Goal: Task Accomplishment & Management: Manage account settings

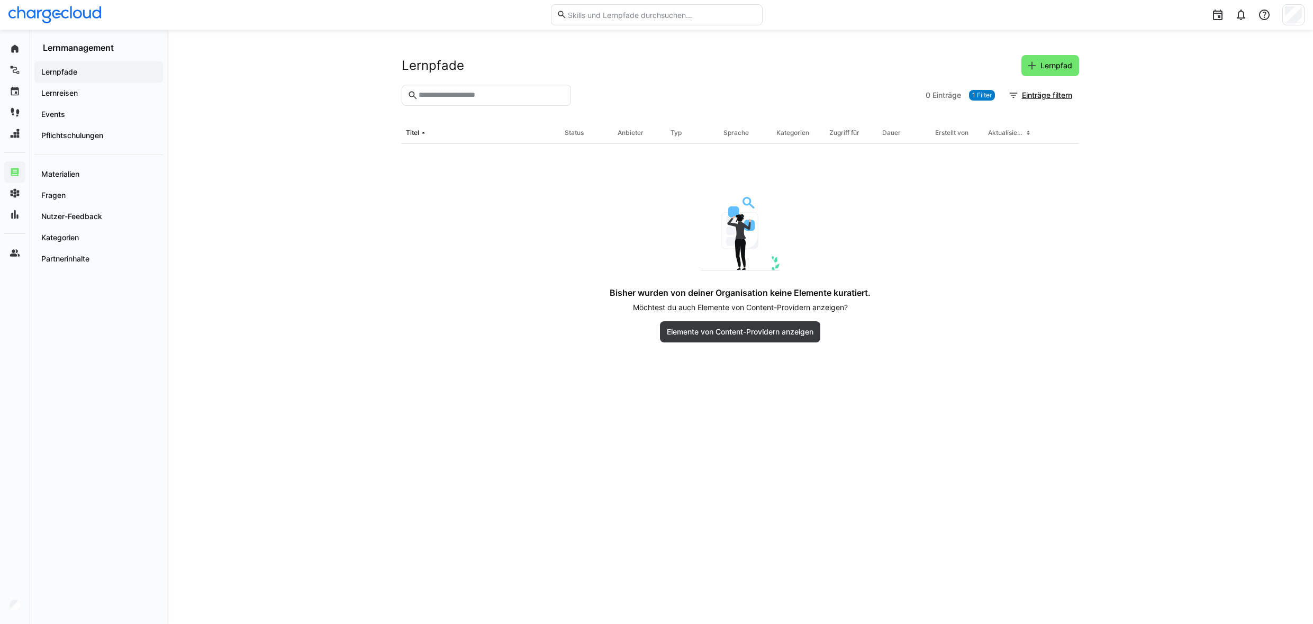
click at [0, 0] on app-navigation-label "Lernpfade" at bounding box center [0, 0] width 0 height 0
click at [1049, 60] on span "Lernpfad" at bounding box center [1051, 65] width 58 height 21
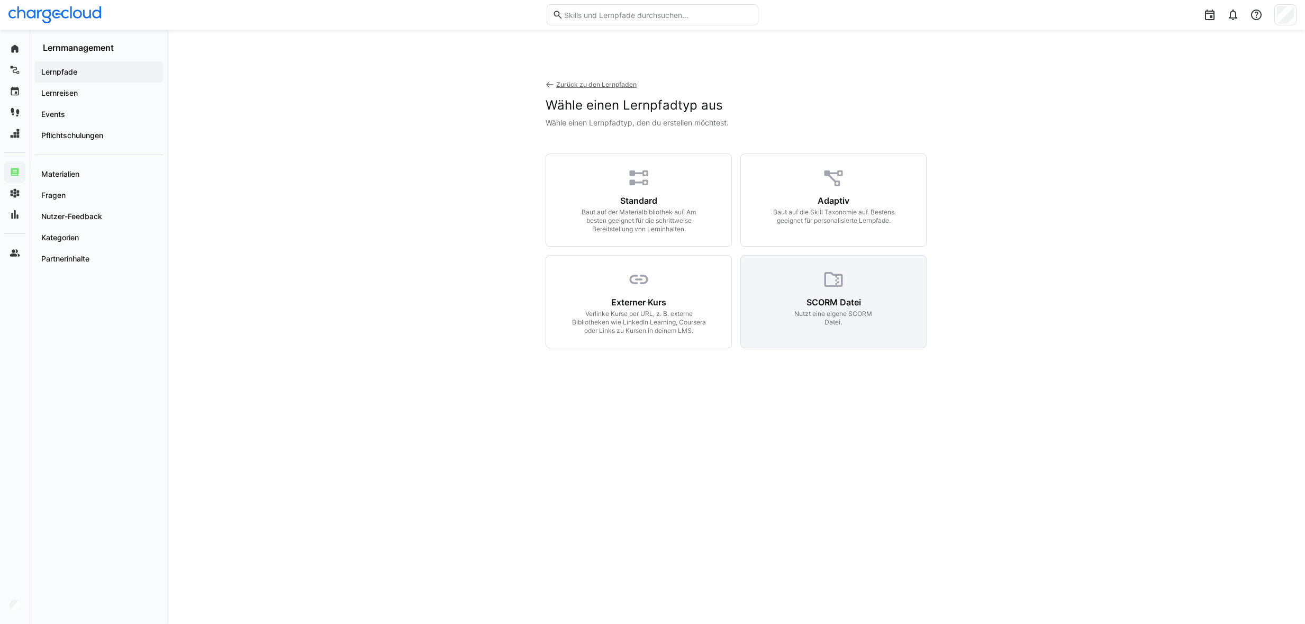
click at [791, 309] on div "SCORM Datei Nutzt eine eigene SCORM Datei." at bounding box center [834, 312] width 97 height 30
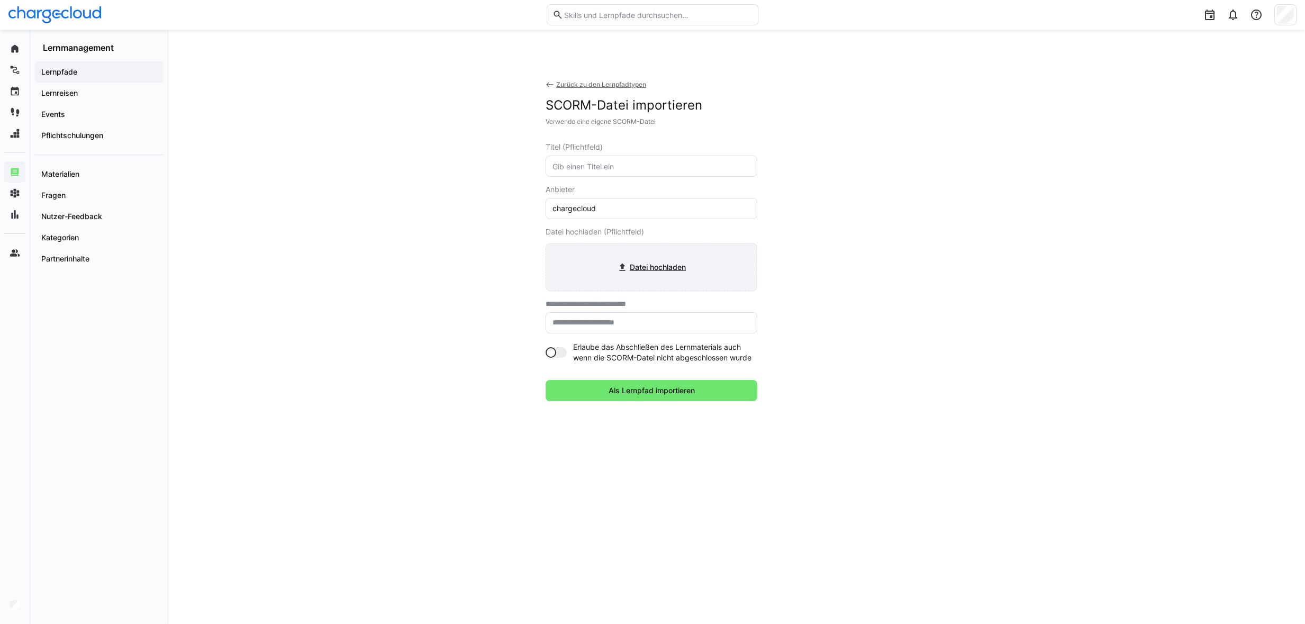
click at [652, 266] on input "file" at bounding box center [651, 267] width 211 height 47
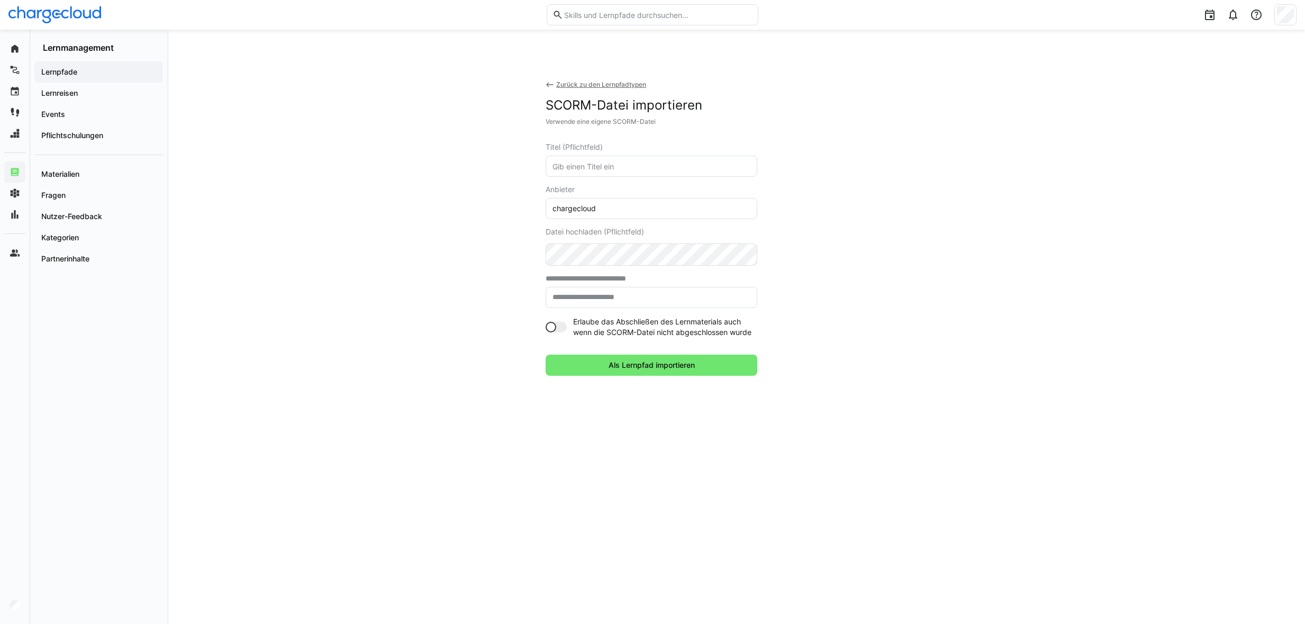
click at [566, 330] on div at bounding box center [556, 327] width 21 height 11
click at [621, 370] on span "Als Lernpfad importieren" at bounding box center [651, 365] width 89 height 11
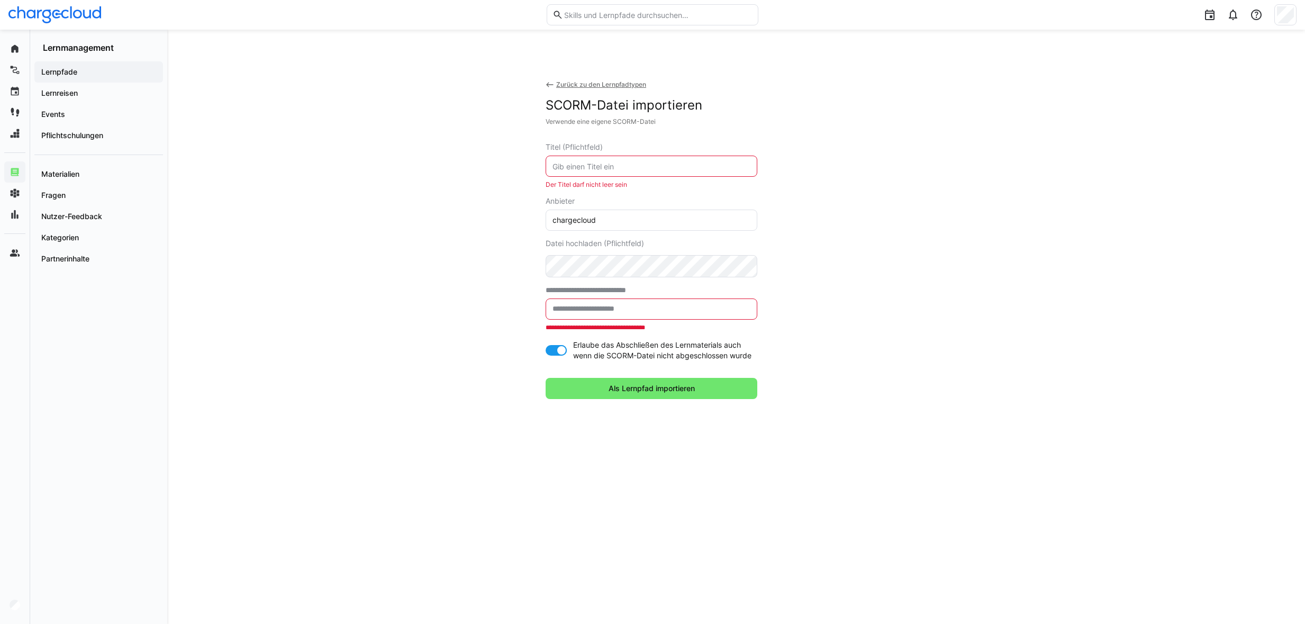
click at [619, 300] on eds-input at bounding box center [652, 309] width 212 height 21
click at [619, 306] on input "text" at bounding box center [652, 309] width 200 height 10
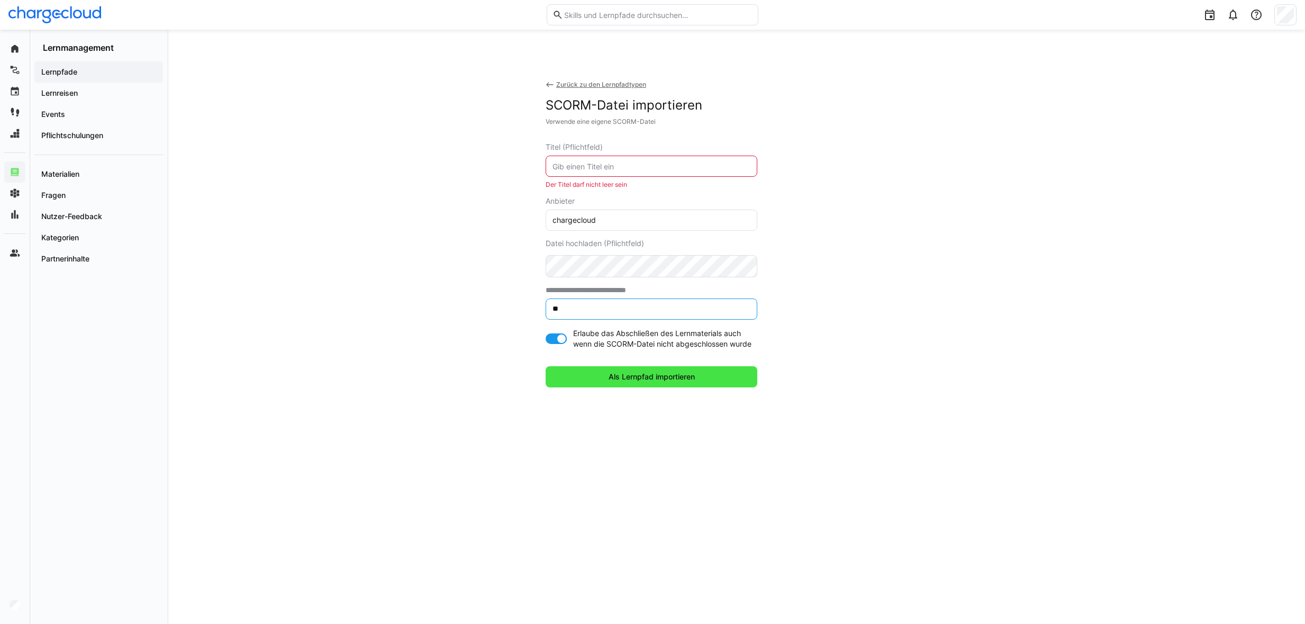
type input "**"
click at [643, 376] on span "Als Lernpfad importieren" at bounding box center [651, 377] width 89 height 11
click at [631, 173] on eds-input at bounding box center [652, 166] width 212 height 21
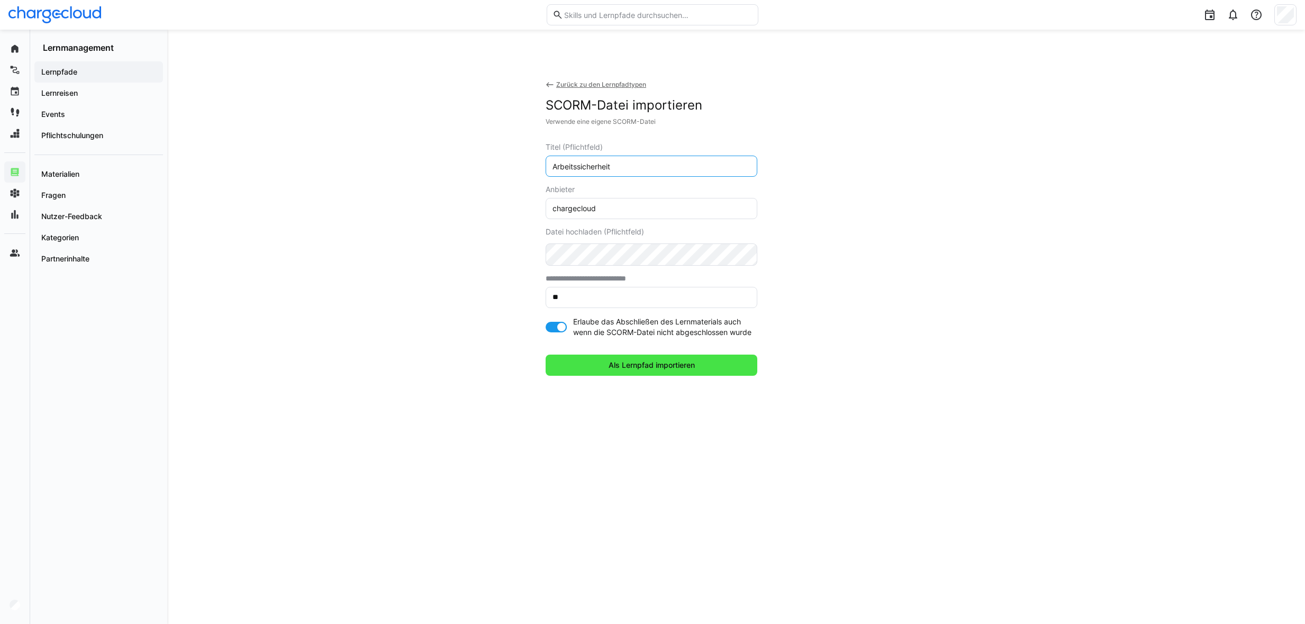
type input "Arbeitssicherheit"
click at [670, 372] on span "Als Lernpfad importieren" at bounding box center [652, 365] width 212 height 21
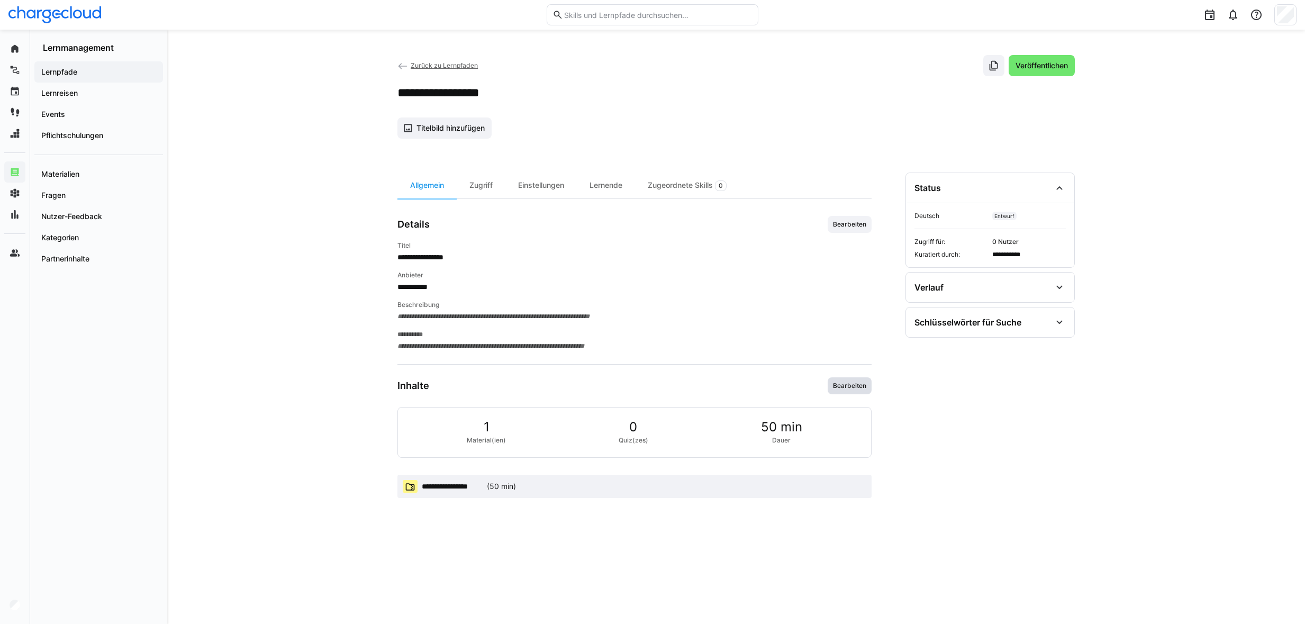
click at [845, 389] on span "Bearbeiten" at bounding box center [849, 386] width 35 height 8
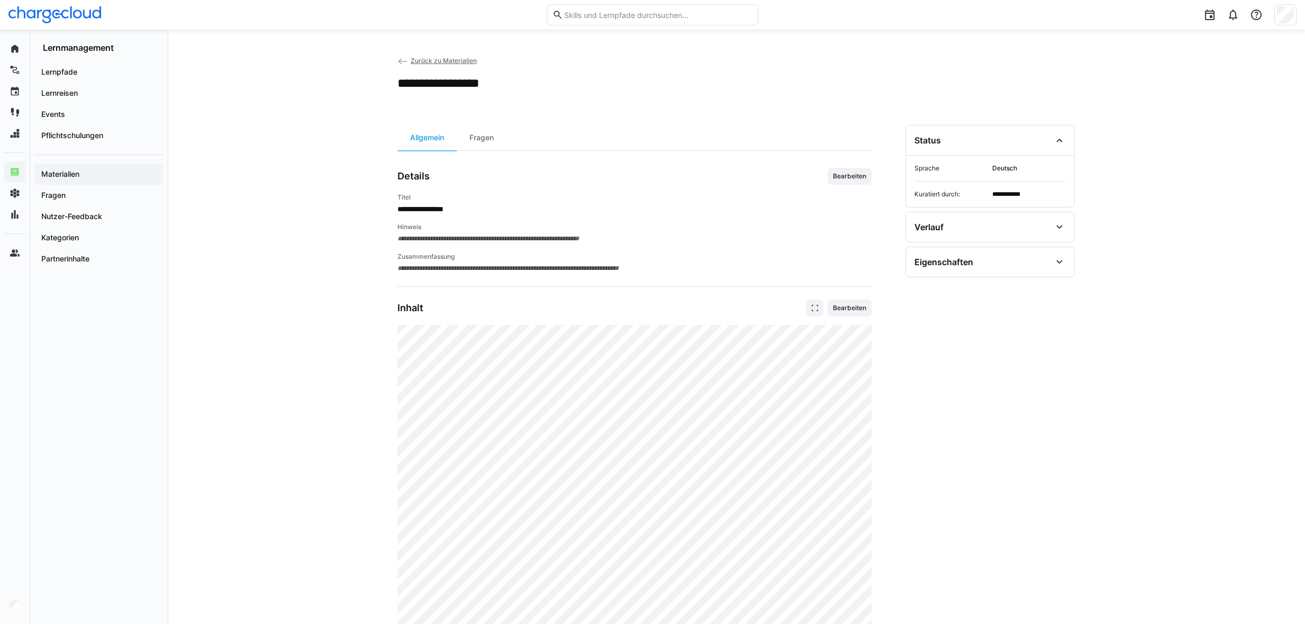
click at [400, 61] on eds-icon at bounding box center [403, 61] width 11 height 11
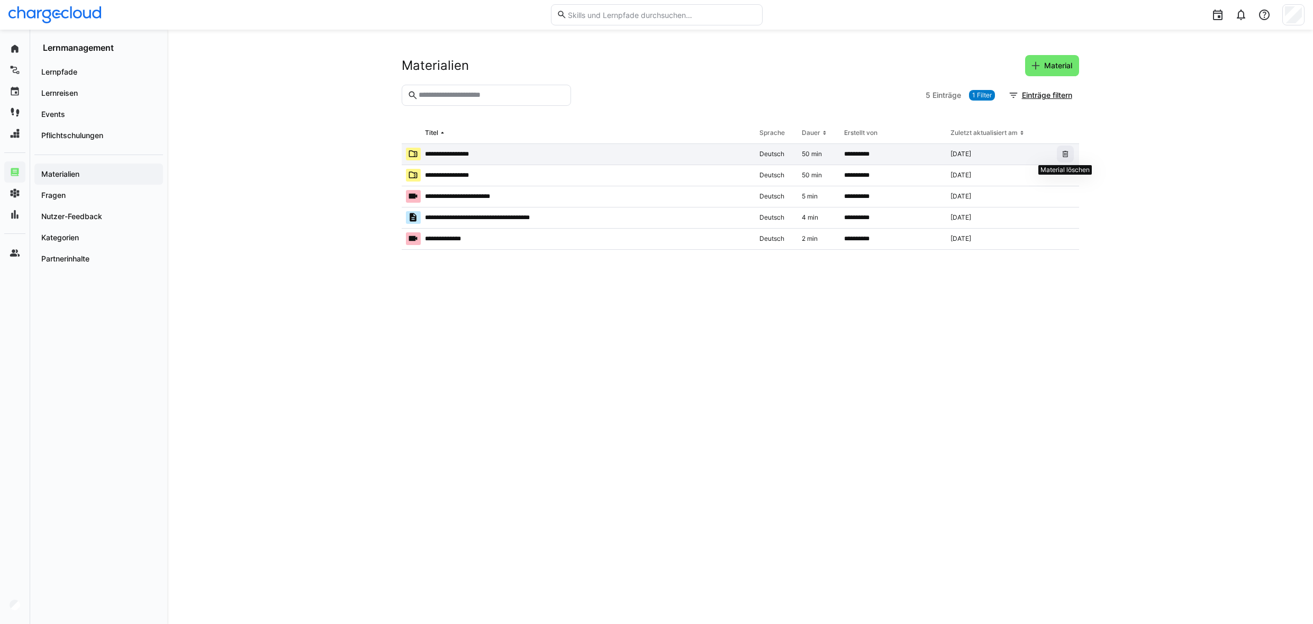
click at [1069, 152] on eds-icon at bounding box center [1065, 154] width 8 height 8
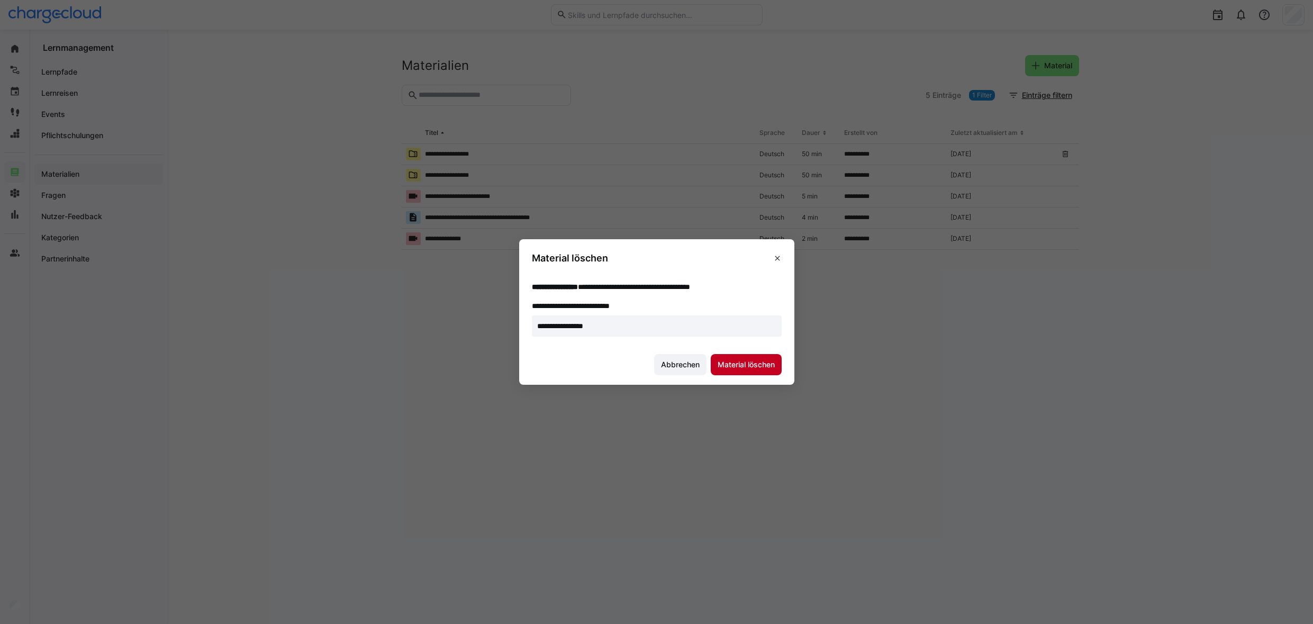
click at [736, 362] on span "Material löschen" at bounding box center [746, 364] width 60 height 11
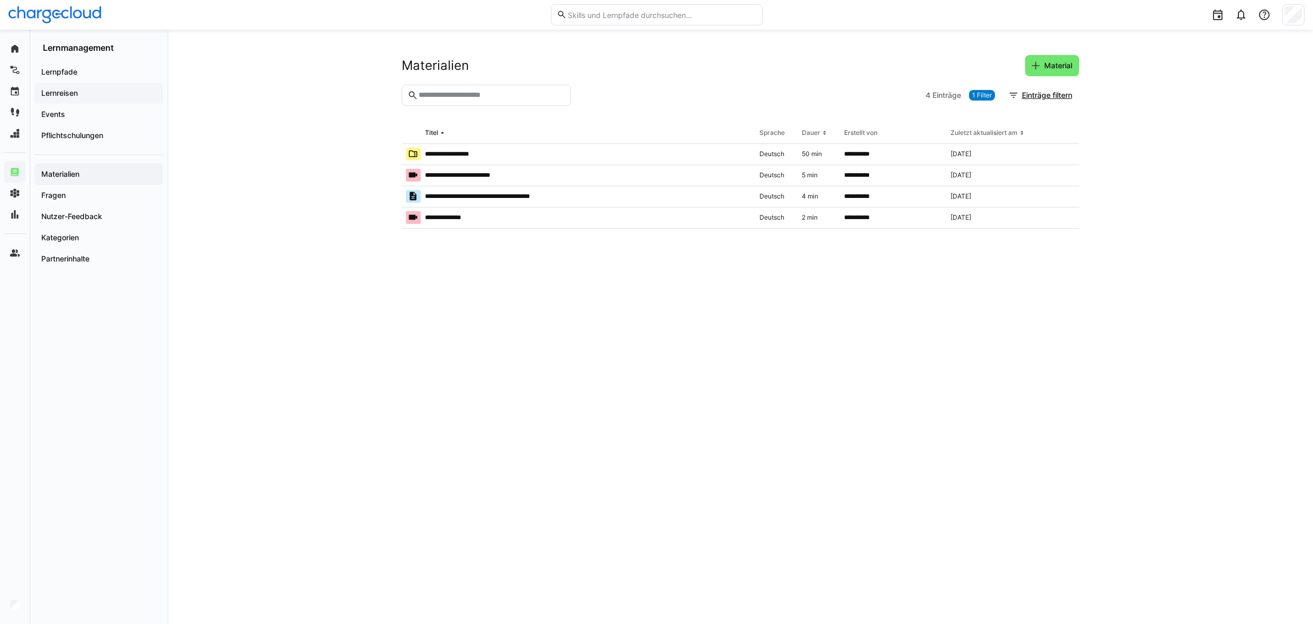
click at [0, 0] on app-navigation-label "Lernreisen" at bounding box center [0, 0] width 0 height 0
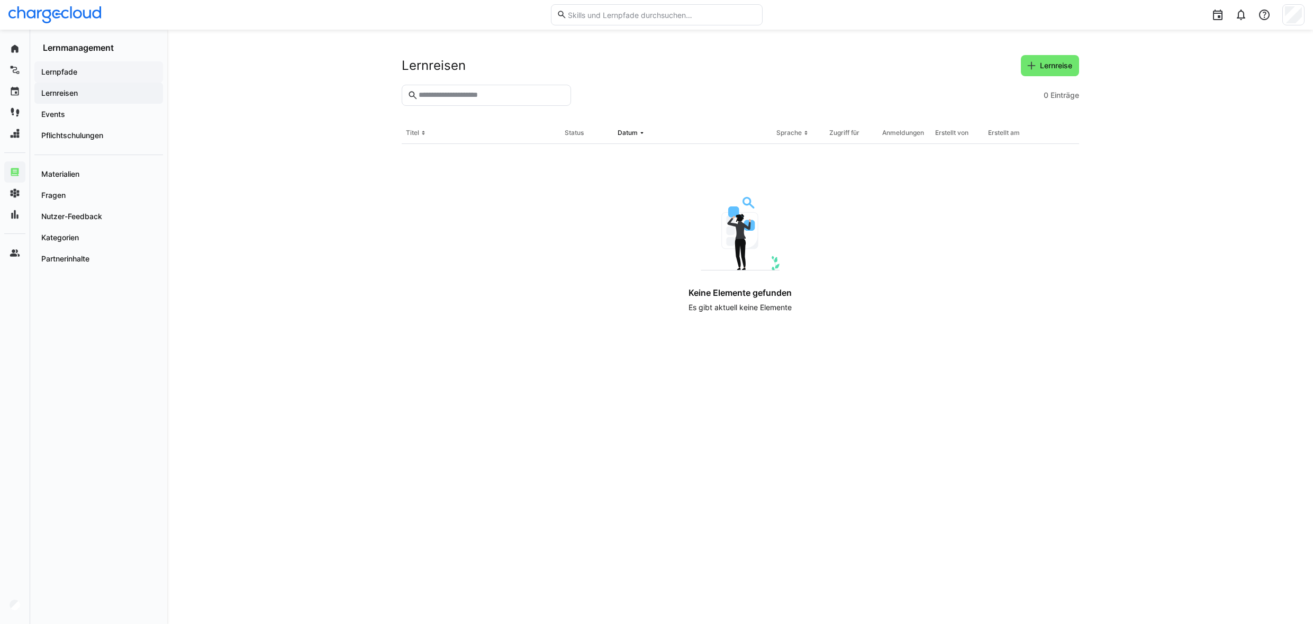
click at [70, 76] on span "Lernpfade" at bounding box center [99, 72] width 118 height 11
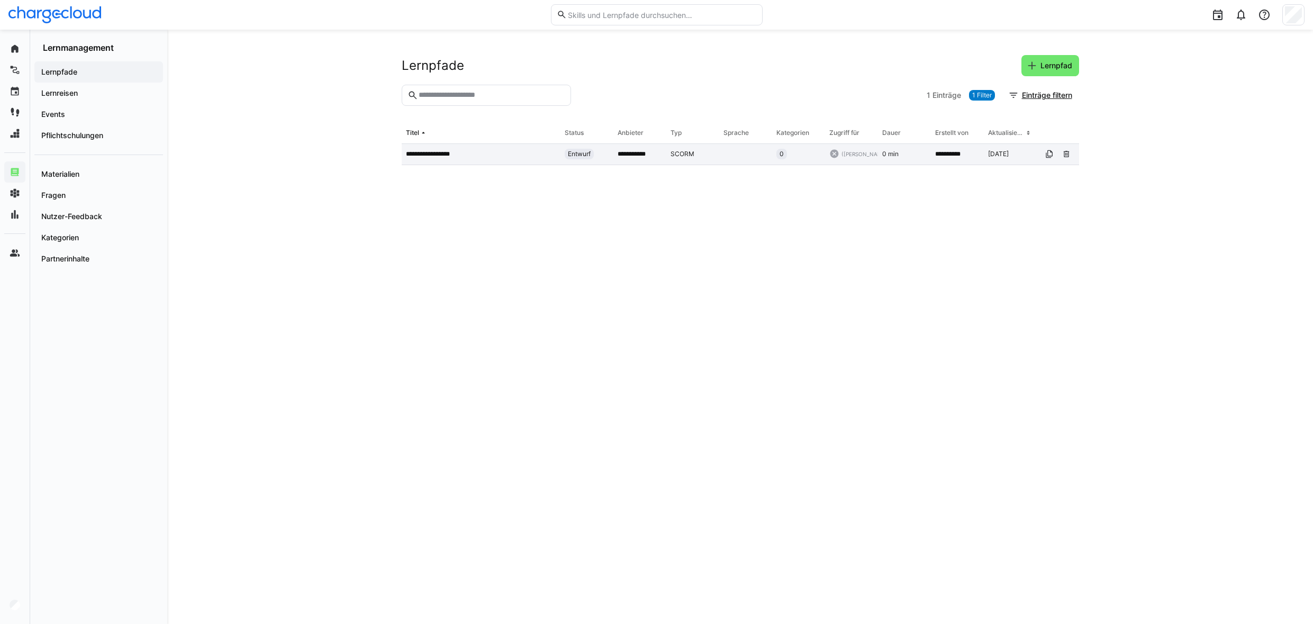
click at [421, 156] on p "**********" at bounding box center [432, 154] width 52 height 8
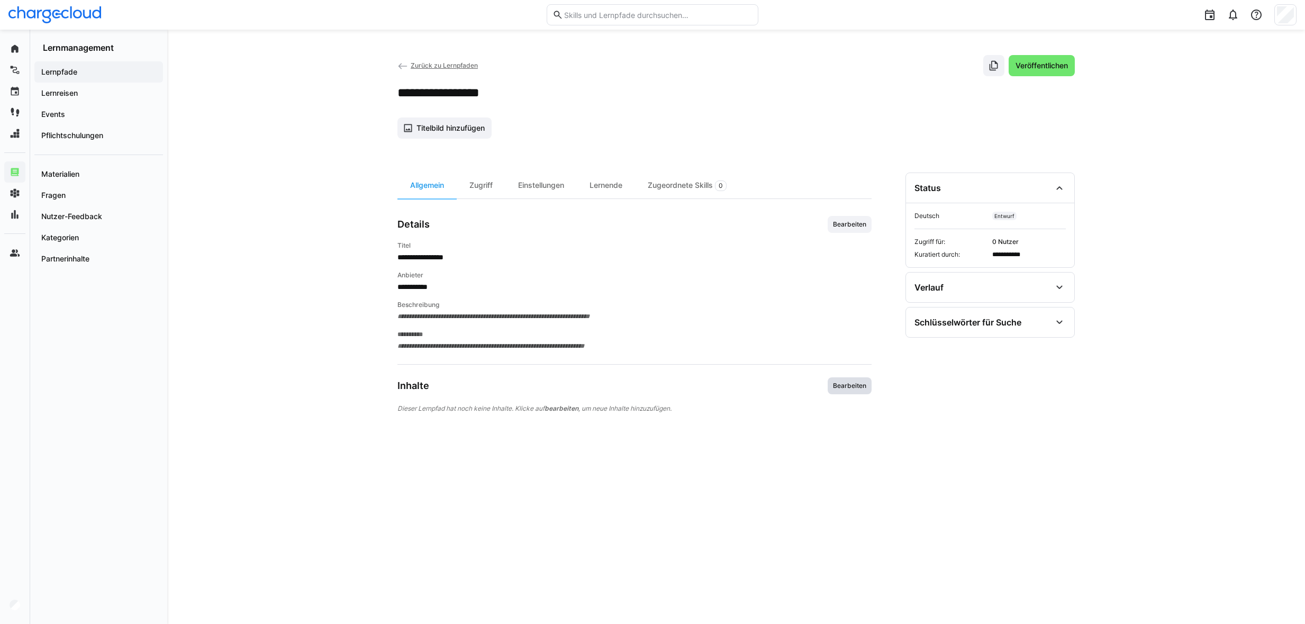
click at [854, 383] on span "Bearbeiten" at bounding box center [849, 386] width 35 height 8
click at [842, 385] on span "Bearbeiten" at bounding box center [849, 386] width 35 height 8
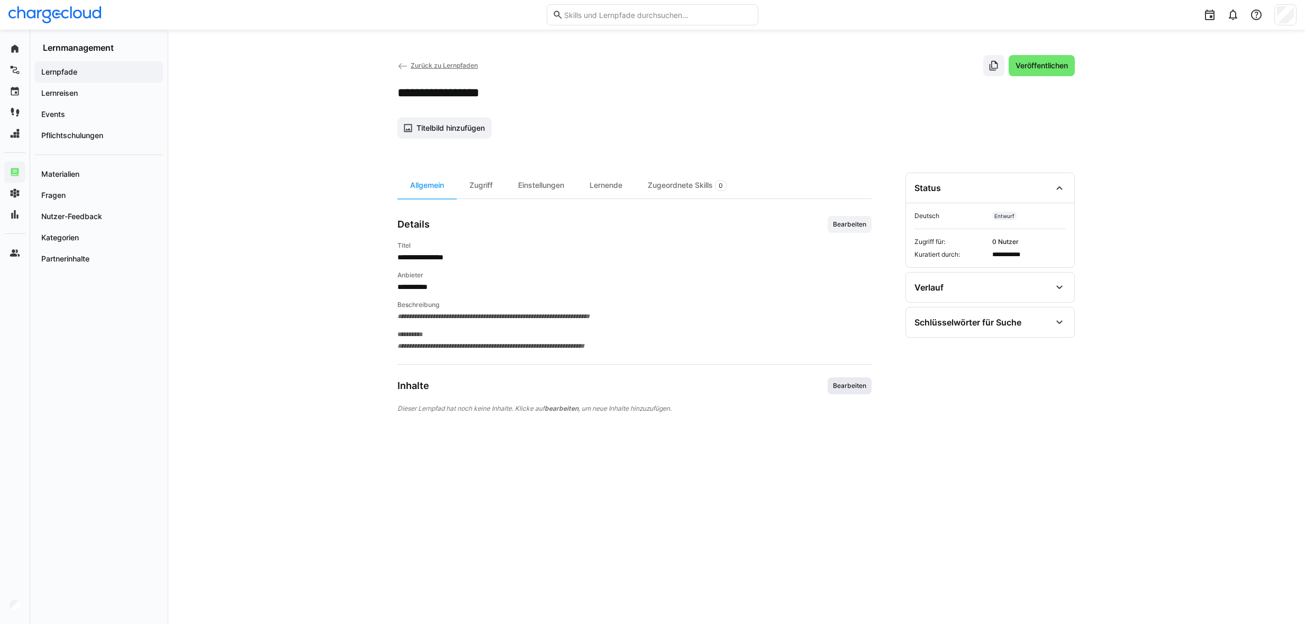
click at [842, 385] on span "Bearbeiten" at bounding box center [849, 386] width 35 height 8
click at [0, 0] on app-navigation-label "Materialien" at bounding box center [0, 0] width 0 height 0
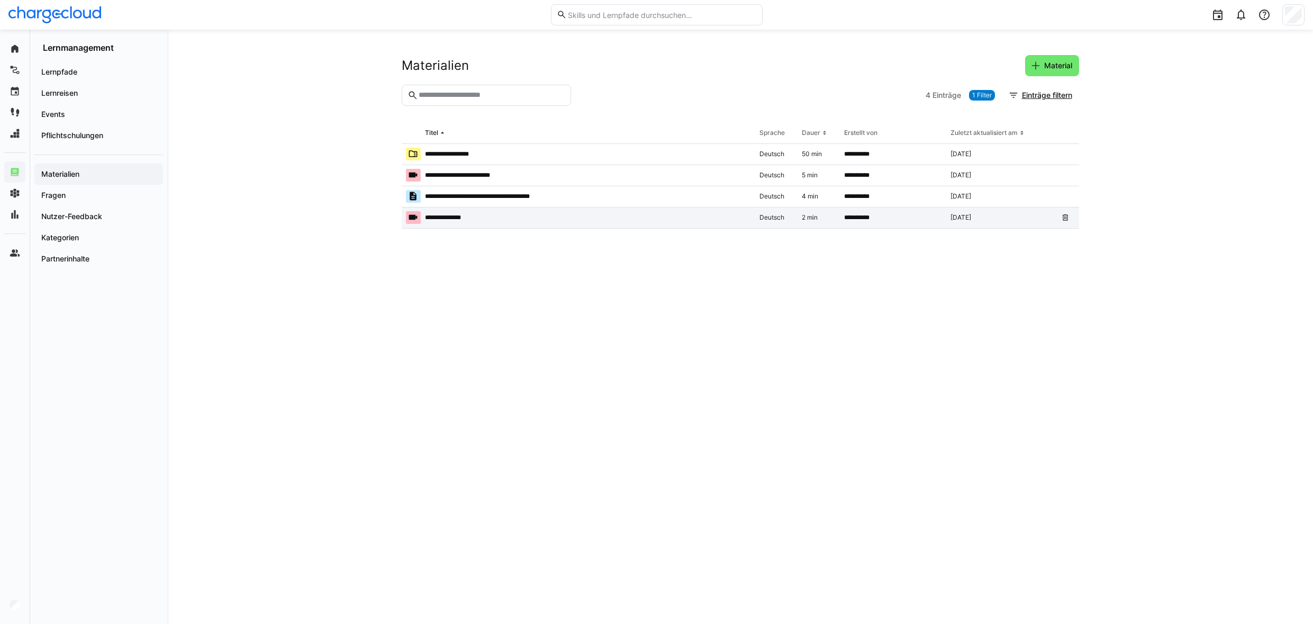
click at [437, 219] on p "**********" at bounding box center [447, 217] width 44 height 8
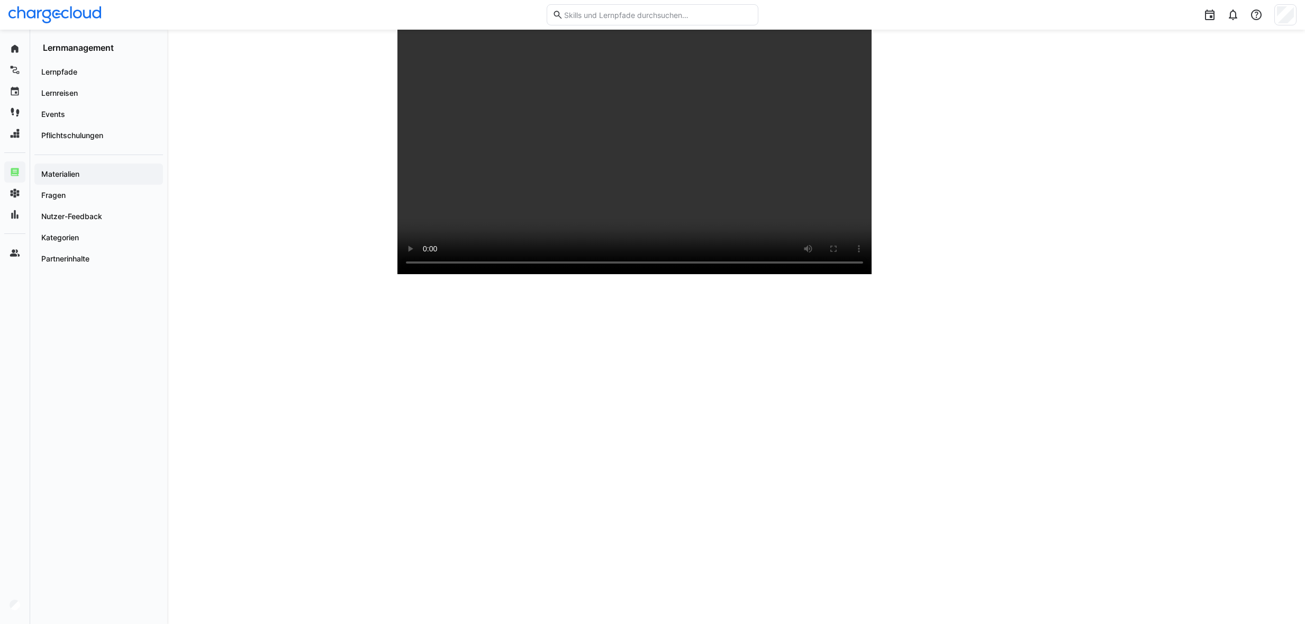
scroll to position [53, 0]
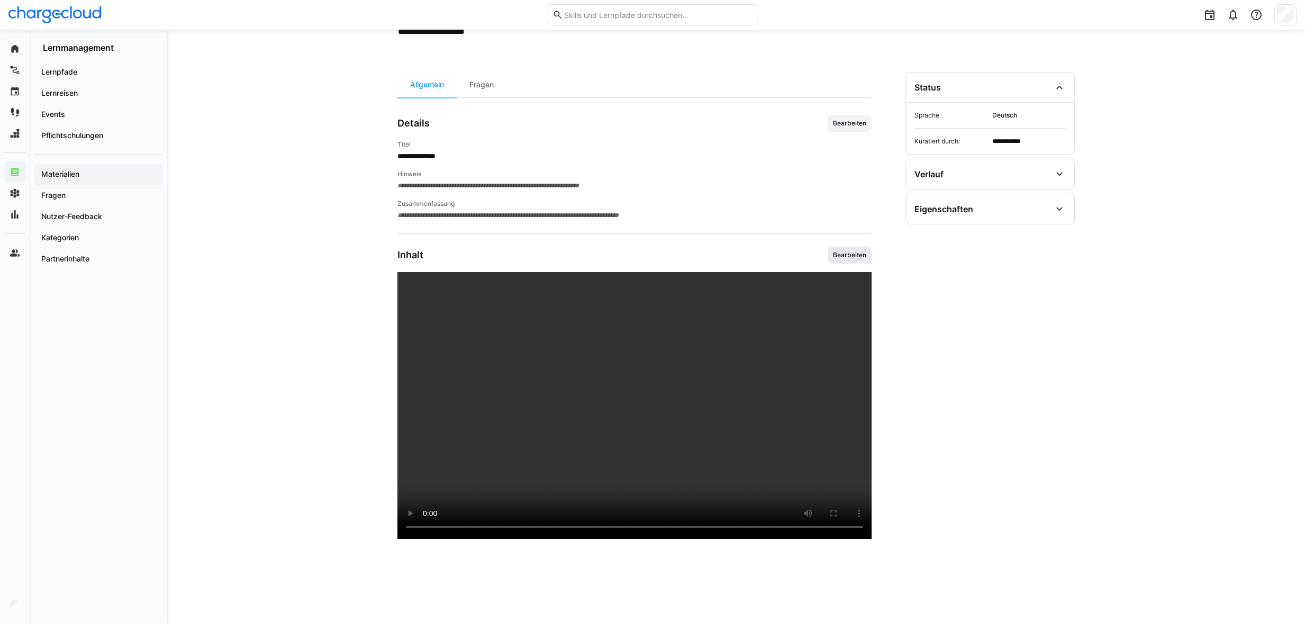
click at [860, 254] on span "Bearbeiten" at bounding box center [849, 255] width 35 height 8
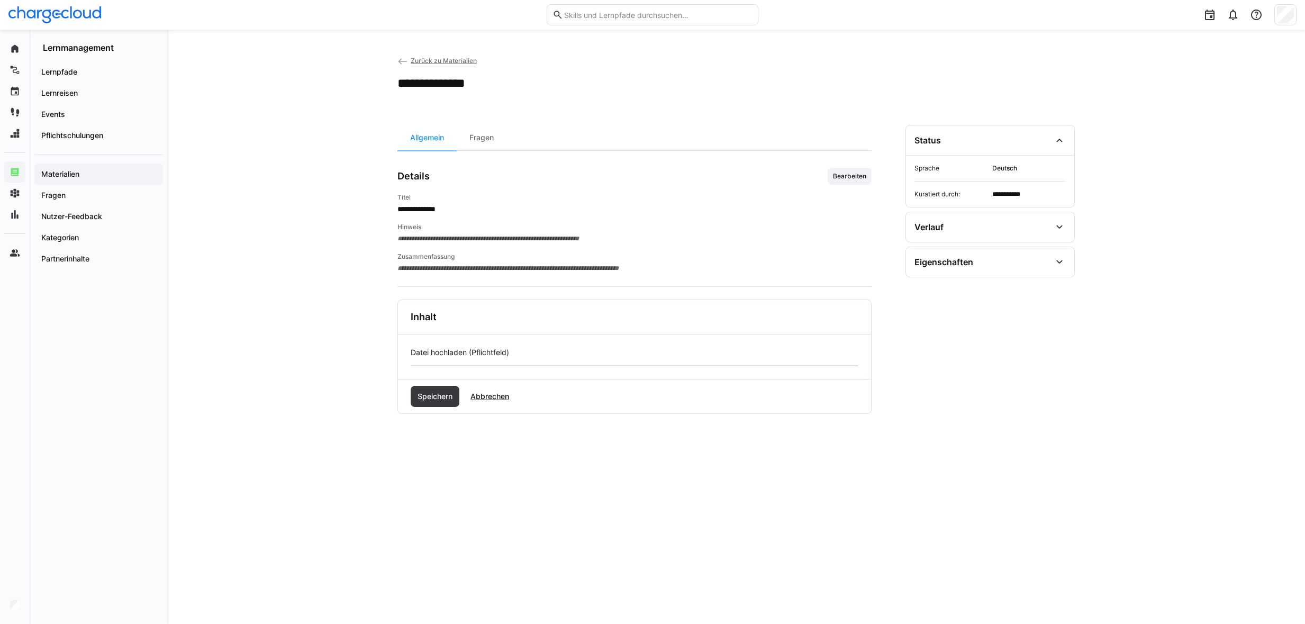
scroll to position [0, 0]
click at [402, 60] on eds-icon at bounding box center [403, 61] width 11 height 11
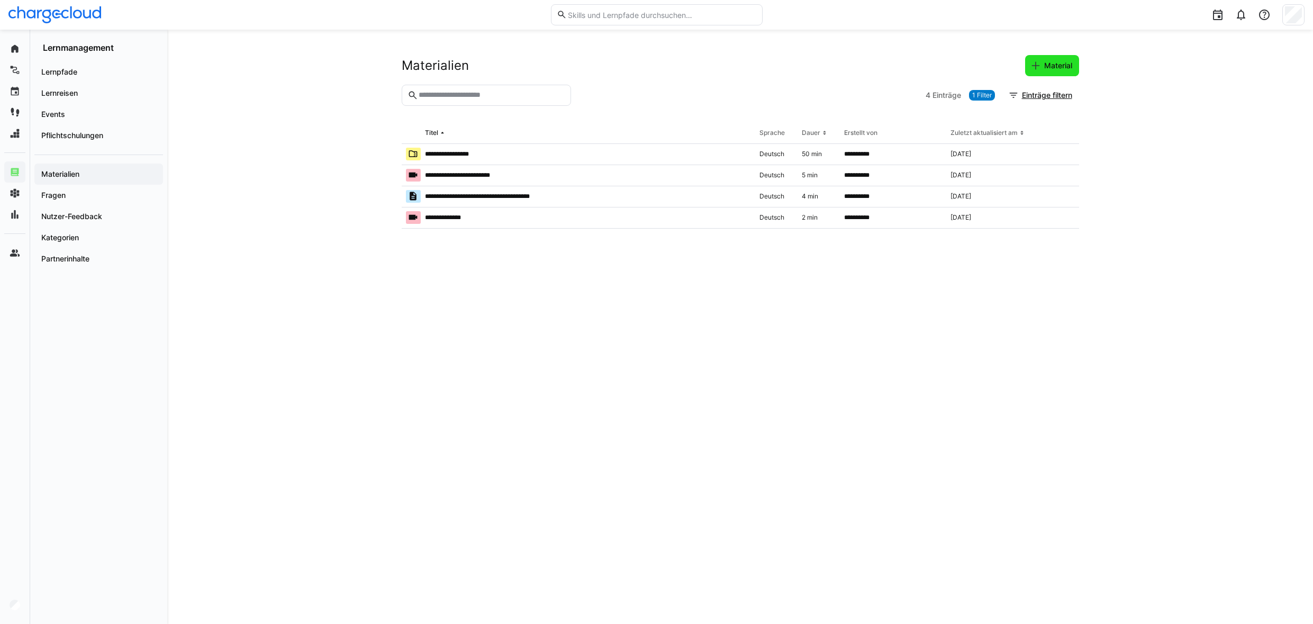
click at [1051, 66] on span "Material" at bounding box center [1058, 65] width 31 height 11
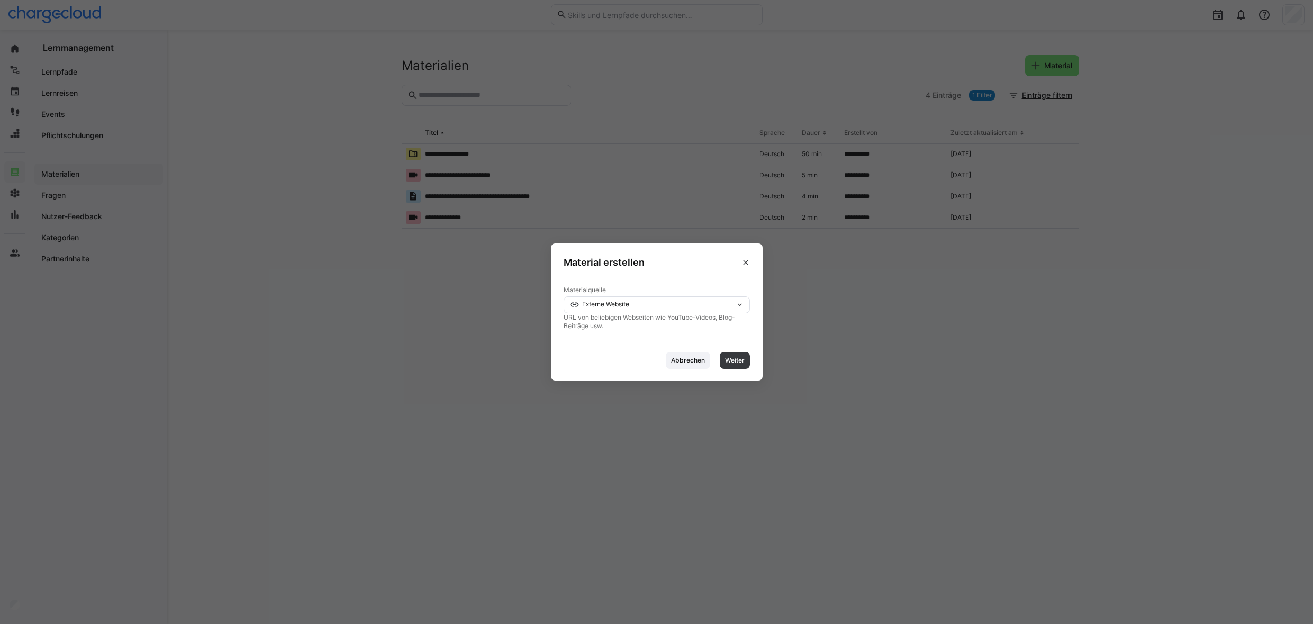
click at [625, 305] on span "Externe Website" at bounding box center [605, 304] width 47 height 8
click at [742, 265] on eds-icon at bounding box center [746, 262] width 8 height 8
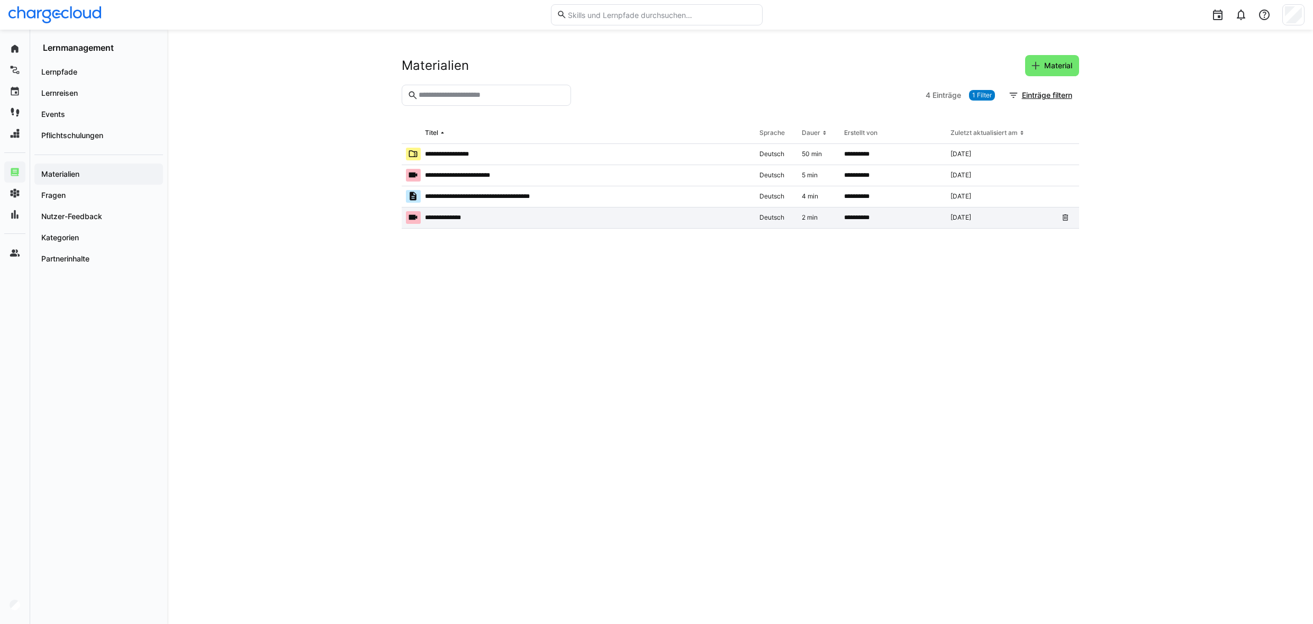
click at [438, 219] on p "**********" at bounding box center [447, 217] width 44 height 8
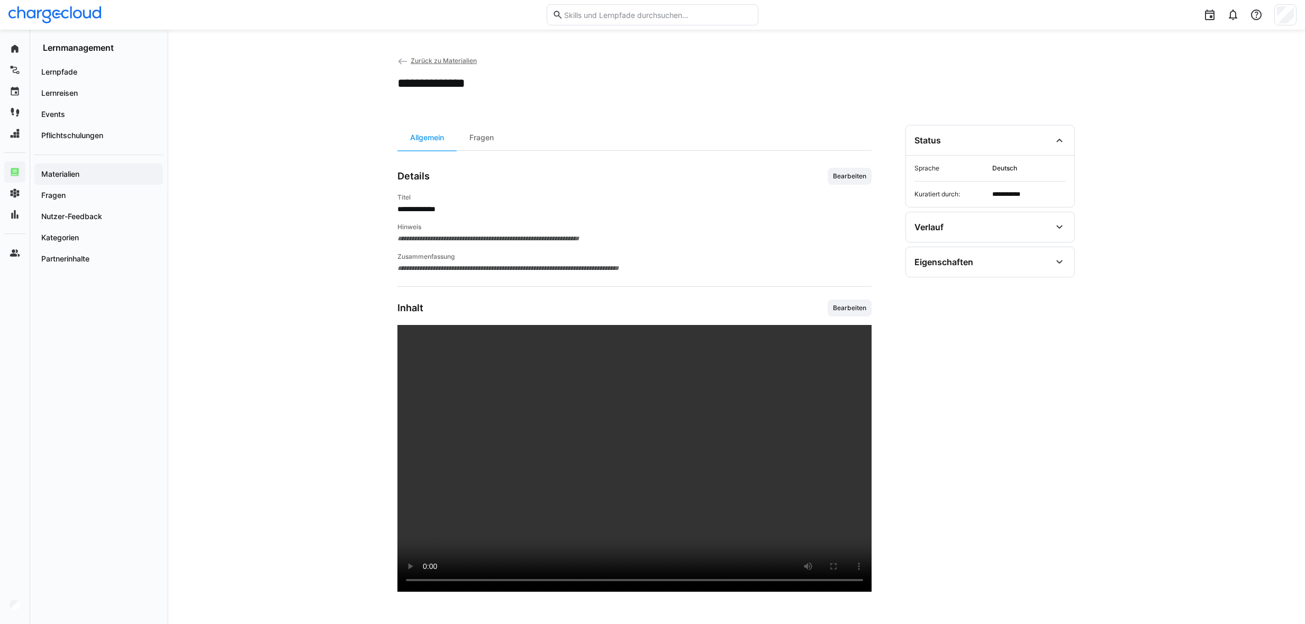
click at [424, 58] on span "Zurück zu Materialien" at bounding box center [444, 61] width 66 height 8
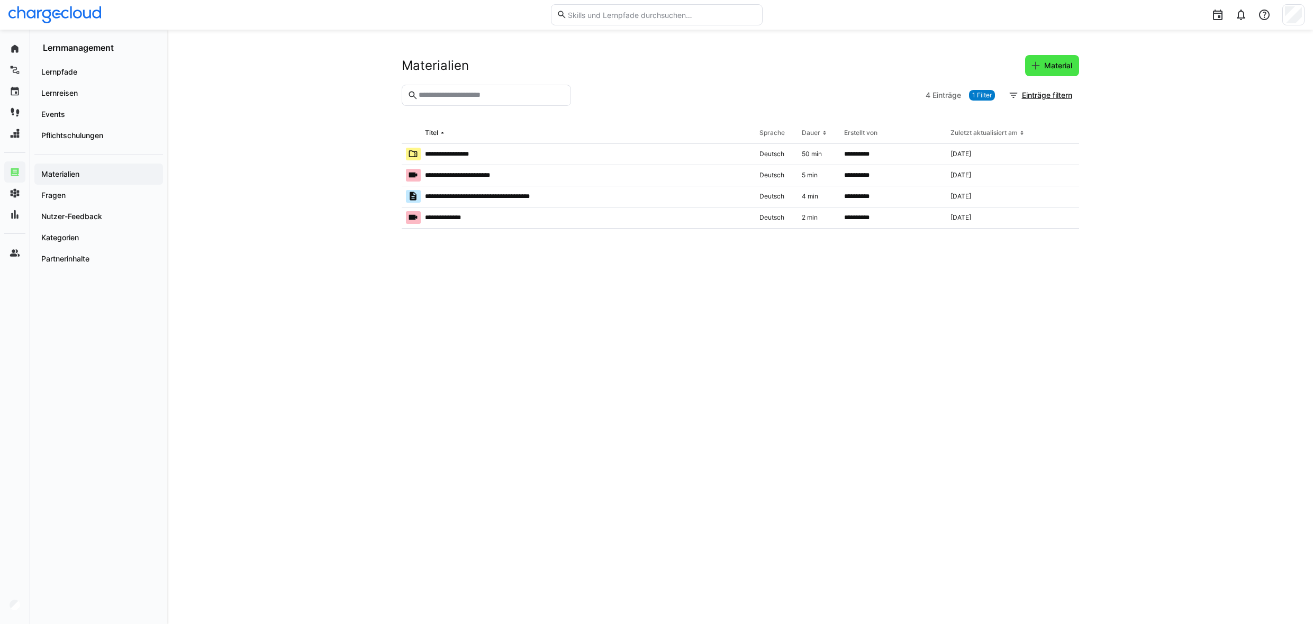
click at [1066, 63] on span "Material" at bounding box center [1058, 65] width 31 height 11
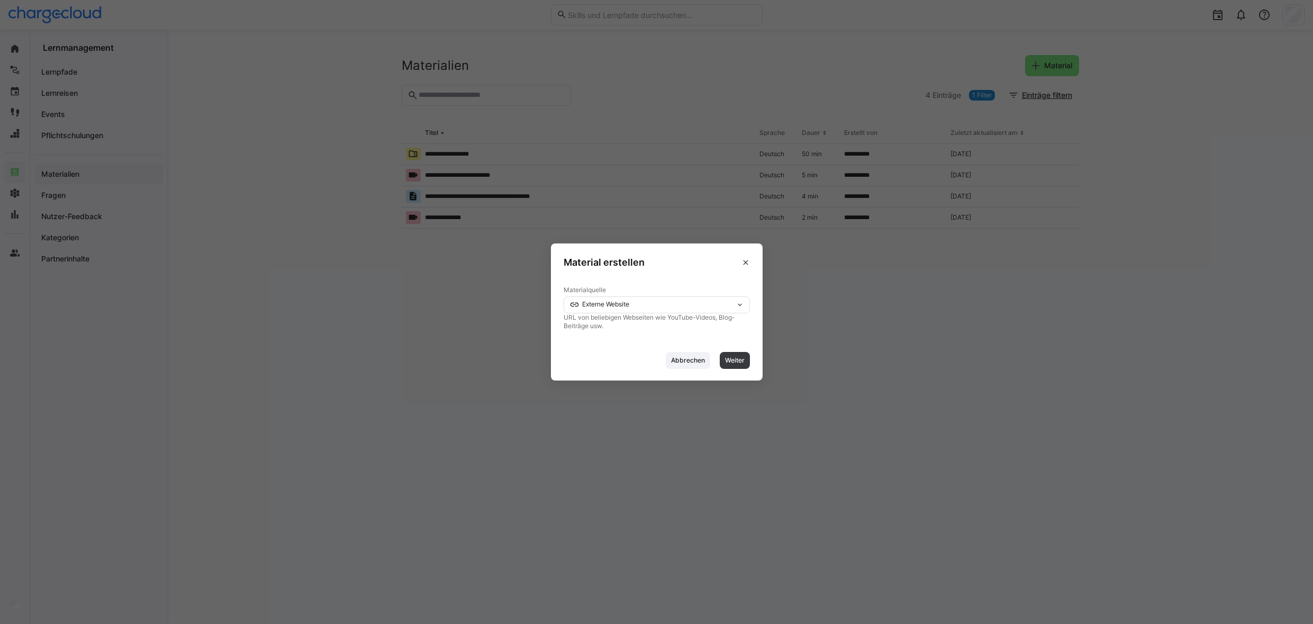
click at [709, 303] on div "Externe Website" at bounding box center [653, 304] width 166 height 7
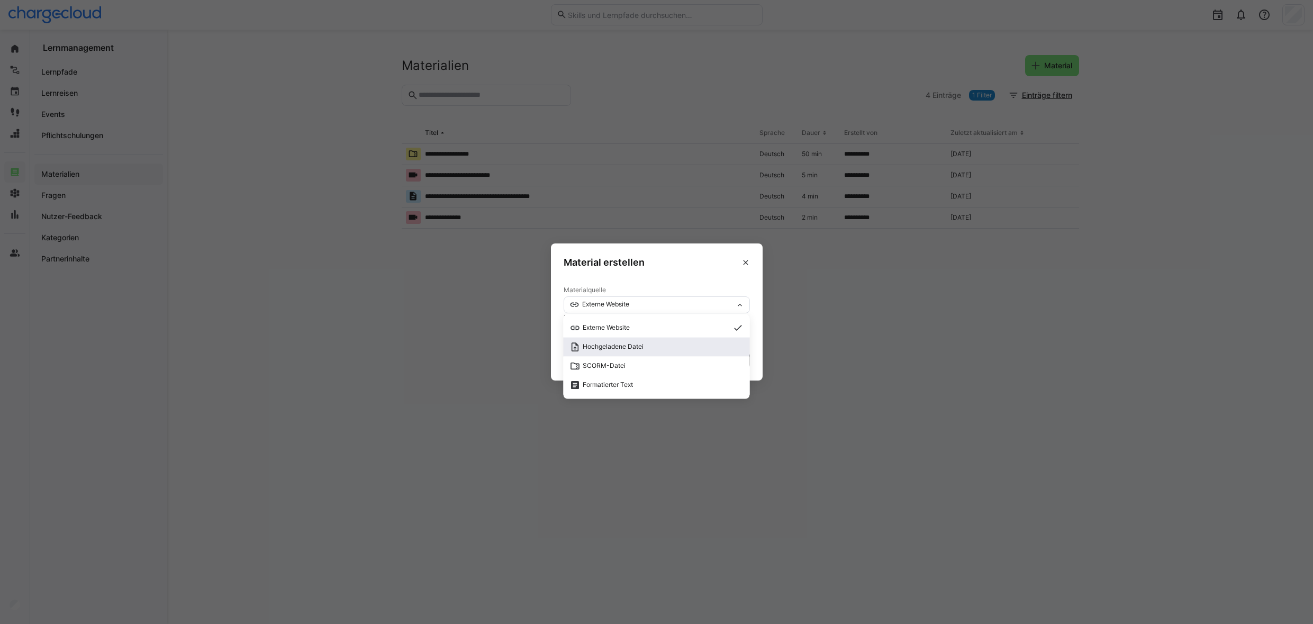
click at [593, 344] on span "Hochgeladene Datei" at bounding box center [613, 347] width 61 height 8
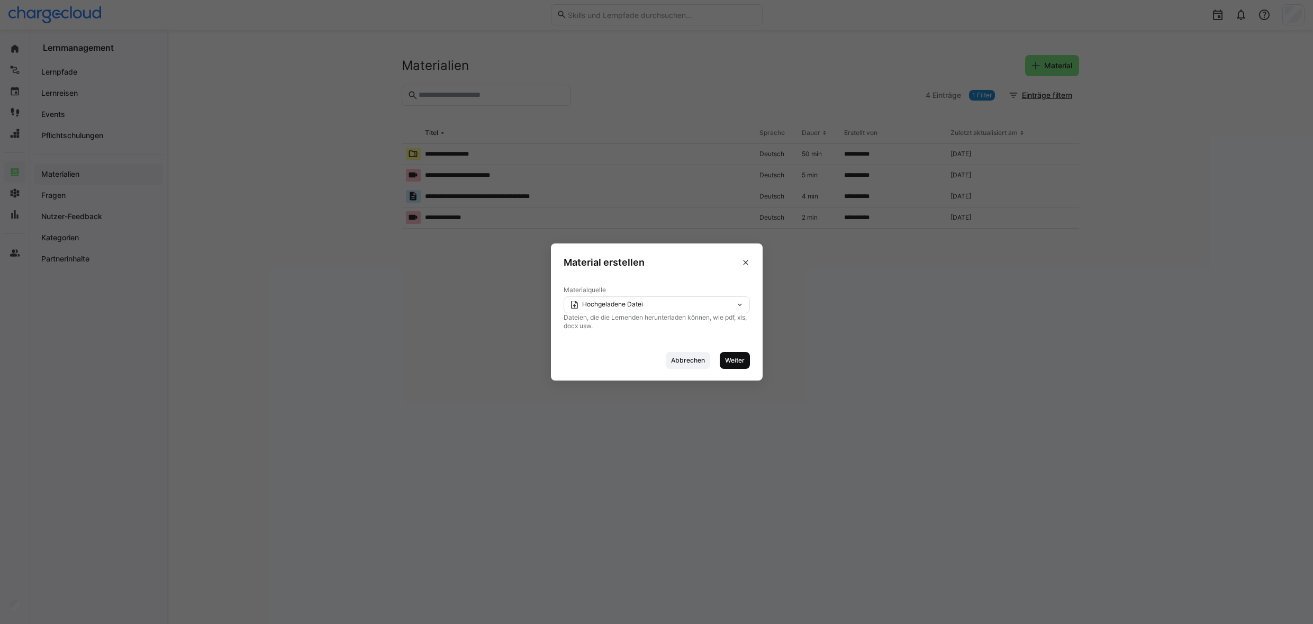
click at [733, 365] on span "Weiter" at bounding box center [735, 360] width 22 height 8
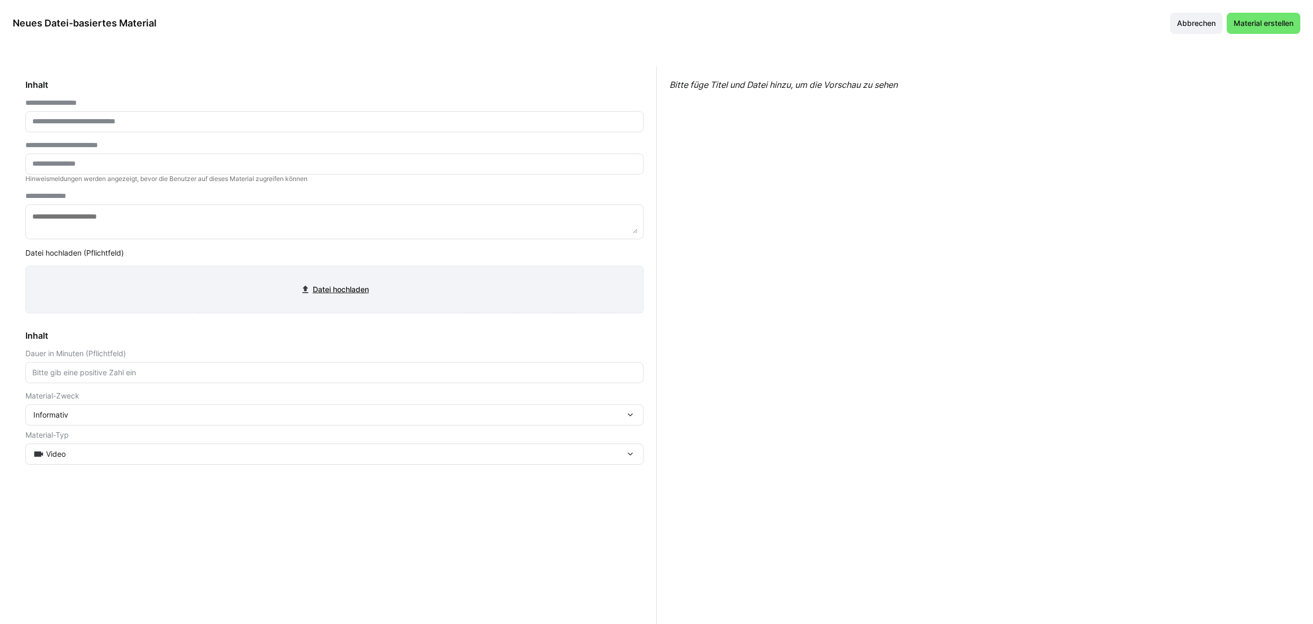
click at [323, 284] on input "file" at bounding box center [334, 289] width 617 height 47
click at [1196, 26] on span "Abbrechen" at bounding box center [1197, 23] width 42 height 11
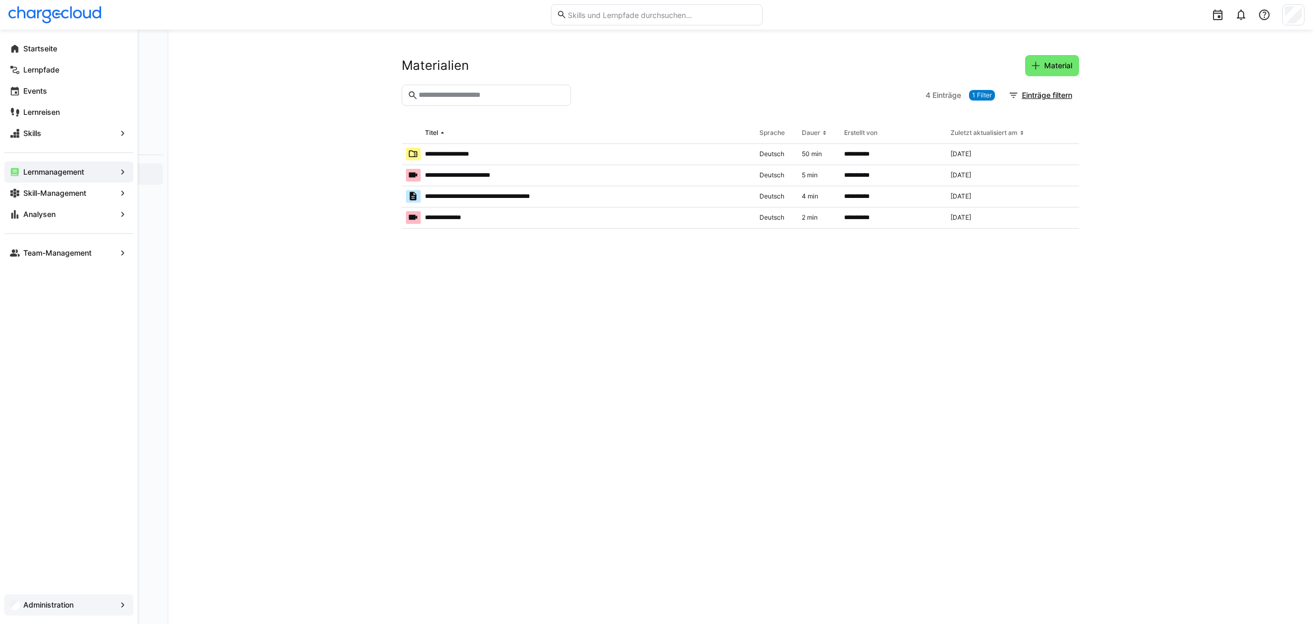
click at [0, 0] on app-navigation-label "Administration" at bounding box center [0, 0] width 0 height 0
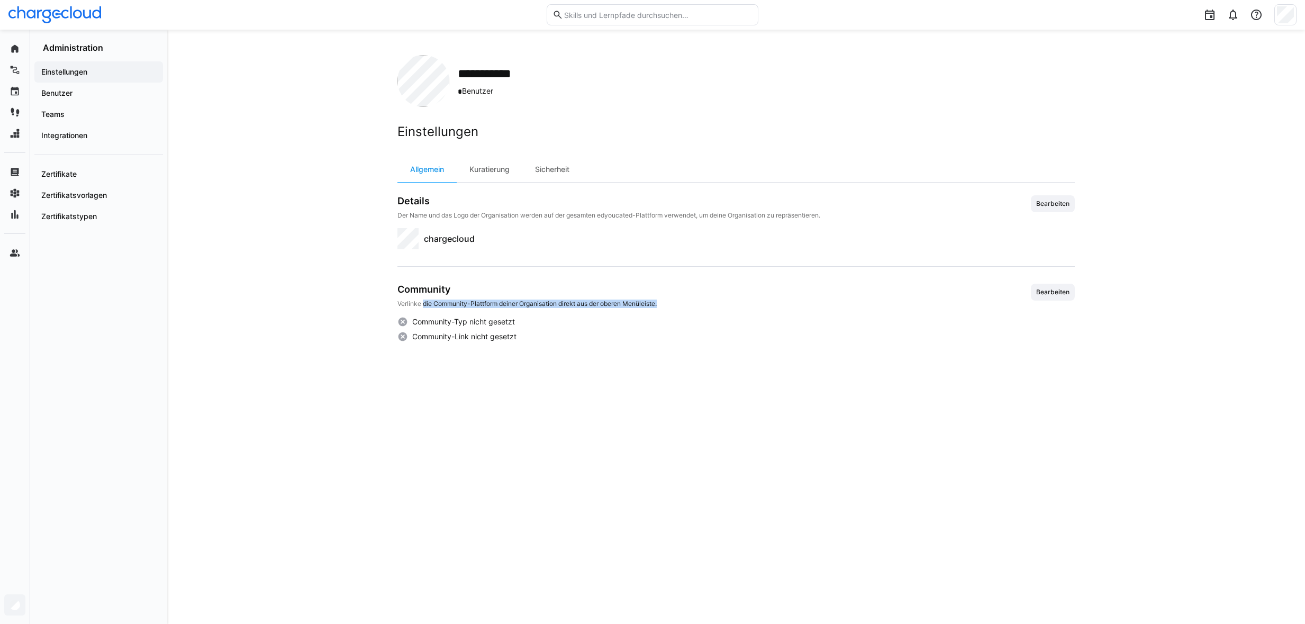
drag, startPoint x: 425, startPoint y: 300, endPoint x: 685, endPoint y: 303, distance: 260.5
click at [685, 303] on div "Community Verlinke die Community-Plattform deiner Organisation direkt aus der o…" at bounding box center [737, 296] width 678 height 24
click at [77, 127] on div "Integrationen" at bounding box center [98, 135] width 129 height 21
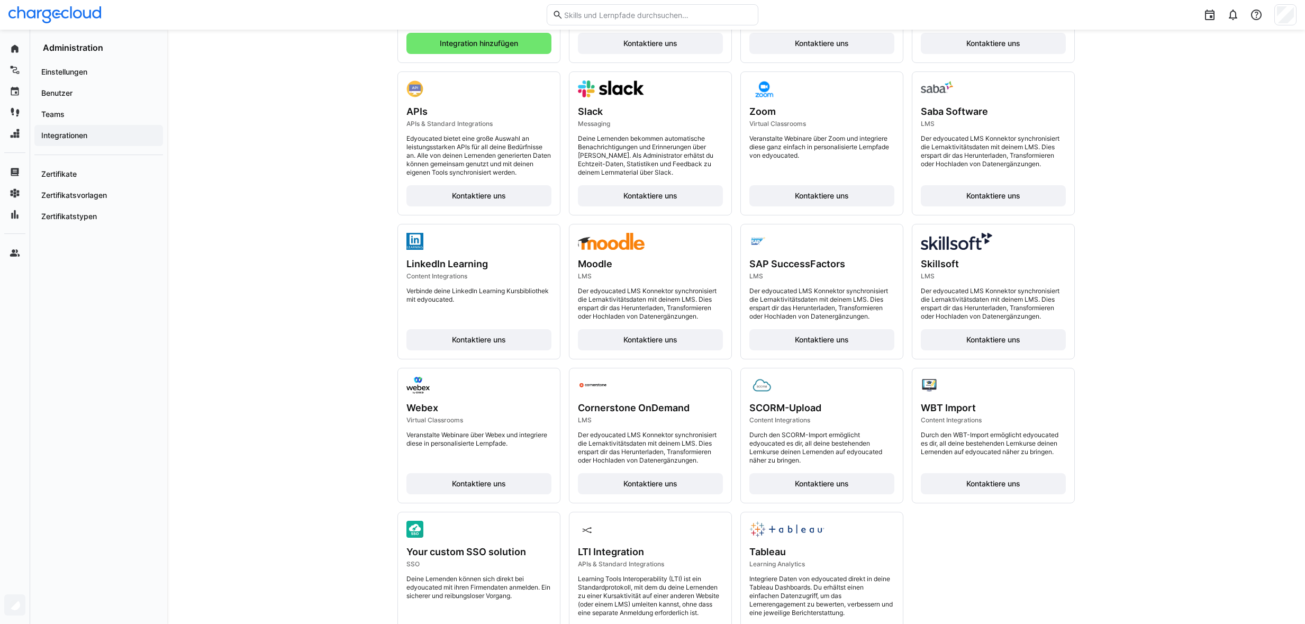
scroll to position [303, 0]
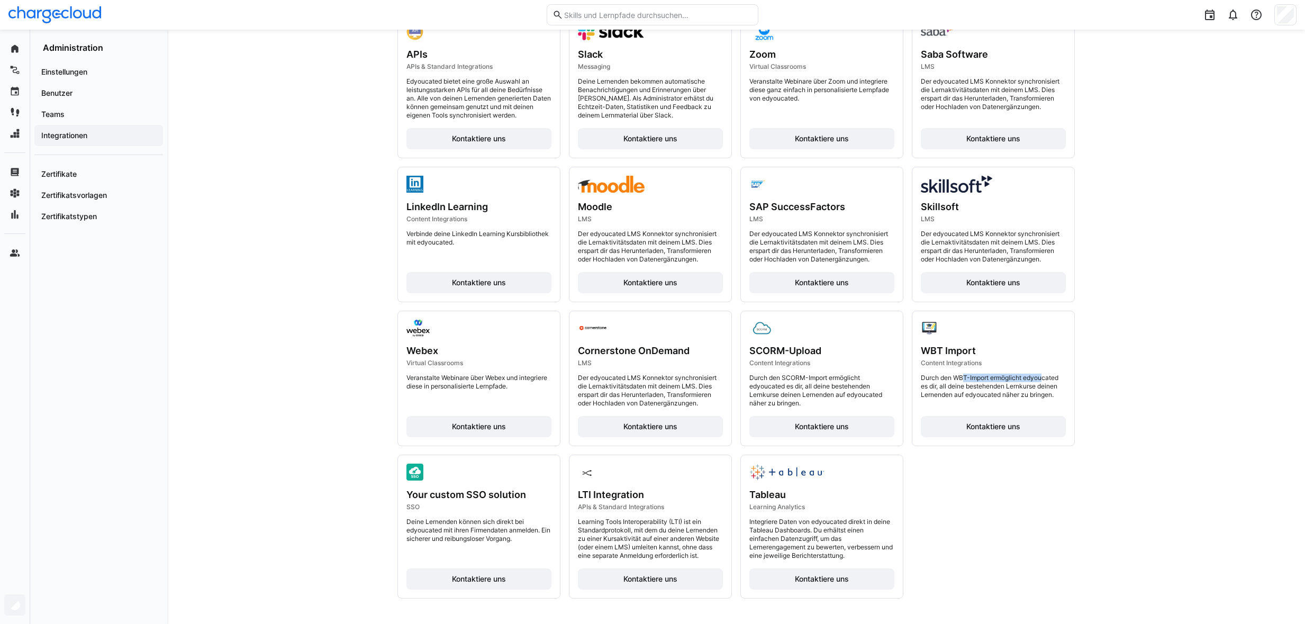
drag, startPoint x: 961, startPoint y: 373, endPoint x: 1041, endPoint y: 379, distance: 80.7
click at [1041, 379] on div "WBT Import Content Integrations Durch den WBT-Import ermöglicht edyoucated es d…" at bounding box center [993, 372] width 145 height 54
click at [1041, 379] on p "Durch den WBT-Import ermöglicht edyoucated es dir, all deine bestehenden Lernku…" at bounding box center [993, 386] width 145 height 25
drag, startPoint x: 939, startPoint y: 386, endPoint x: 1071, endPoint y: 391, distance: 132.9
click at [1071, 391] on div "WBT Import Content Integrations Durch den WBT-Import ermöglicht edyoucated es d…" at bounding box center [994, 378] width 162 height 134
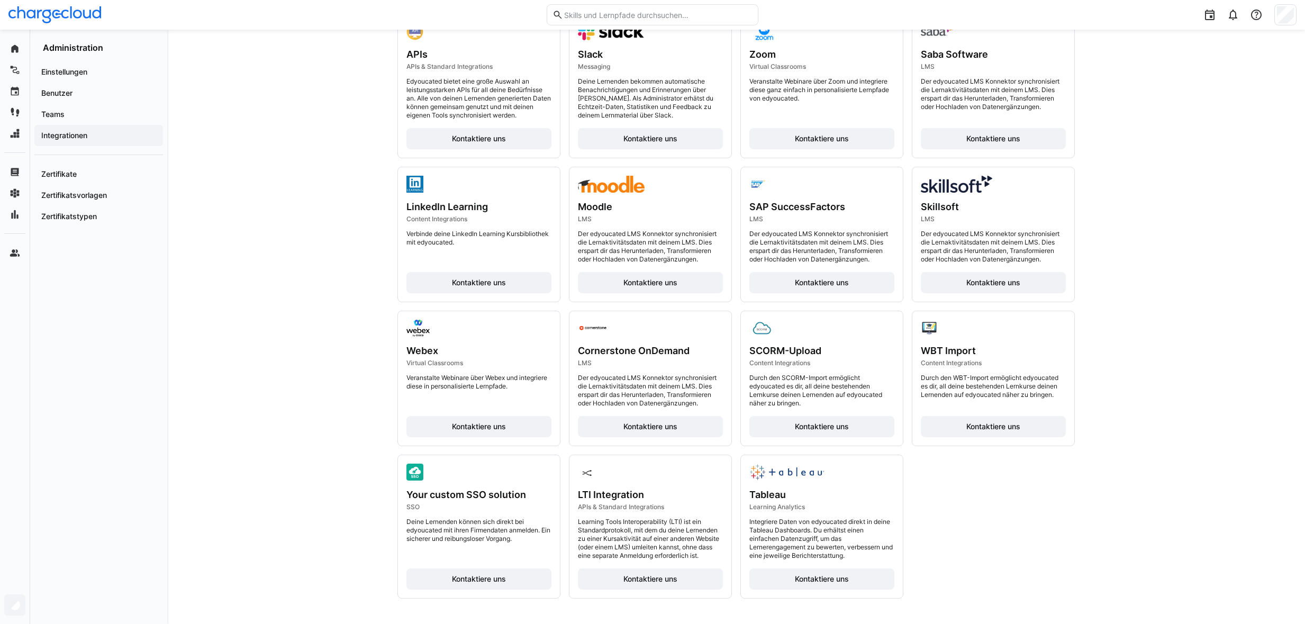
click at [1071, 391] on div "WBT Import Content Integrations Durch den WBT-Import ermöglicht edyoucated es d…" at bounding box center [994, 378] width 162 height 134
drag, startPoint x: 957, startPoint y: 394, endPoint x: 1124, endPoint y: 394, distance: 167.3
click at [1124, 394] on div "**********" at bounding box center [736, 175] width 1138 height 898
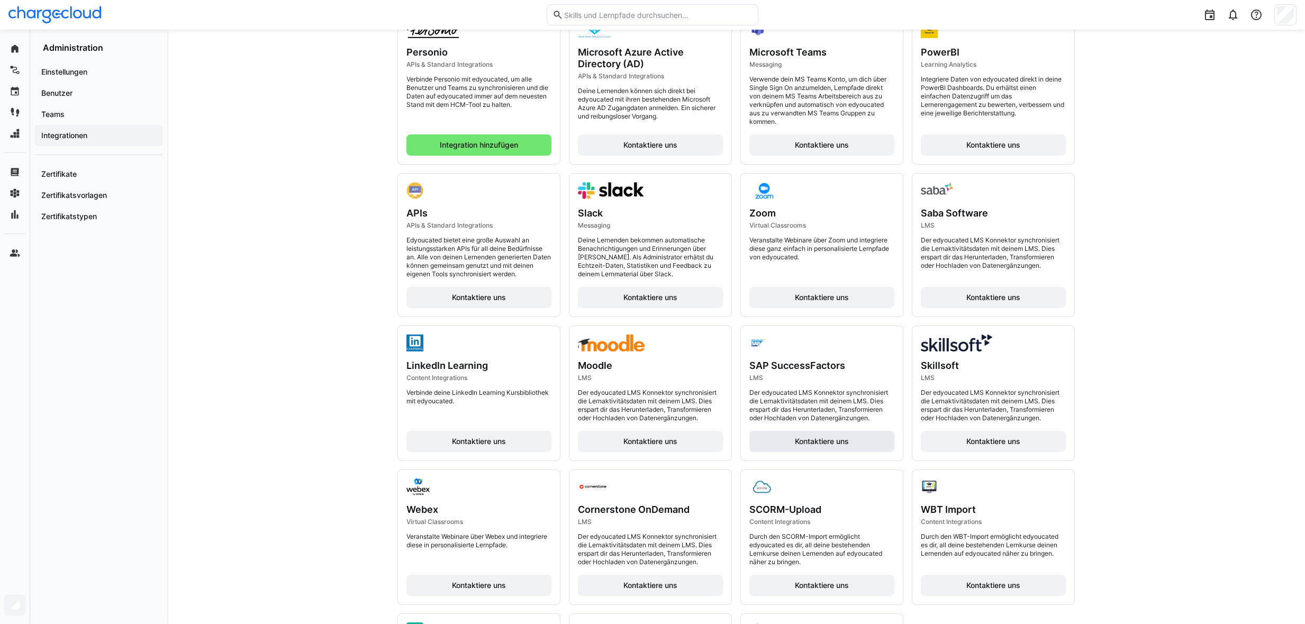
scroll to position [0, 0]
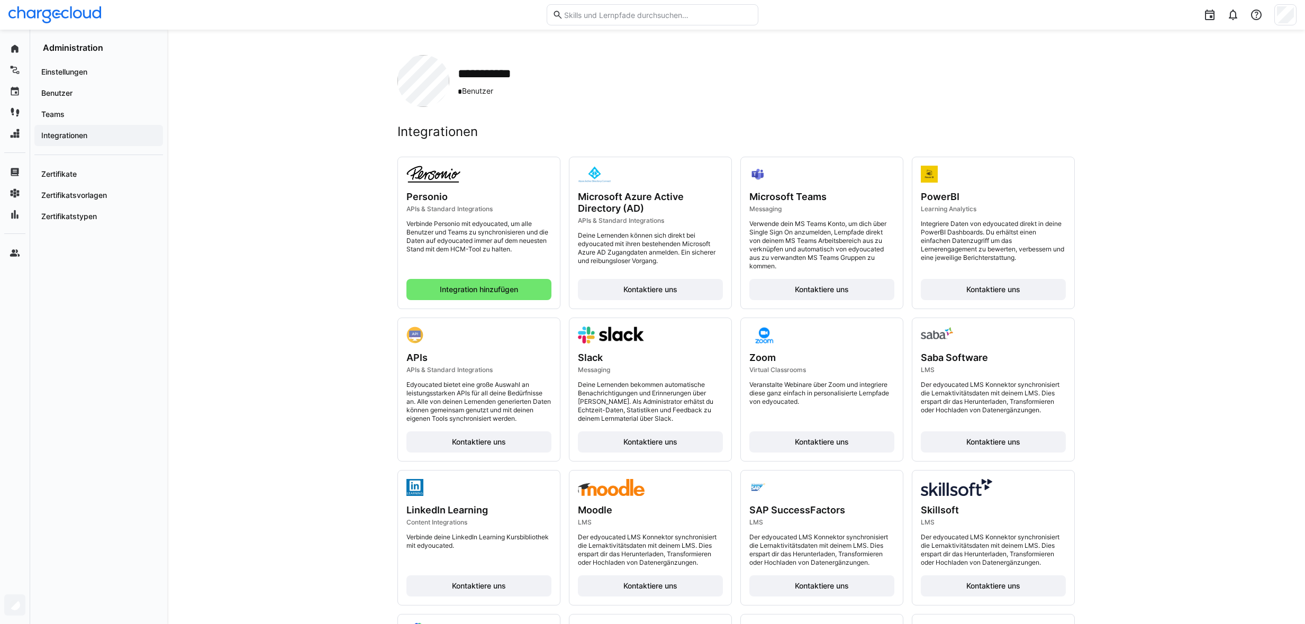
click at [419, 389] on p "Edyoucated bietet eine große Auswahl an leistungsstarken APIs für all deine Bed…" at bounding box center [479, 402] width 145 height 42
drag, startPoint x: 422, startPoint y: 410, endPoint x: 490, endPoint y: 410, distance: 67.2
click at [490, 410] on p "Edyoucated bietet eine große Auswahl an leistungsstarken APIs für all deine Bed…" at bounding box center [479, 402] width 145 height 42
drag, startPoint x: 450, startPoint y: 420, endPoint x: 521, endPoint y: 420, distance: 71.5
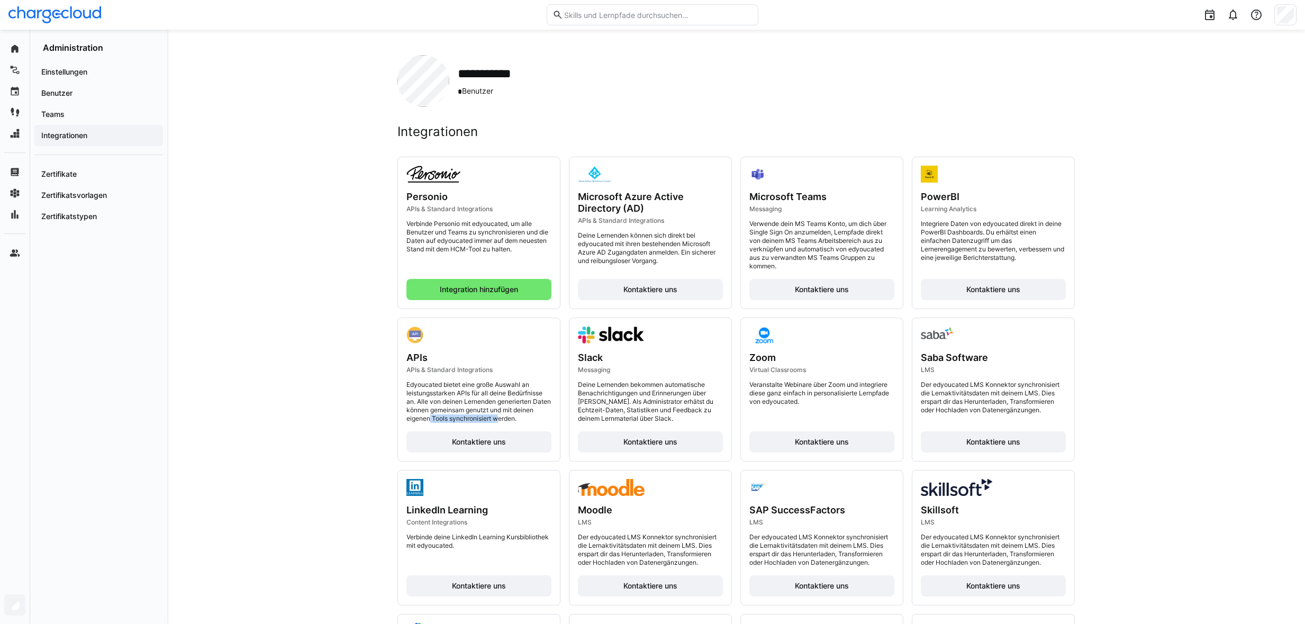
click at [521, 420] on p "Edyoucated bietet eine große Auswahl an leistungsstarken APIs für all deine Bed…" at bounding box center [479, 402] width 145 height 42
click at [0, 0] on app-navigation-label "Teams" at bounding box center [0, 0] width 0 height 0
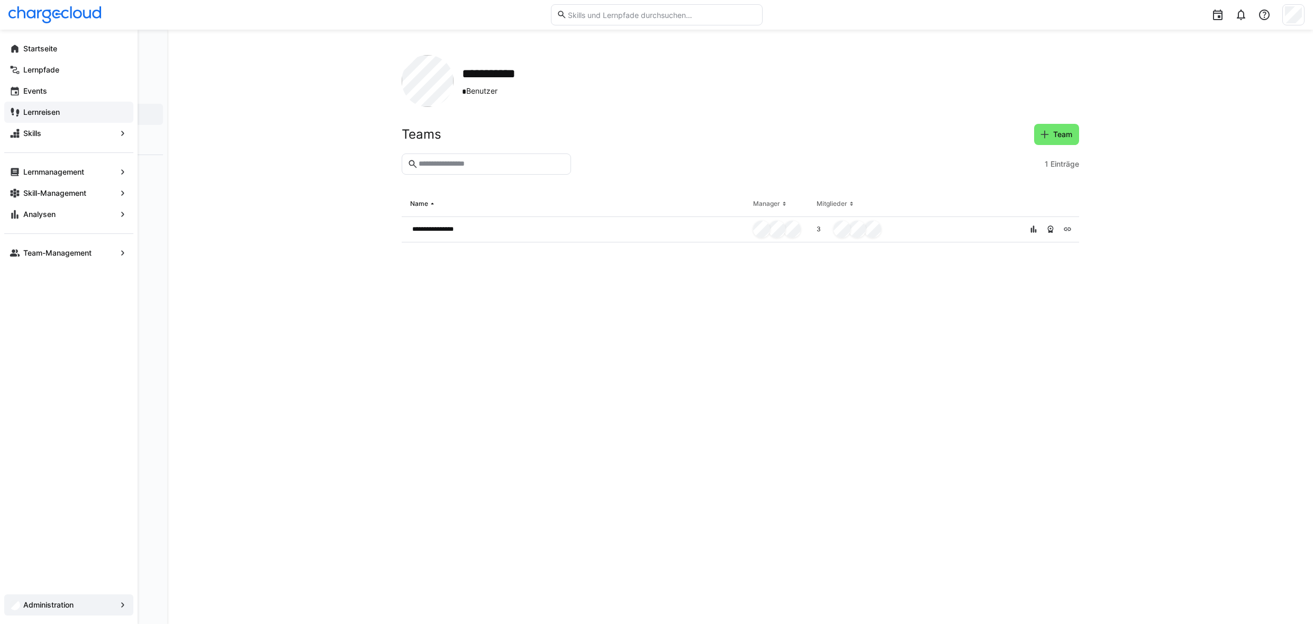
click at [74, 109] on span "Lernreisen" at bounding box center [75, 112] width 106 height 11
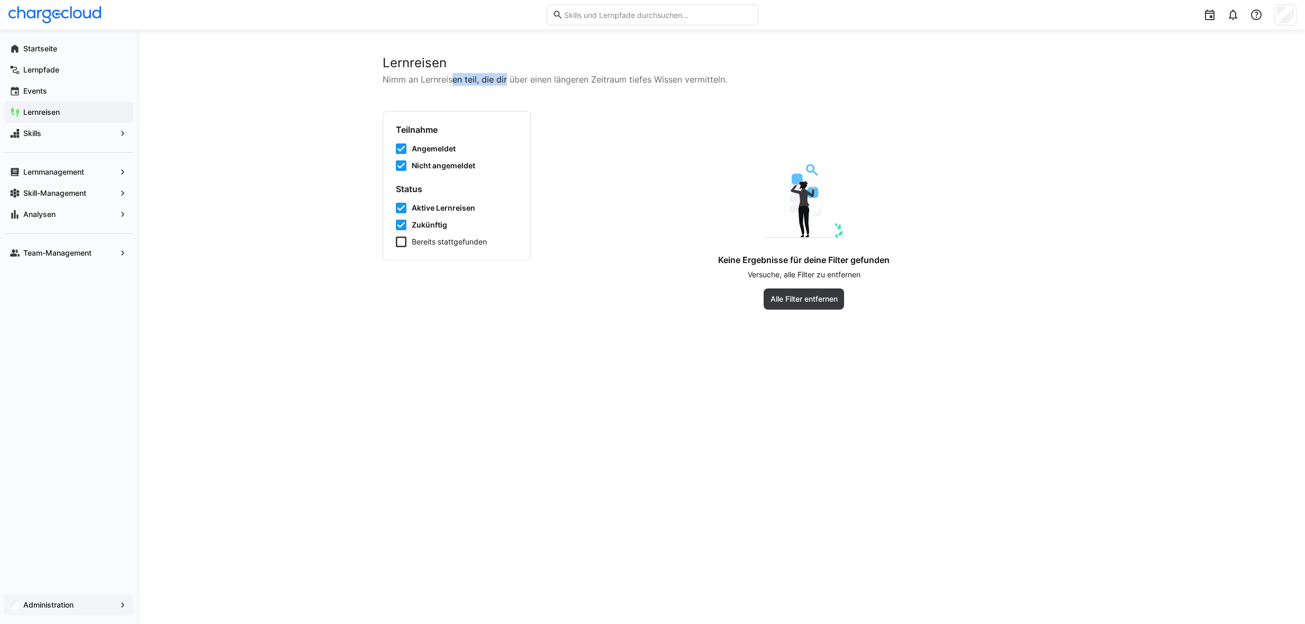
drag, startPoint x: 452, startPoint y: 80, endPoint x: 647, endPoint y: 88, distance: 195.5
click at [582, 81] on p "Nimm an Lernreisen teil, die dir über einen längeren Zeitraum tiefes Wissen ver…" at bounding box center [722, 79] width 678 height 13
click at [654, 91] on div "Lernreisen Nimm an Lernreisen teil, die dir über einen längeren Zeitraum tiefes…" at bounding box center [722, 182] width 678 height 255
click at [573, 12] on input "text" at bounding box center [658, 15] width 190 height 10
click at [399, 150] on icon at bounding box center [401, 148] width 11 height 11
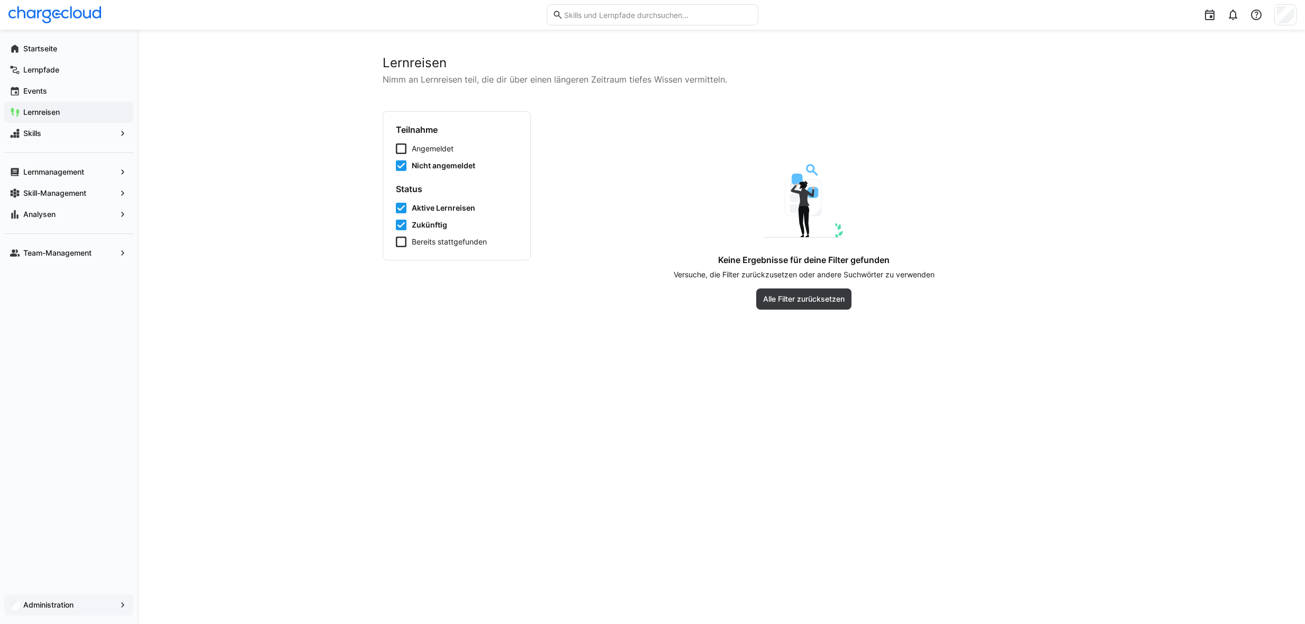
click at [401, 167] on icon at bounding box center [401, 165] width 11 height 11
click at [402, 209] on icon at bounding box center [401, 208] width 11 height 11
click at [403, 223] on icon at bounding box center [401, 225] width 11 height 11
click at [0, 0] on app-navigation-label "Skills" at bounding box center [0, 0] width 0 height 0
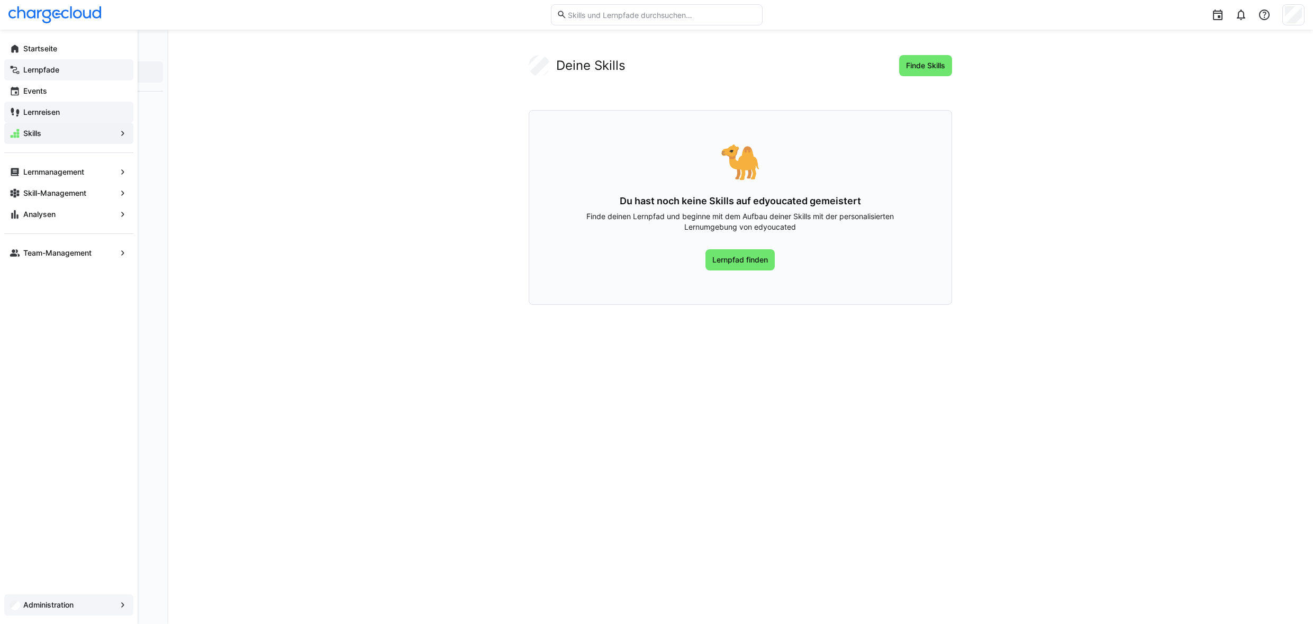
click at [0, 0] on app-navigation-label "Lernpfade" at bounding box center [0, 0] width 0 height 0
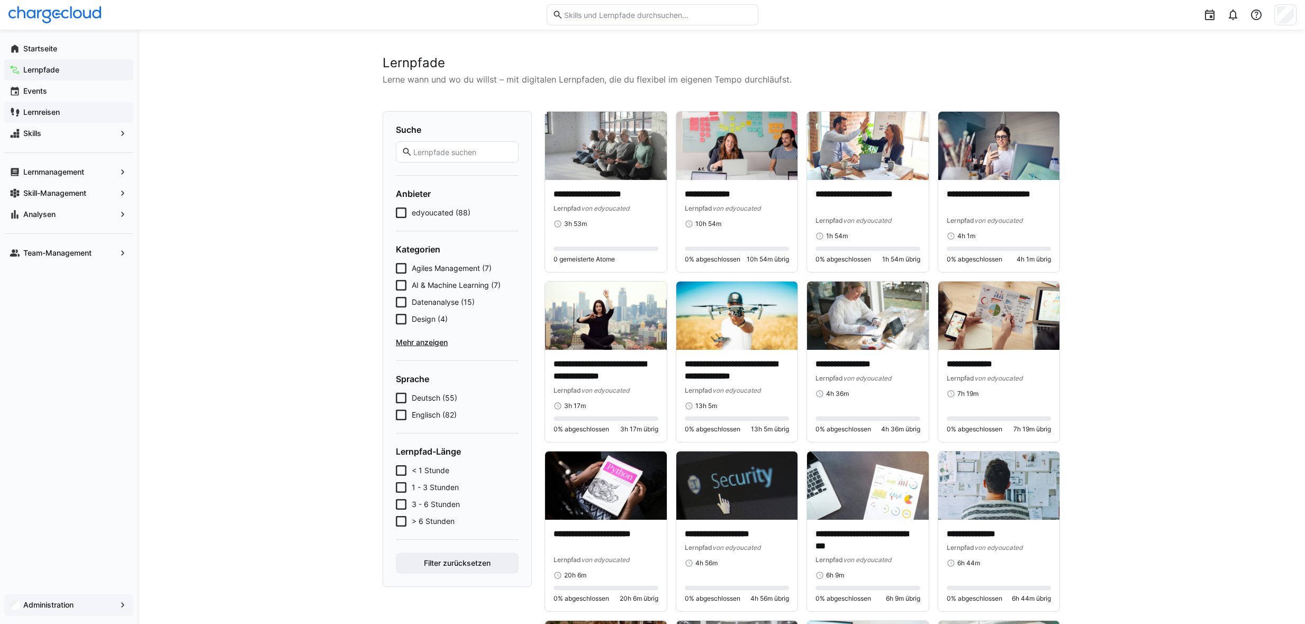
click at [402, 211] on icon at bounding box center [401, 213] width 11 height 11
click at [119, 602] on eds-icon at bounding box center [123, 605] width 11 height 11
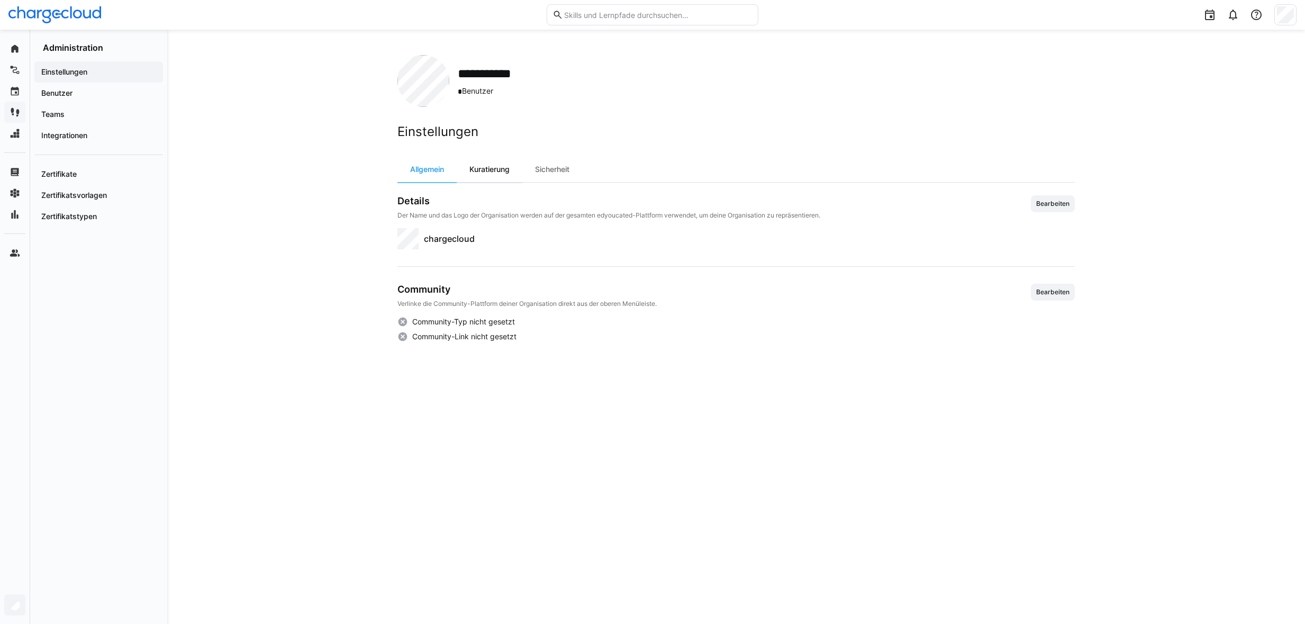
click at [499, 170] on div "Kuratierung" at bounding box center [490, 169] width 66 height 25
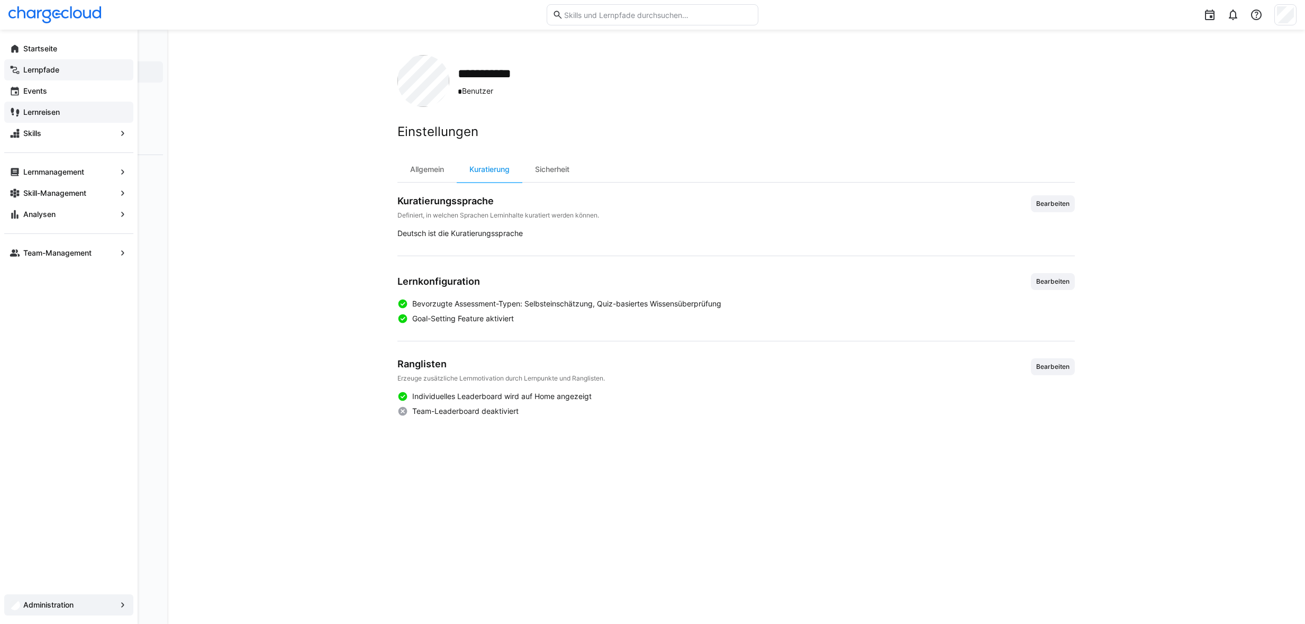
click at [31, 74] on span "Lernpfade" at bounding box center [75, 70] width 106 height 11
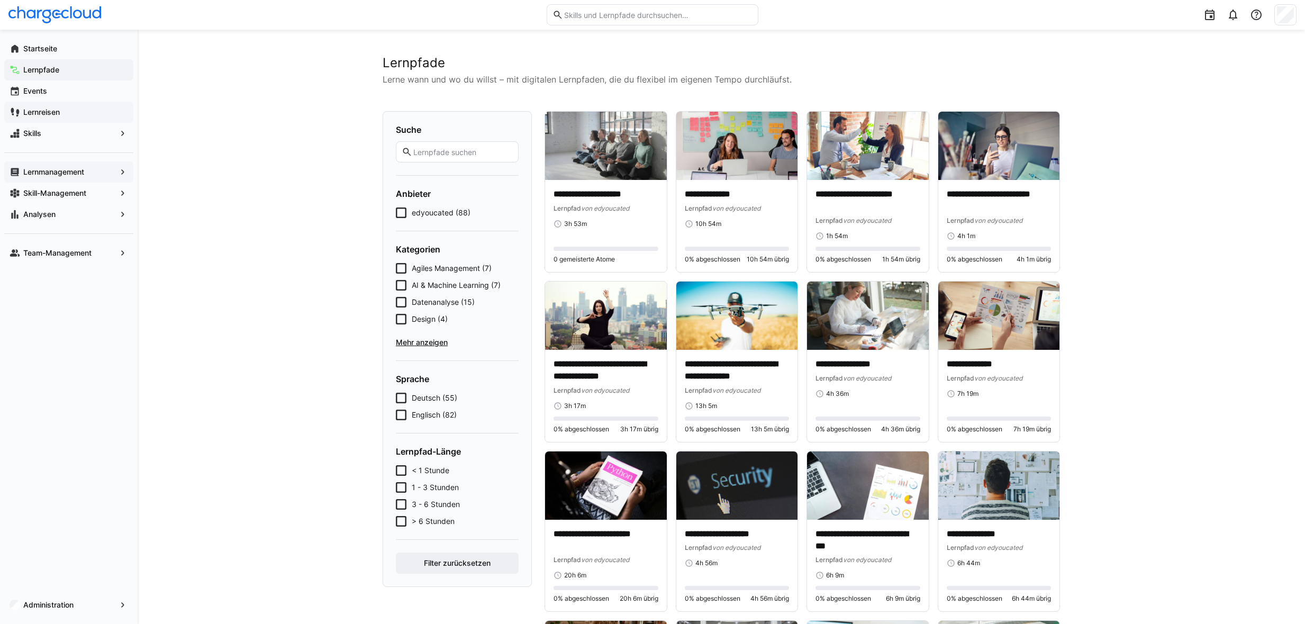
click at [128, 170] on eds-icon at bounding box center [123, 172] width 11 height 11
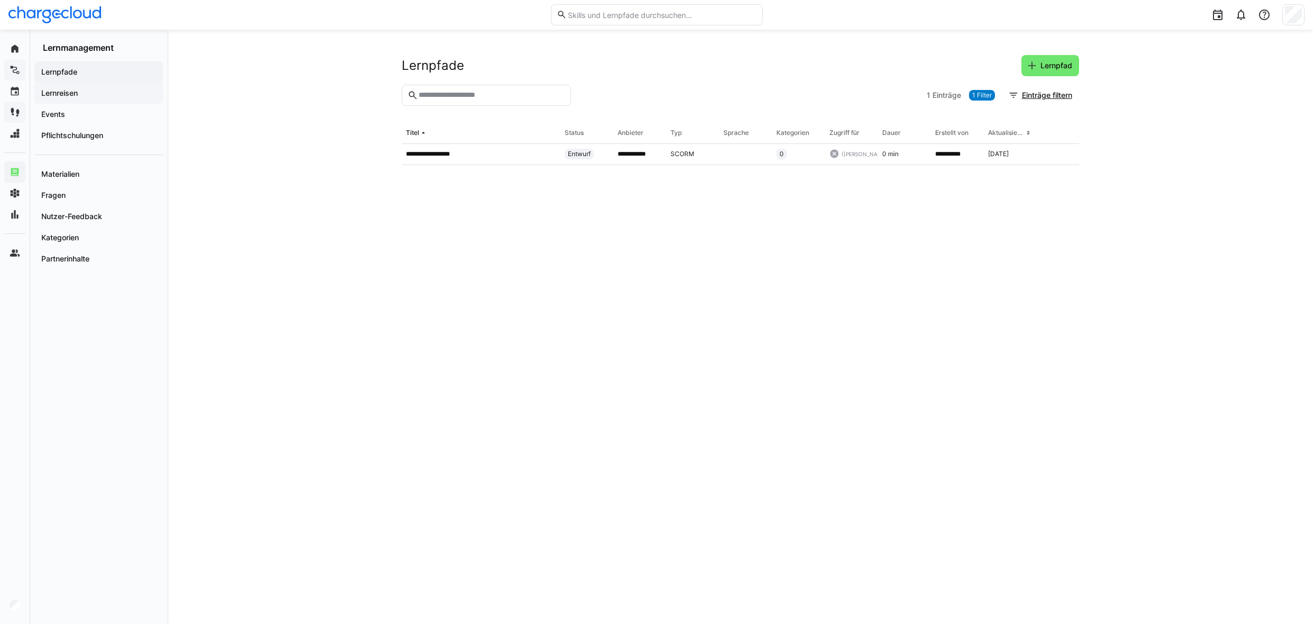
click at [85, 98] on span "Lernreisen" at bounding box center [99, 93] width 118 height 11
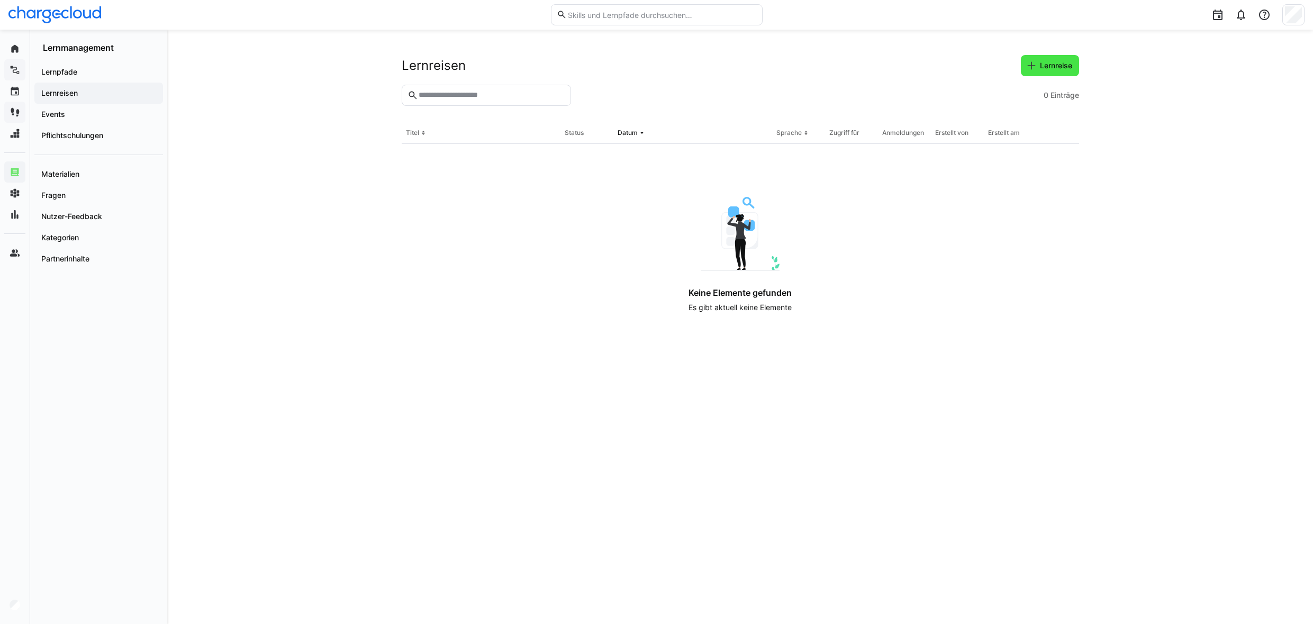
click at [1037, 65] on span "Lernreise" at bounding box center [1050, 65] width 48 height 11
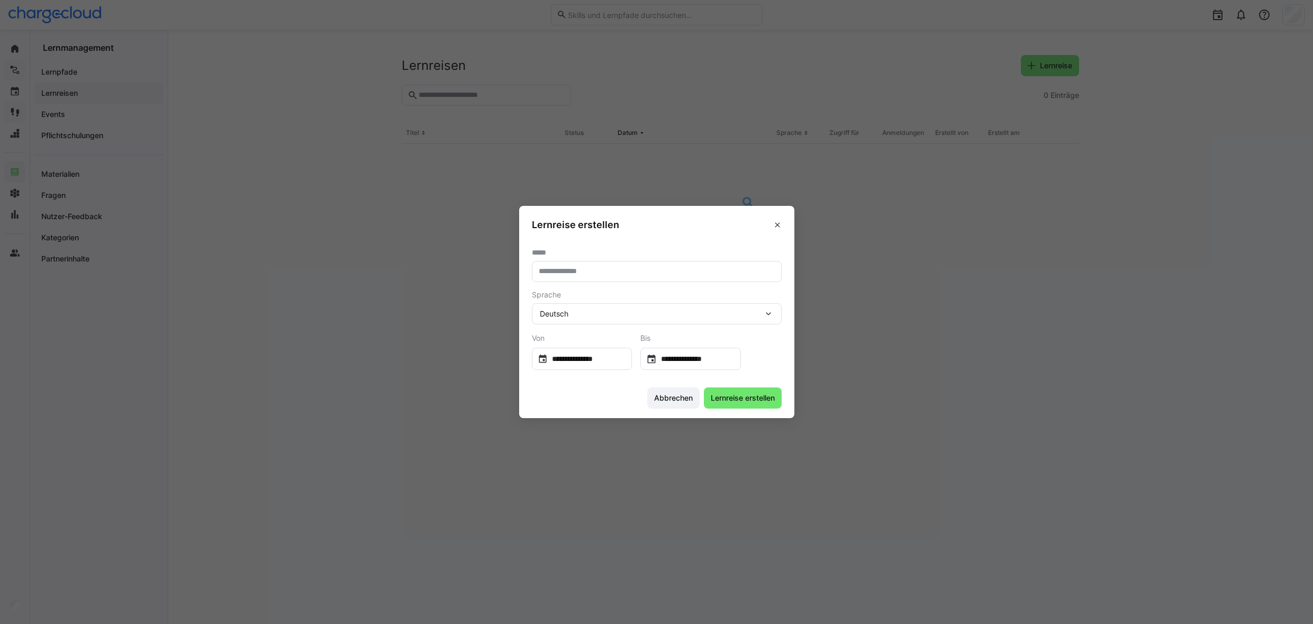
click at [574, 275] on input "text" at bounding box center [657, 272] width 238 height 10
type input "**********"
click at [657, 358] on eds-icon at bounding box center [651, 359] width 11 height 11
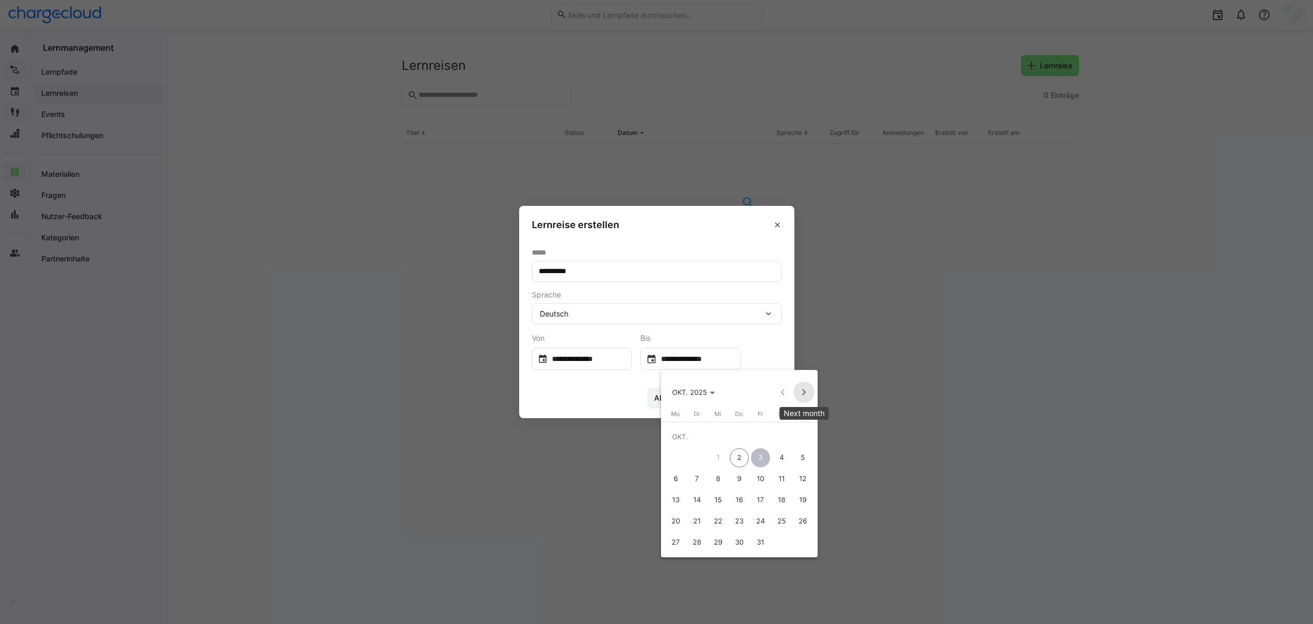
click at [809, 393] on span "Next month" at bounding box center [804, 392] width 21 height 21
click at [680, 476] on span "10" at bounding box center [675, 479] width 19 height 19
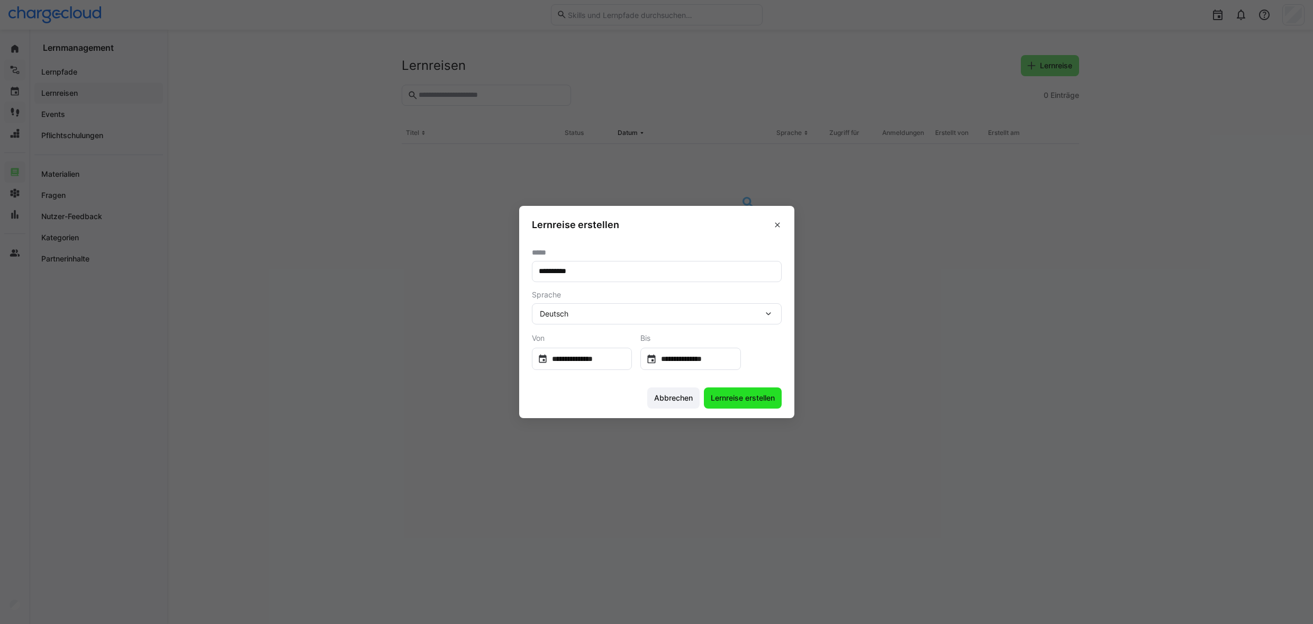
click at [742, 402] on span "Lernreise erstellen" at bounding box center [742, 398] width 67 height 11
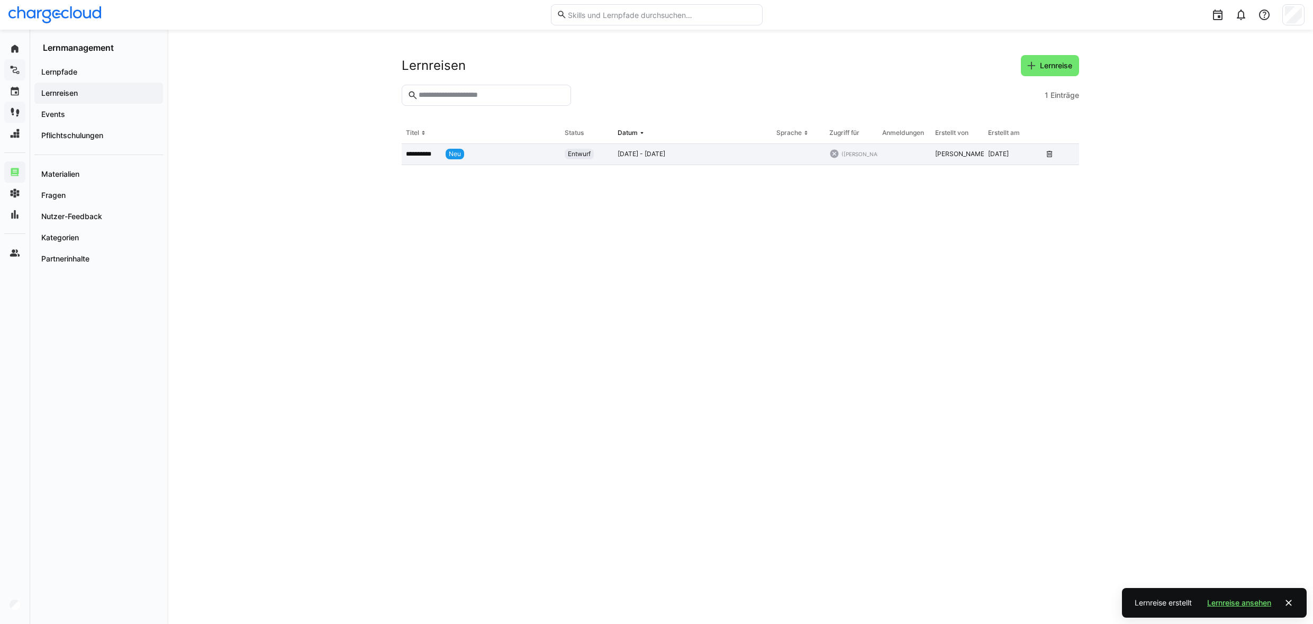
click at [439, 156] on p "**********" at bounding box center [424, 154] width 36 height 8
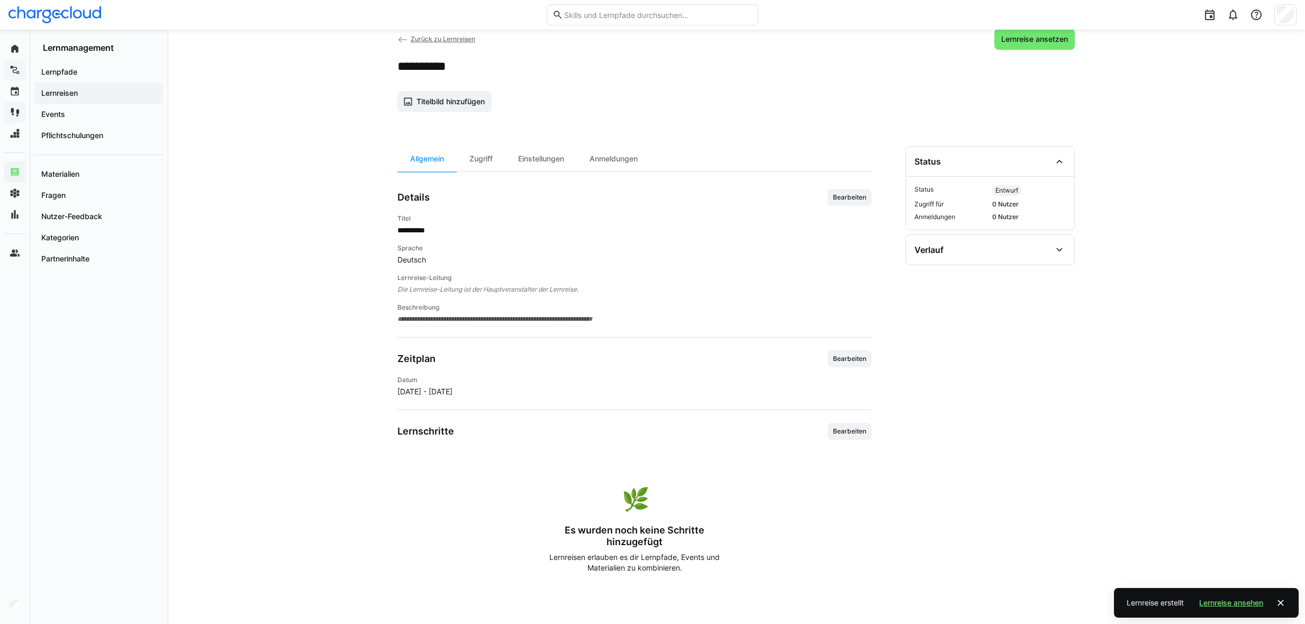
scroll to position [39, 0]
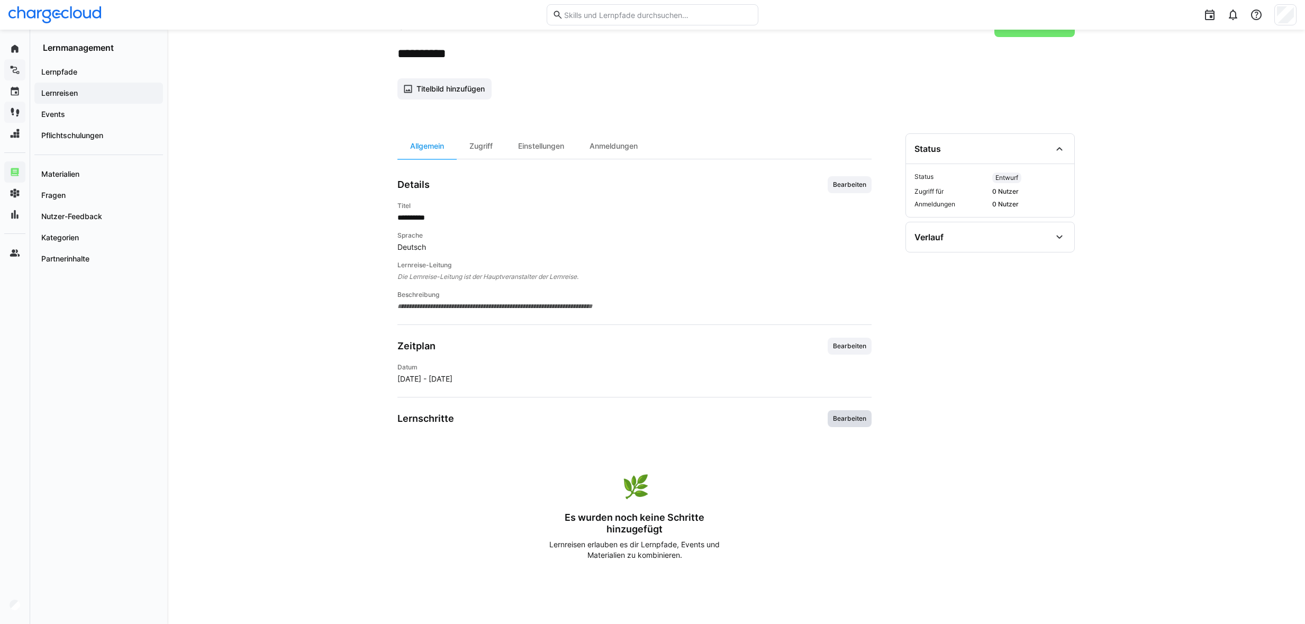
click at [841, 416] on span "Bearbeiten" at bounding box center [849, 419] width 35 height 8
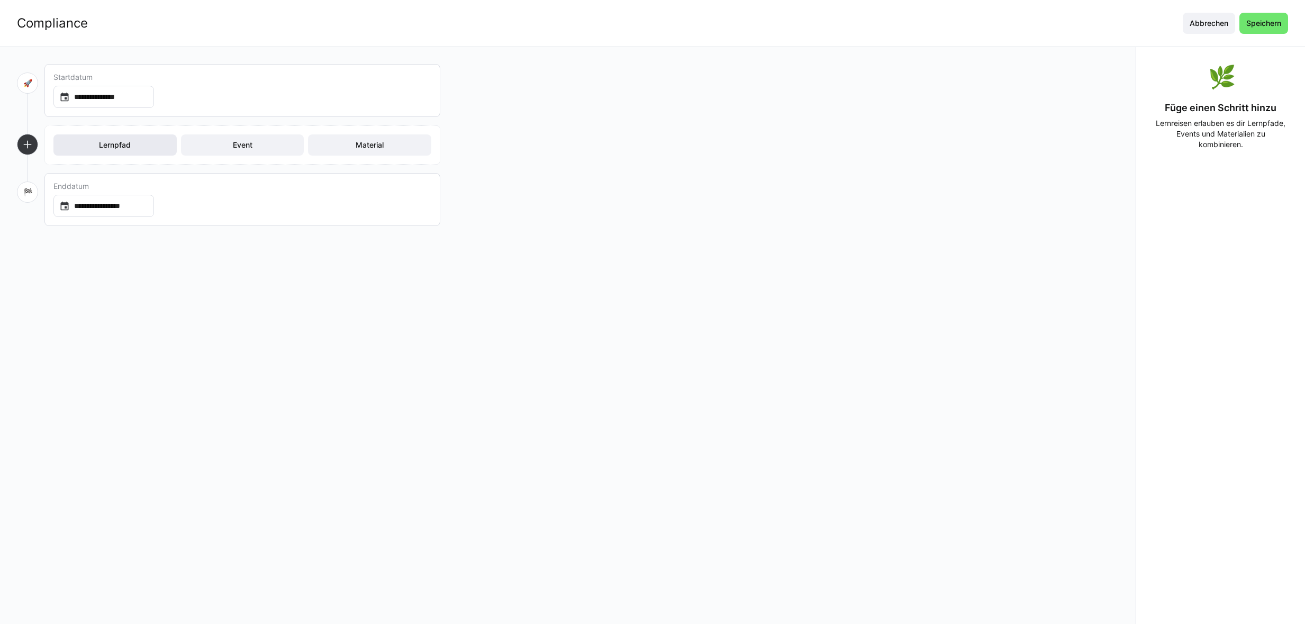
click at [125, 146] on span "Lernpfad" at bounding box center [114, 145] width 35 height 11
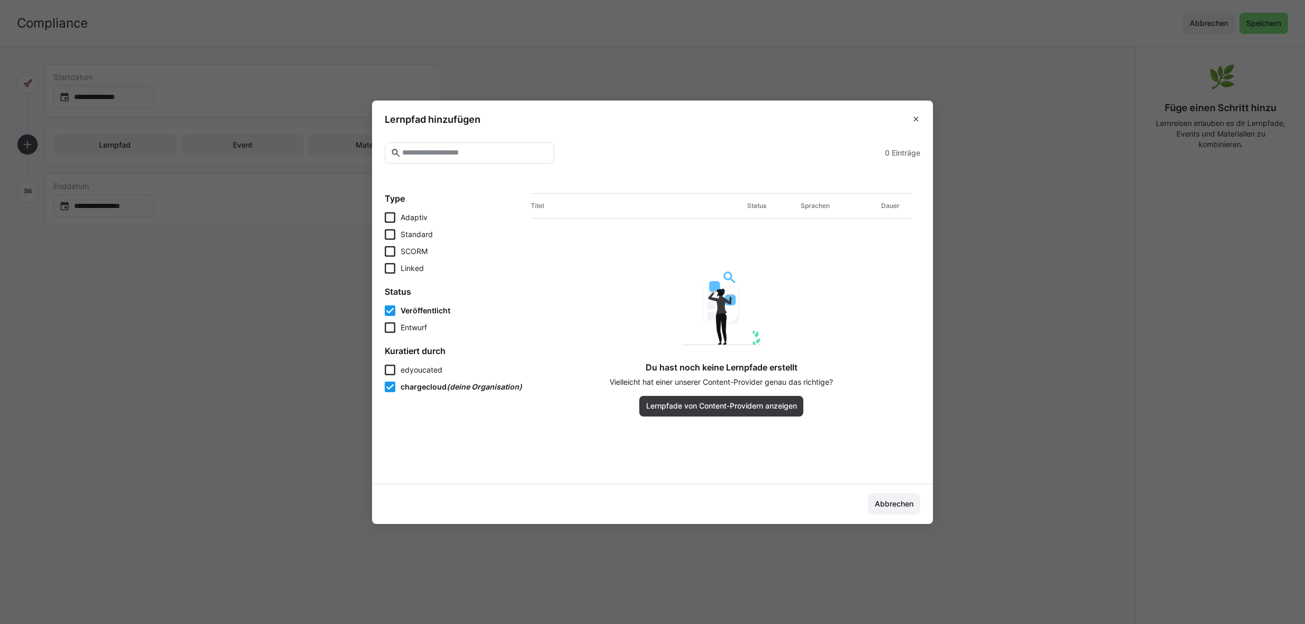
click at [395, 248] on icon at bounding box center [390, 251] width 11 height 11
click at [393, 313] on icon at bounding box center [390, 310] width 11 height 11
click at [722, 404] on span "Lernpfade von Content-Providern anzeigen" at bounding box center [722, 406] width 154 height 11
click at [389, 249] on icon at bounding box center [390, 251] width 11 height 11
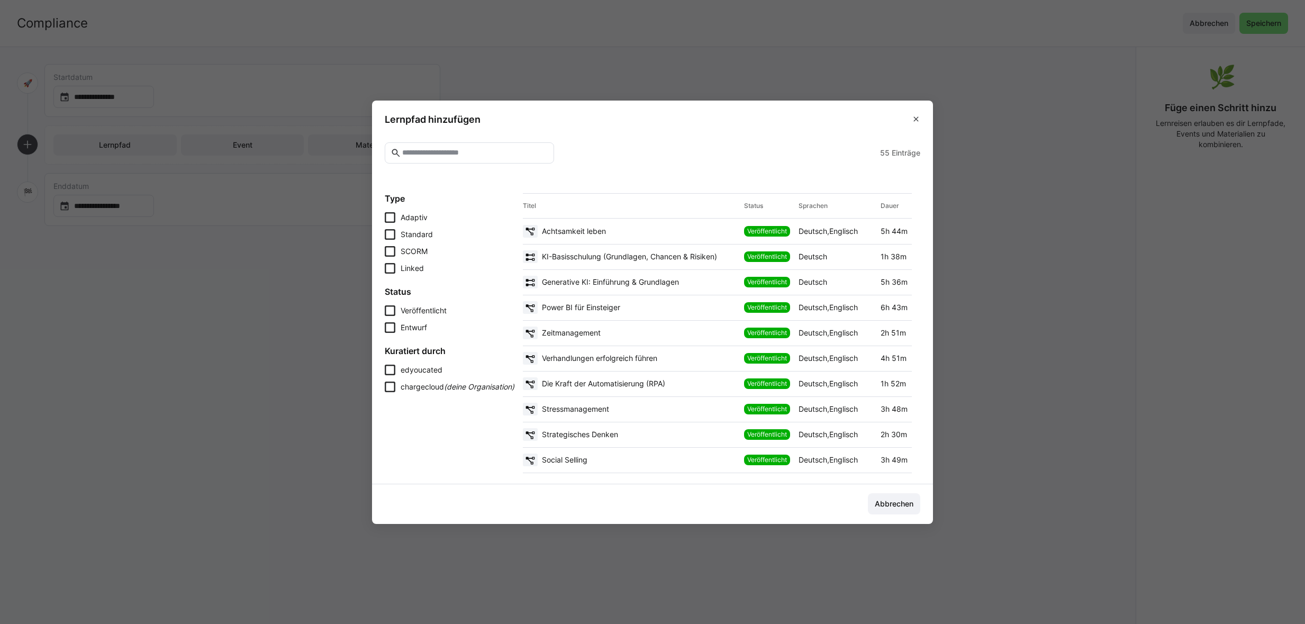
click at [608, 259] on span "KI-Basisschulung (Grundlagen, Chancen & Risiken)" at bounding box center [629, 256] width 175 height 11
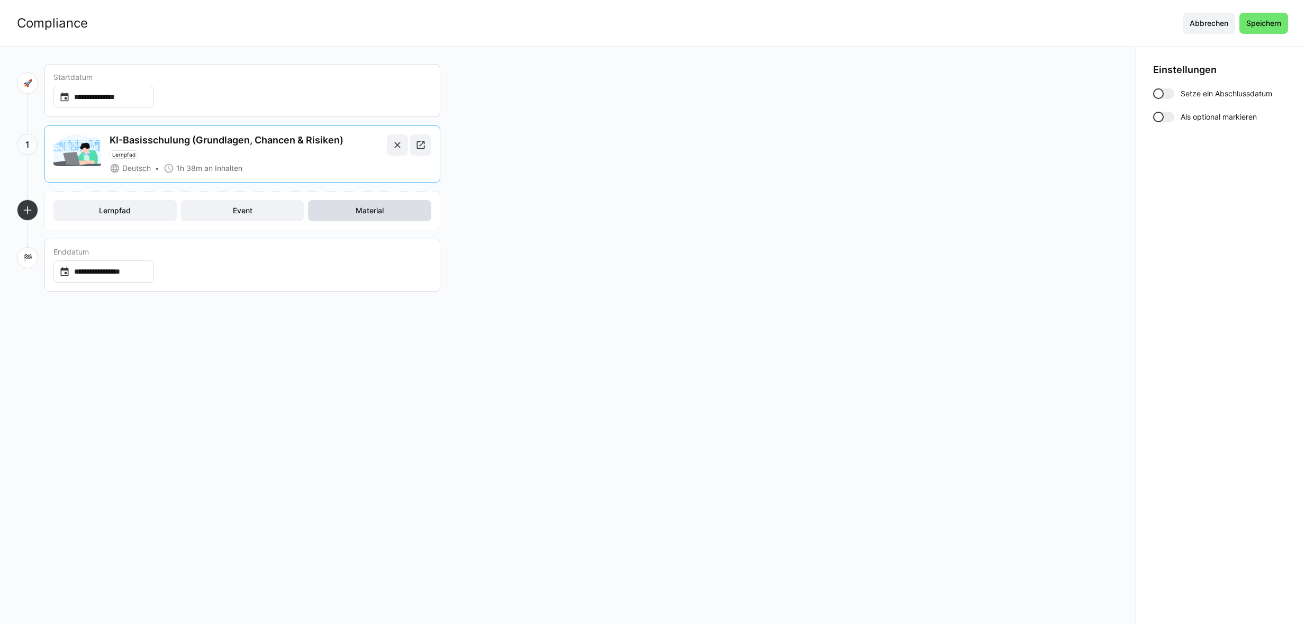
click at [367, 211] on span "Material" at bounding box center [369, 210] width 31 height 11
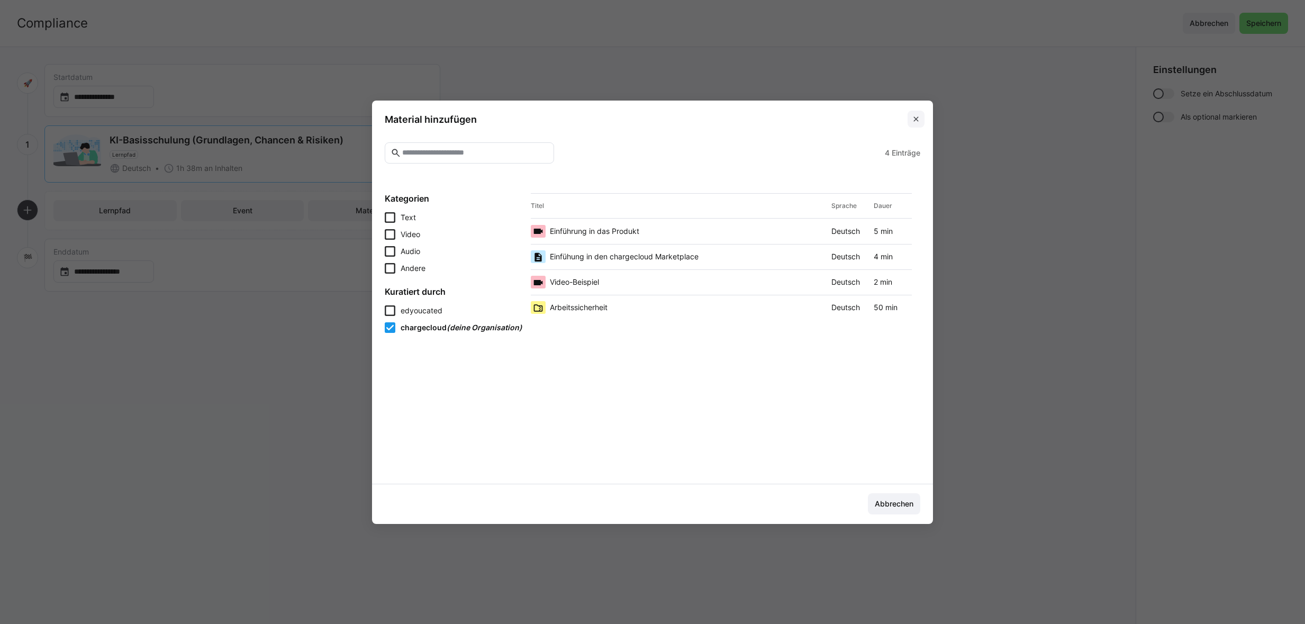
click at [916, 115] on eds-icon at bounding box center [916, 119] width 8 height 8
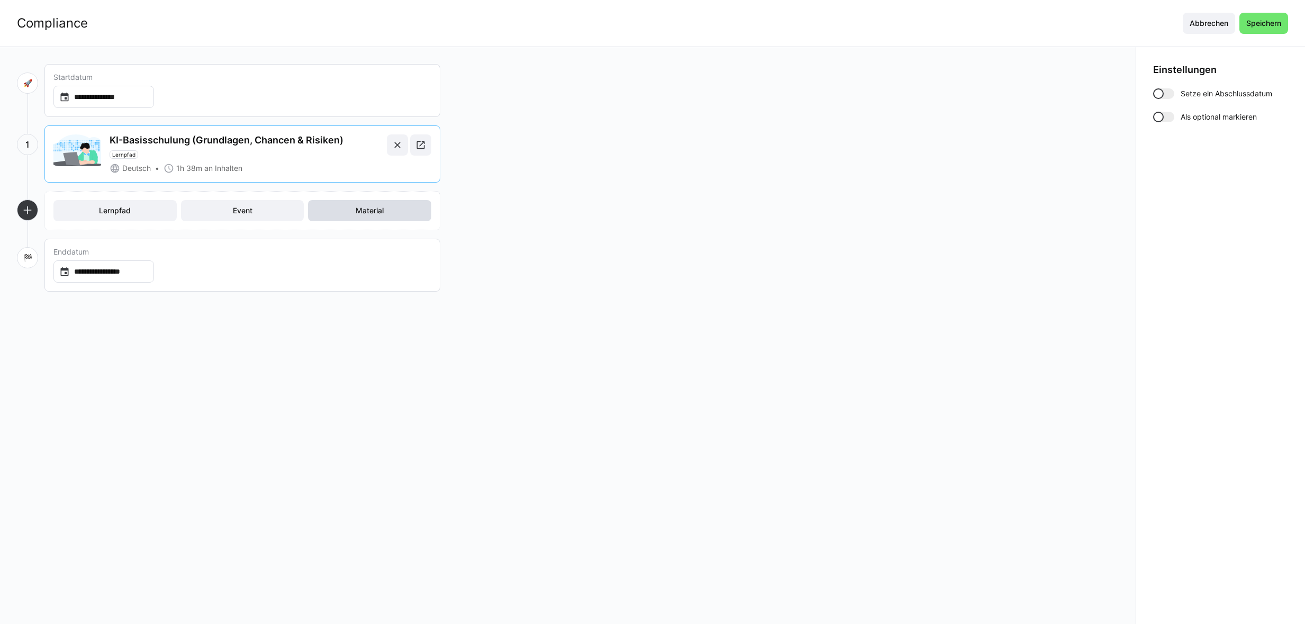
click at [382, 214] on span "Material" at bounding box center [369, 210] width 31 height 11
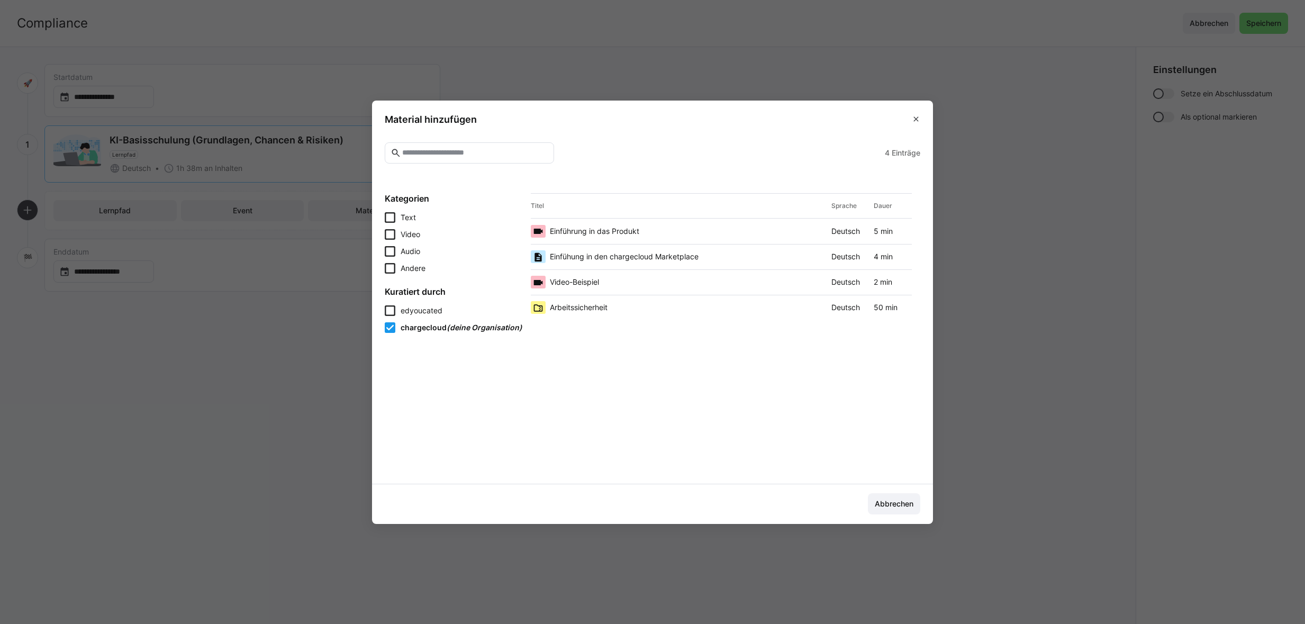
click at [571, 306] on span "Arbeitssicherheit" at bounding box center [579, 307] width 58 height 11
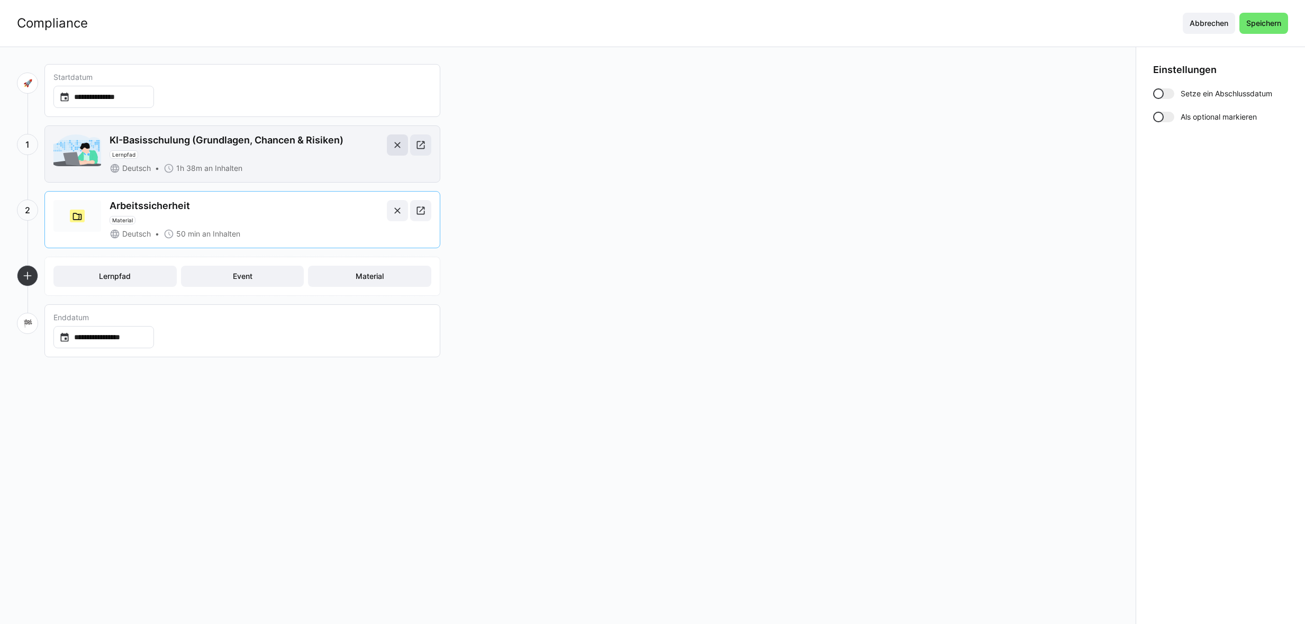
click at [398, 145] on eds-icon at bounding box center [397, 145] width 11 height 11
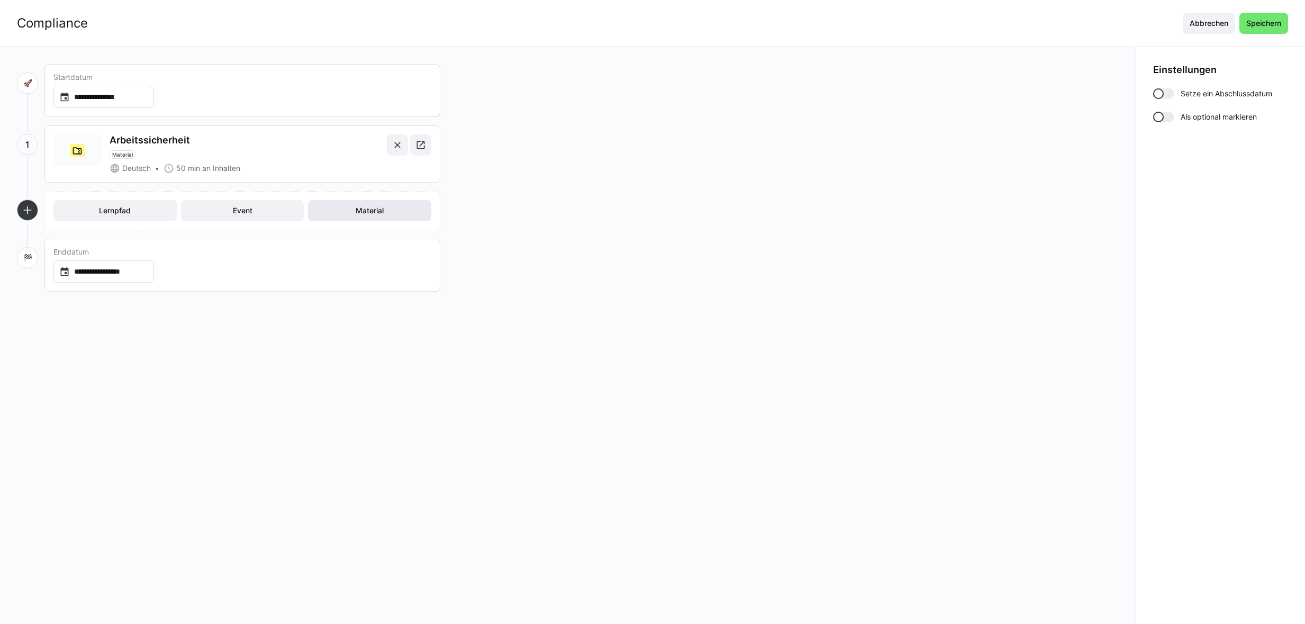
click at [337, 213] on span "Material" at bounding box center [369, 210] width 123 height 21
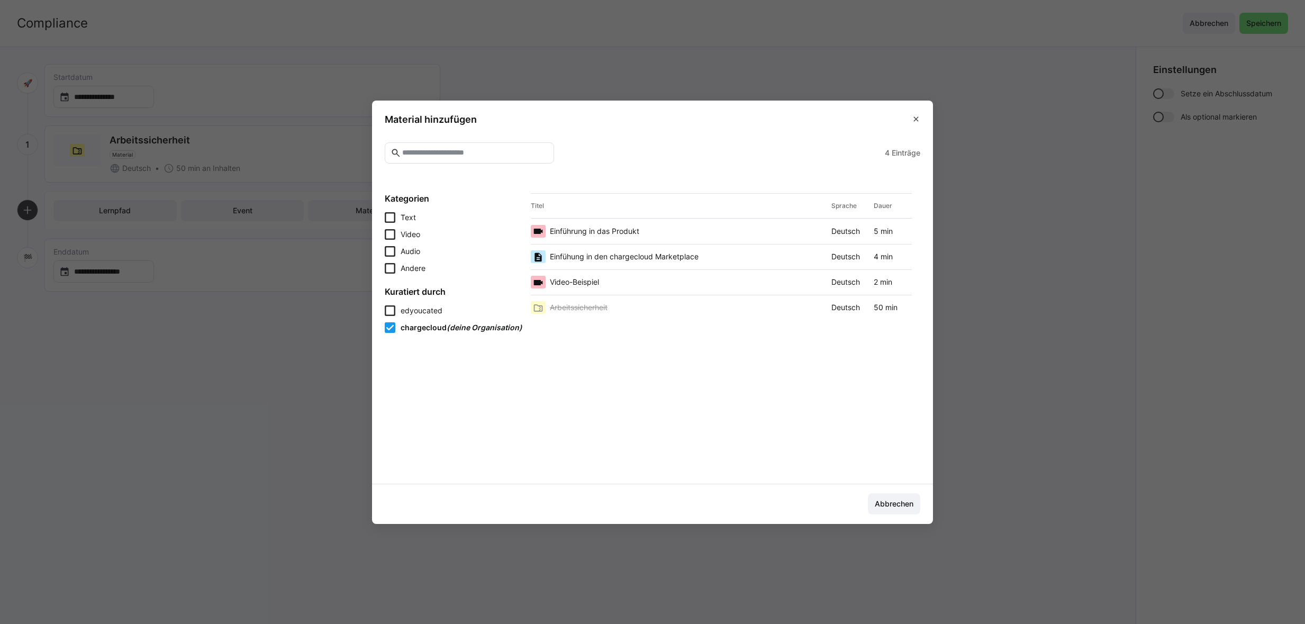
click at [617, 255] on span "Einfühung in den chargecloud Marketplace" at bounding box center [624, 256] width 149 height 11
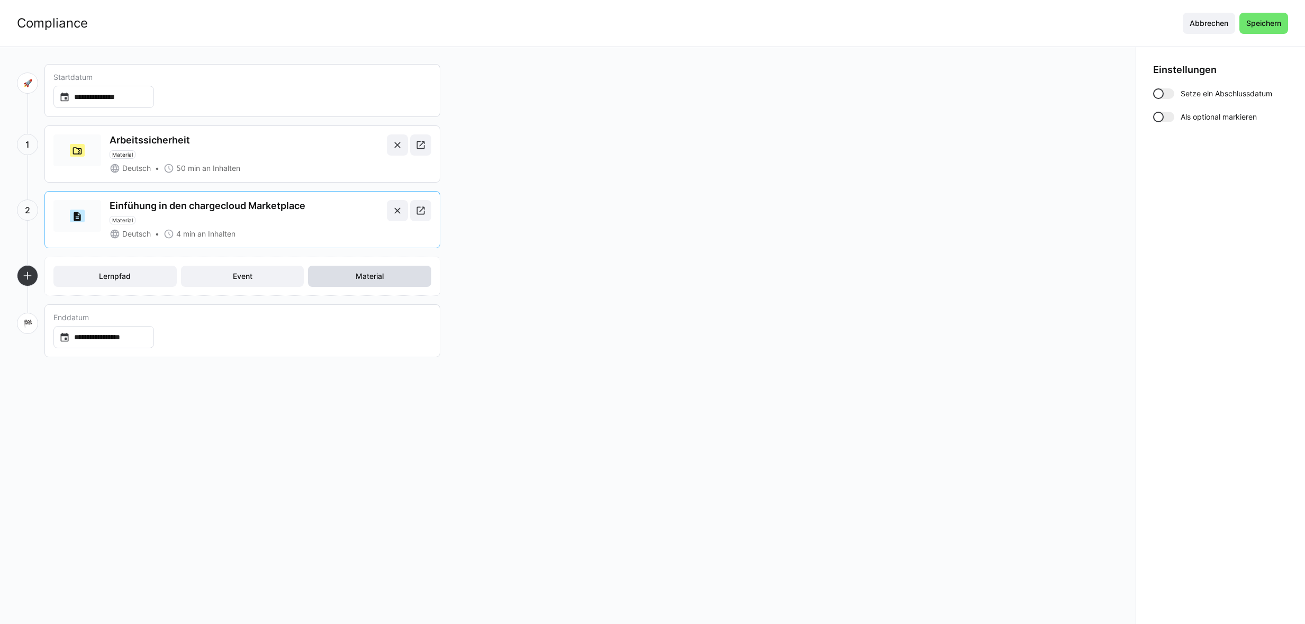
click at [364, 275] on span "Material" at bounding box center [369, 276] width 31 height 11
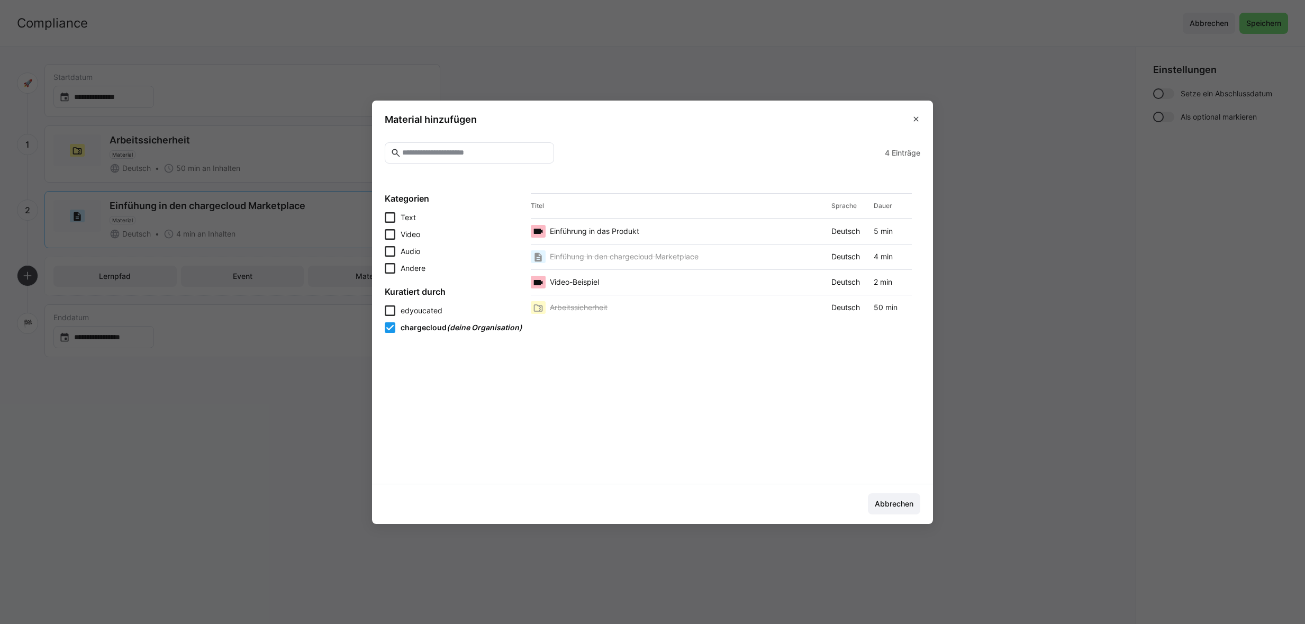
click at [588, 229] on span "Einführung in das Produkt" at bounding box center [594, 231] width 89 height 11
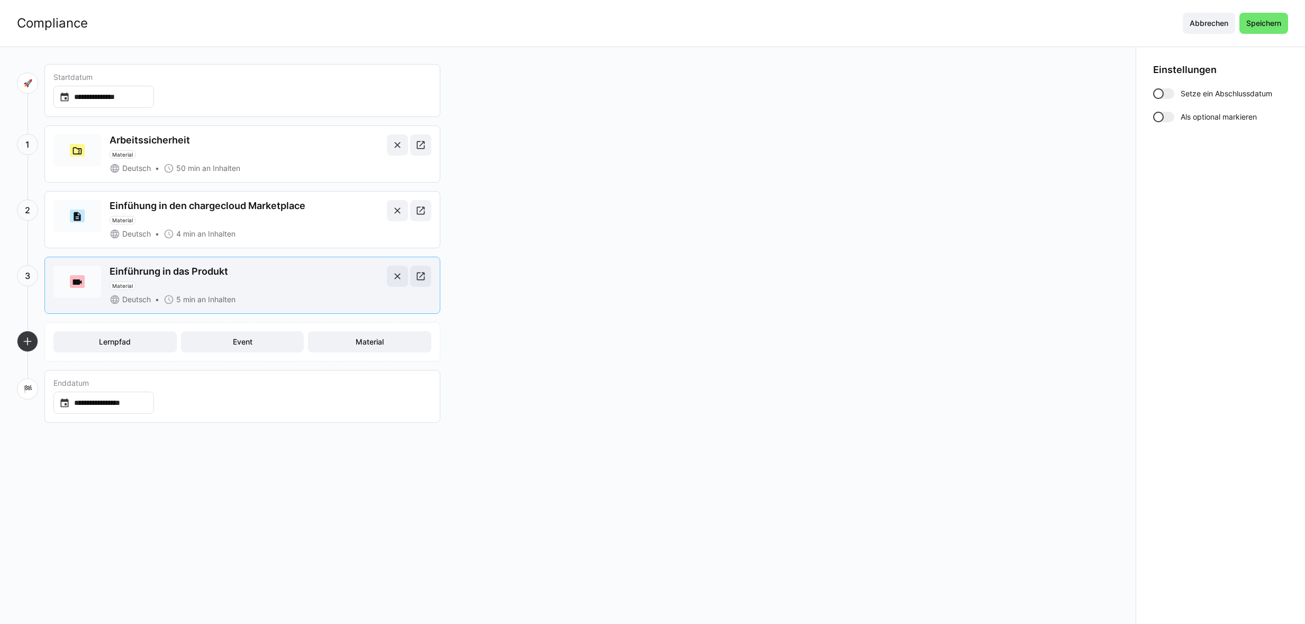
click at [319, 284] on div "Einführung in das Produkt Material" at bounding box center [246, 278] width 273 height 24
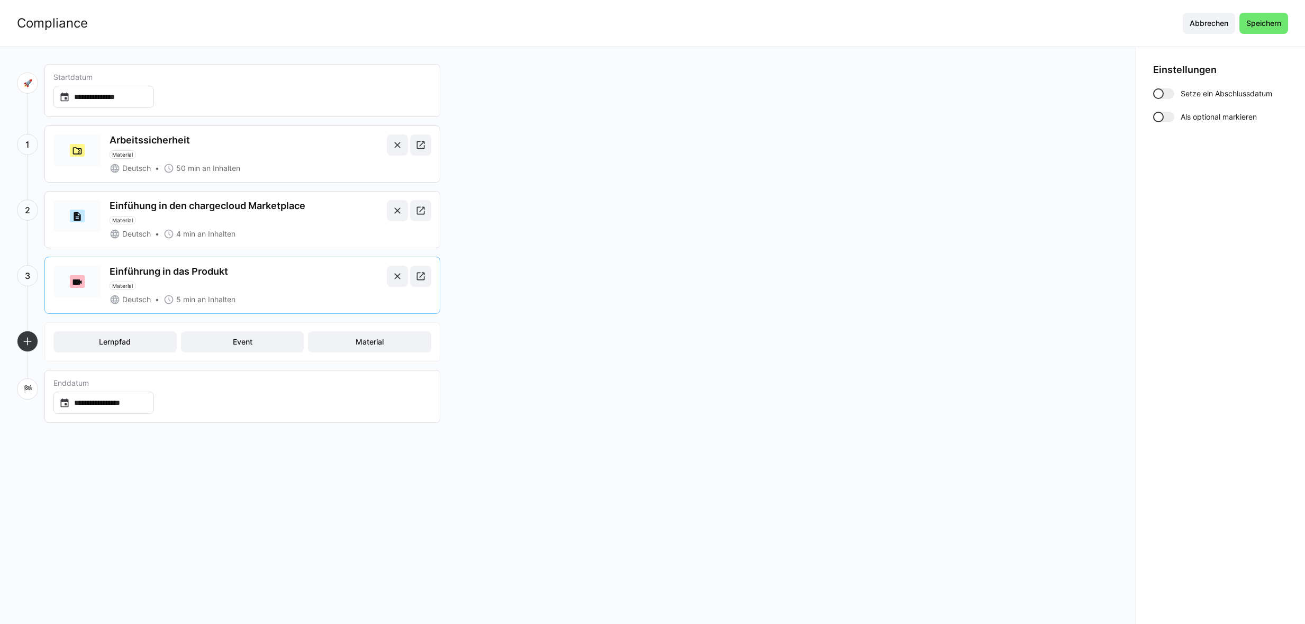
click at [1174, 119] on div at bounding box center [1164, 117] width 21 height 11
click at [1156, 117] on div at bounding box center [1164, 117] width 21 height 11
drag, startPoint x: 318, startPoint y: 282, endPoint x: 333, endPoint y: 202, distance: 80.8
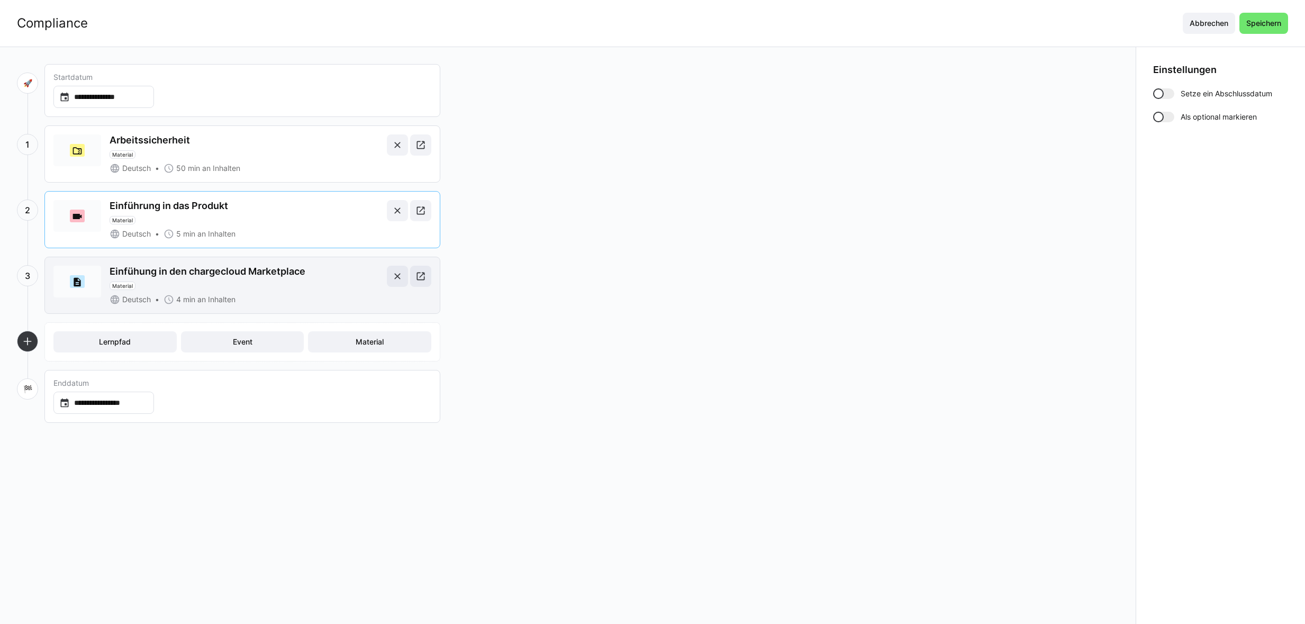
click at [310, 297] on div "Deutsch 4 min an Inhalten" at bounding box center [246, 299] width 273 height 11
click at [1170, 119] on div at bounding box center [1164, 117] width 21 height 11
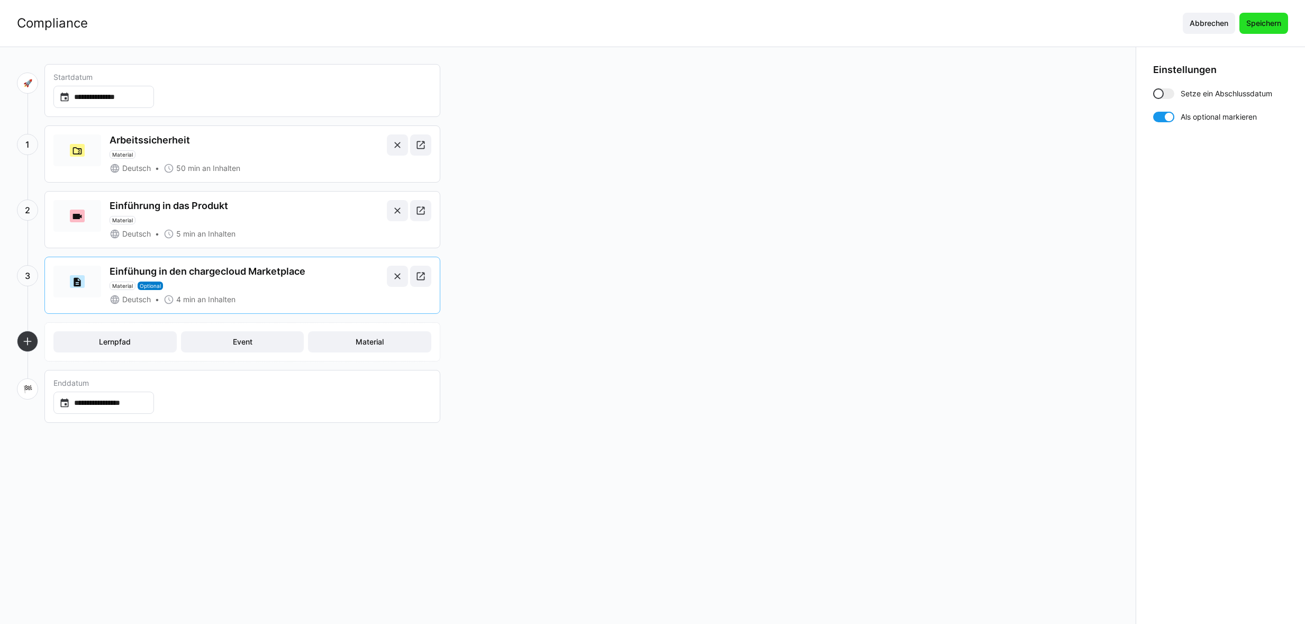
click at [1261, 23] on span "Speichern" at bounding box center [1264, 23] width 38 height 11
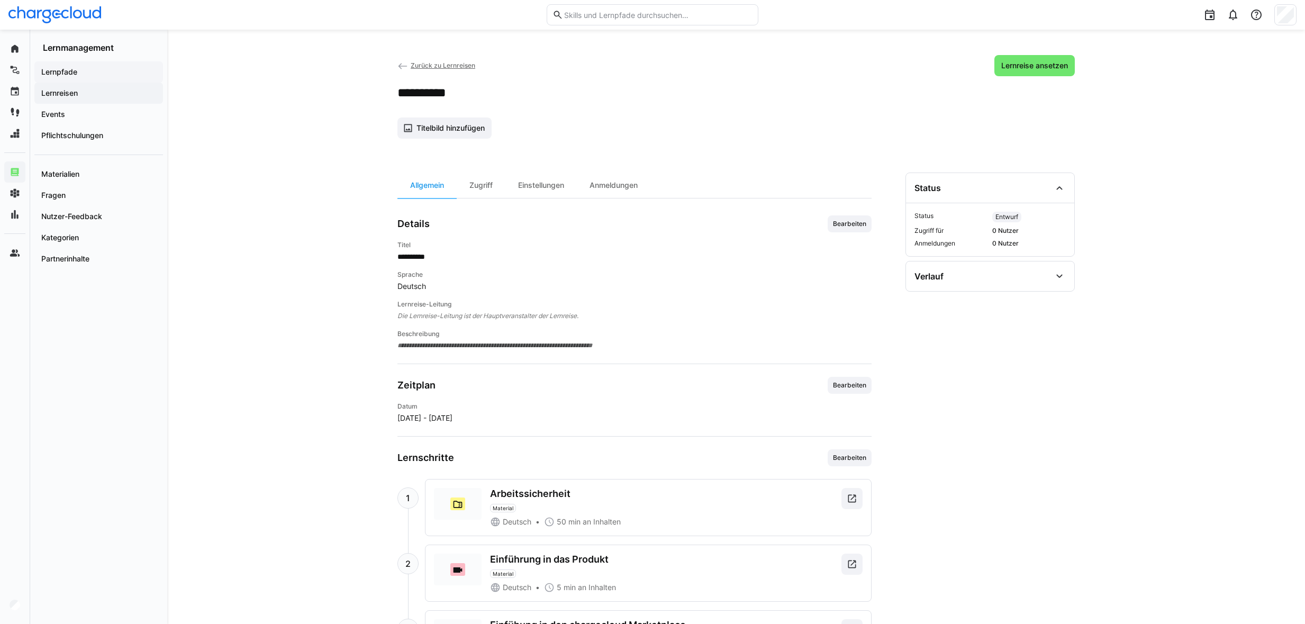
click at [0, 0] on app-navigation-label "Lernpfade" at bounding box center [0, 0] width 0 height 0
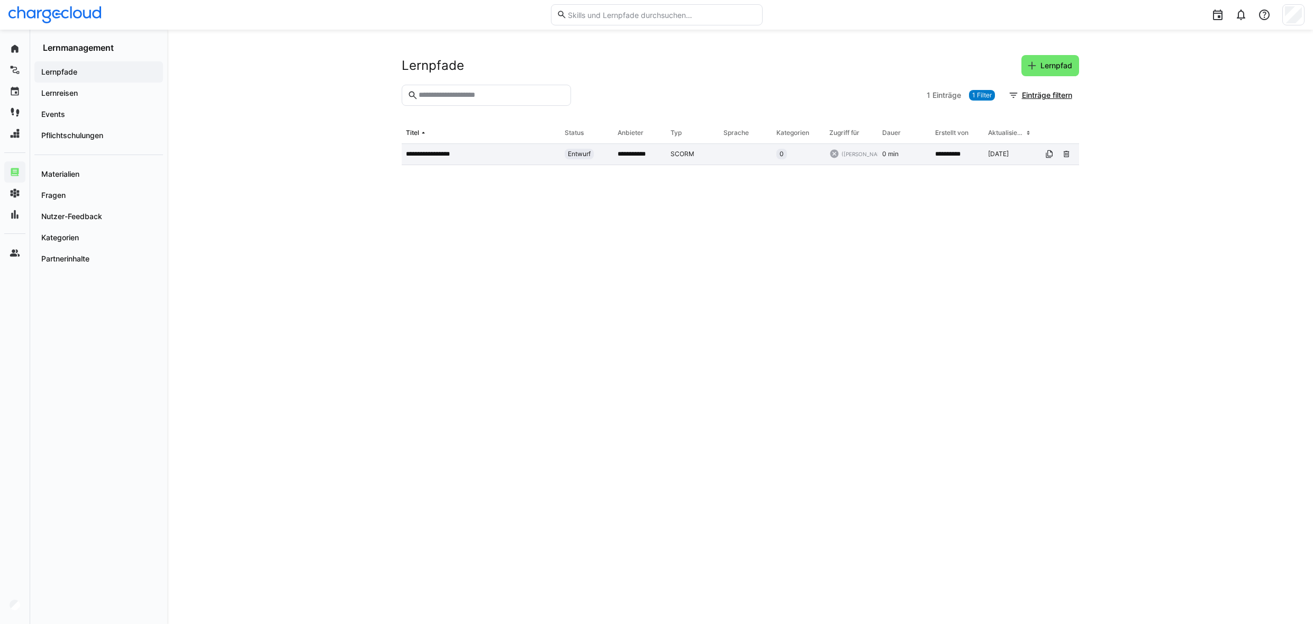
click at [446, 155] on p "**********" at bounding box center [432, 154] width 52 height 8
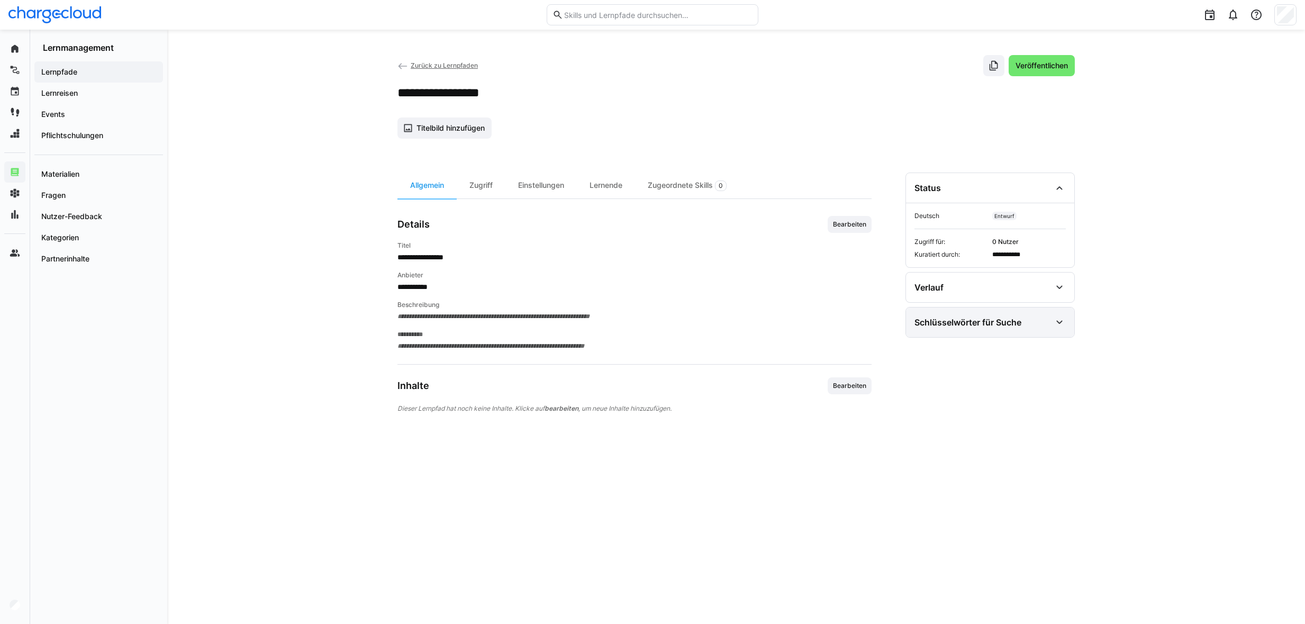
click at [976, 330] on div "Schlüsselwörter für Suche" at bounding box center [990, 323] width 168 height 30
click at [1053, 285] on eds-icon at bounding box center [1059, 287] width 13 height 13
click at [862, 383] on span "Bearbeiten" at bounding box center [849, 386] width 35 height 8
click at [843, 387] on span "Bearbeiten" at bounding box center [849, 386] width 35 height 8
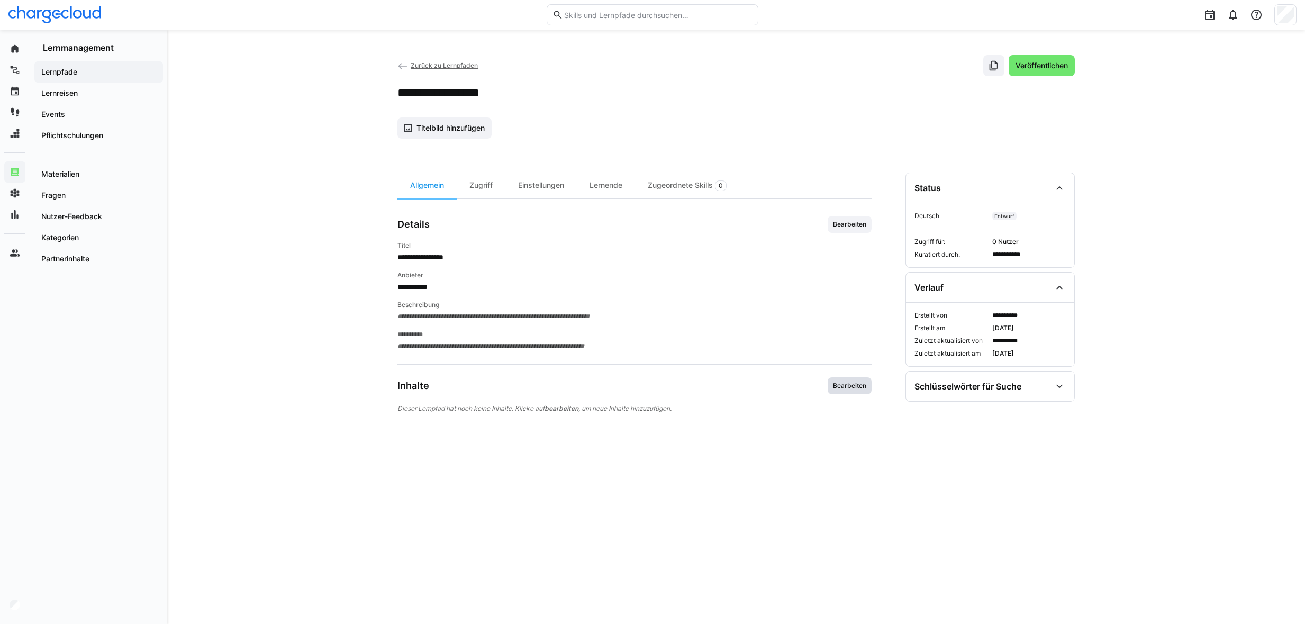
click at [842, 387] on span "Bearbeiten" at bounding box center [849, 386] width 35 height 8
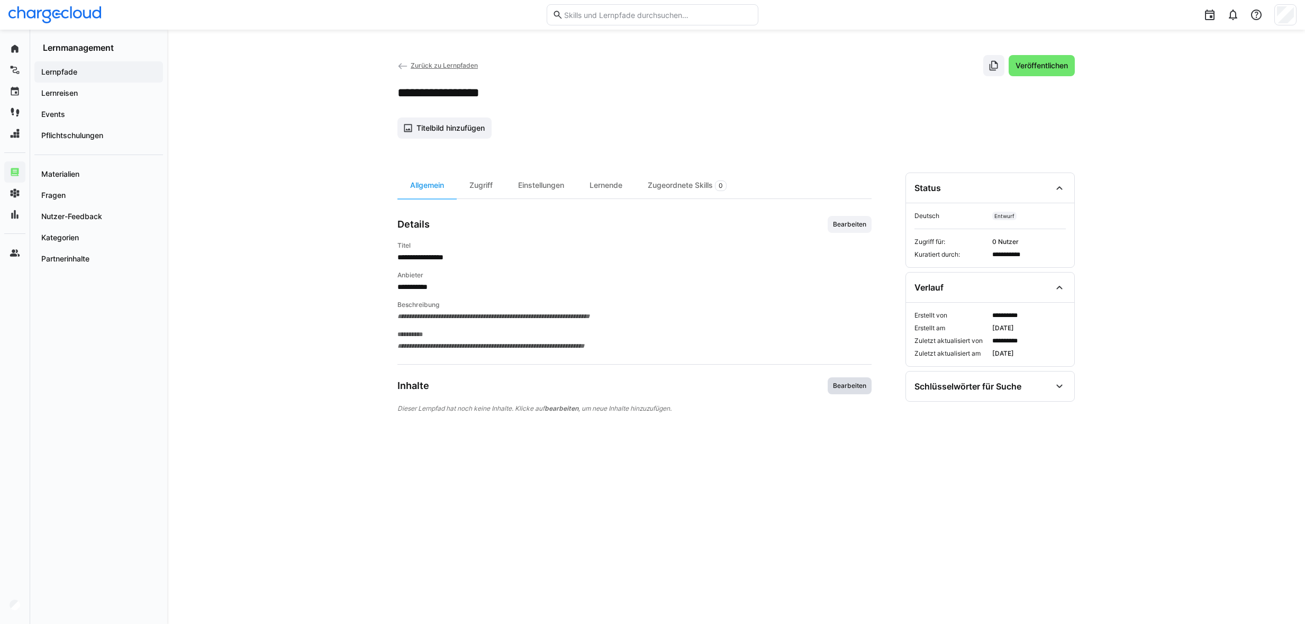
click at [842, 387] on span "Bearbeiten" at bounding box center [849, 386] width 35 height 8
click at [849, 221] on span "Bearbeiten" at bounding box center [849, 224] width 35 height 8
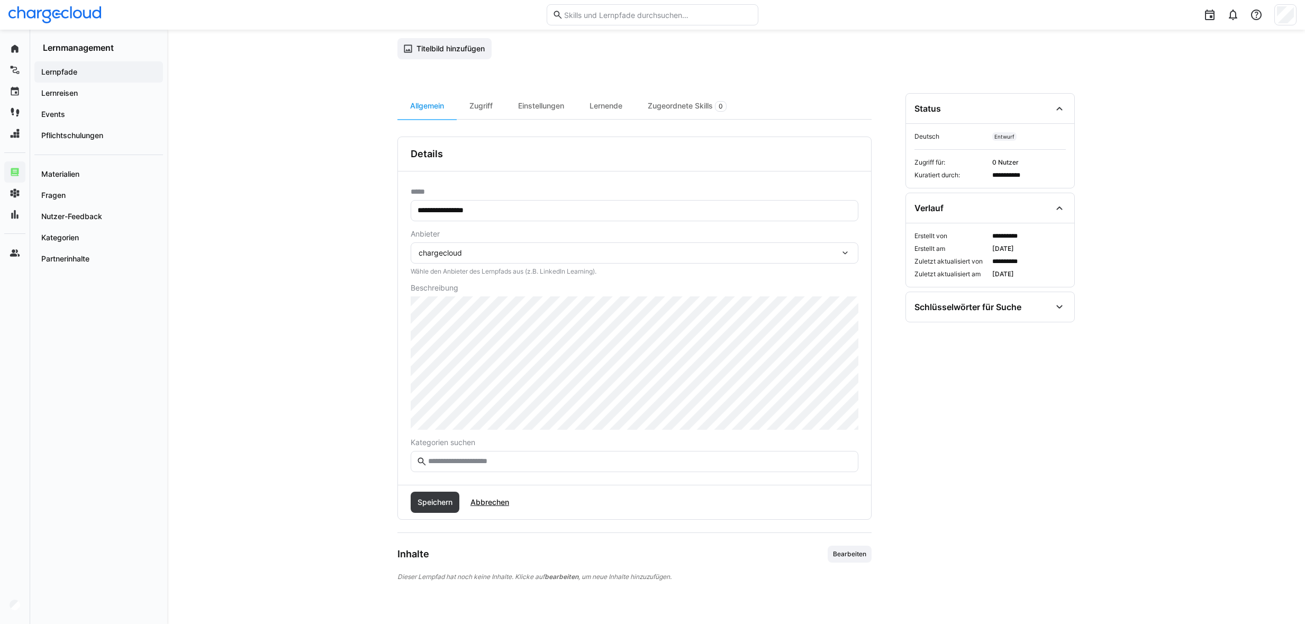
scroll to position [80, 0]
click at [857, 556] on span "Bearbeiten" at bounding box center [849, 553] width 35 height 8
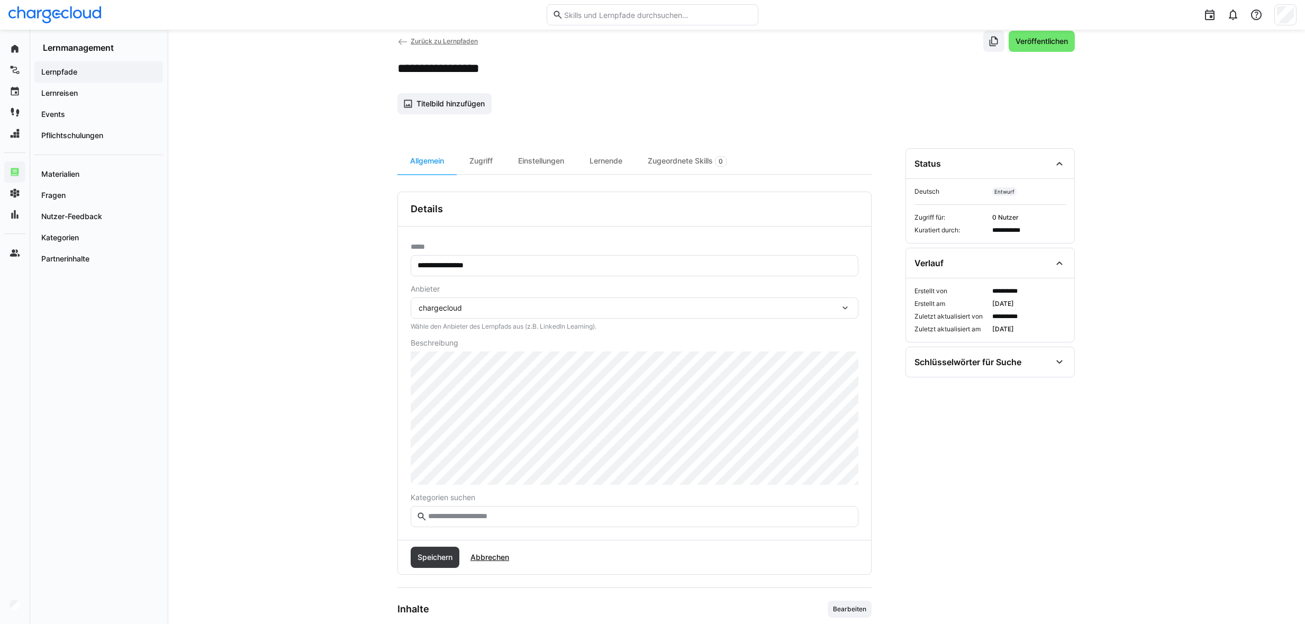
scroll to position [0, 0]
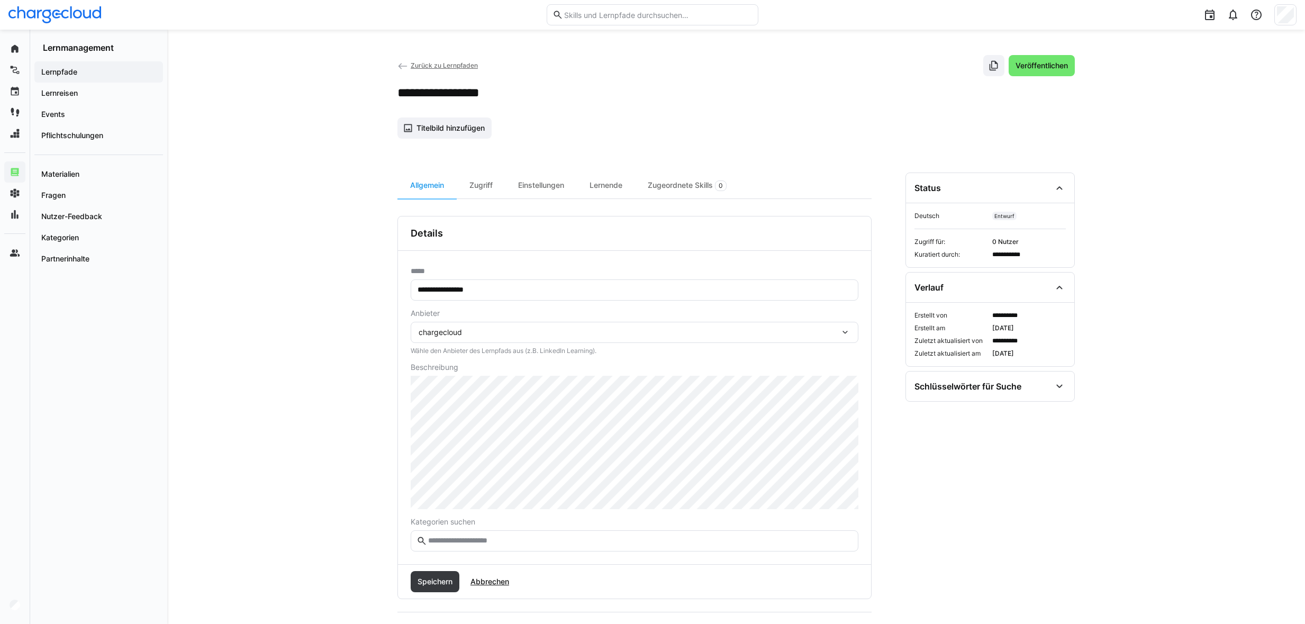
click at [426, 65] on span "Zurück zu Lernpfaden" at bounding box center [444, 65] width 67 height 8
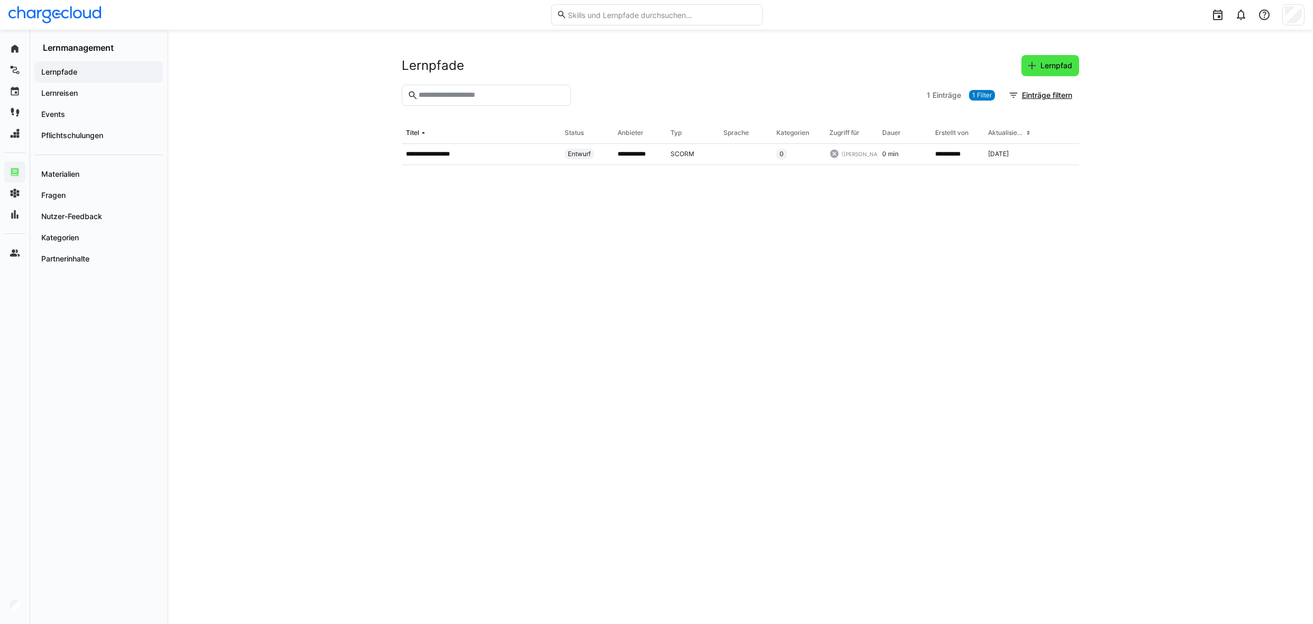
click at [1047, 67] on span "Lernpfad" at bounding box center [1056, 65] width 35 height 11
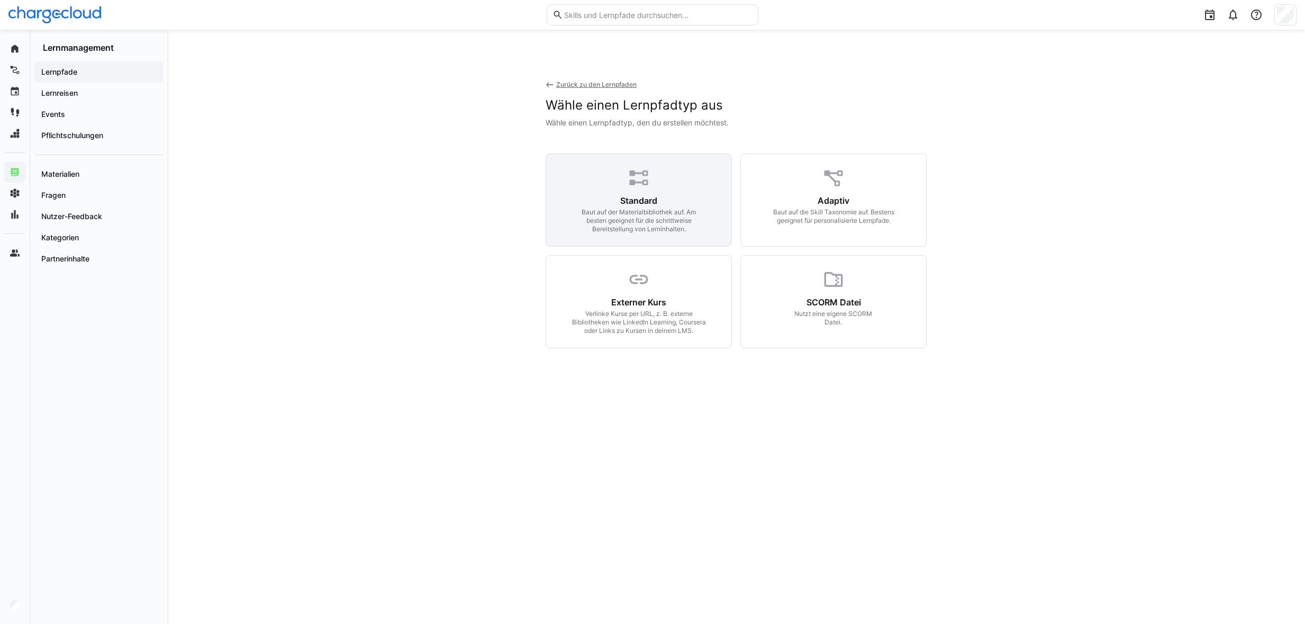
click at [670, 191] on div "Standard Baut auf der Materialbibliothek auf. Am besten geeignet für die schrit…" at bounding box center [639, 200] width 186 height 93
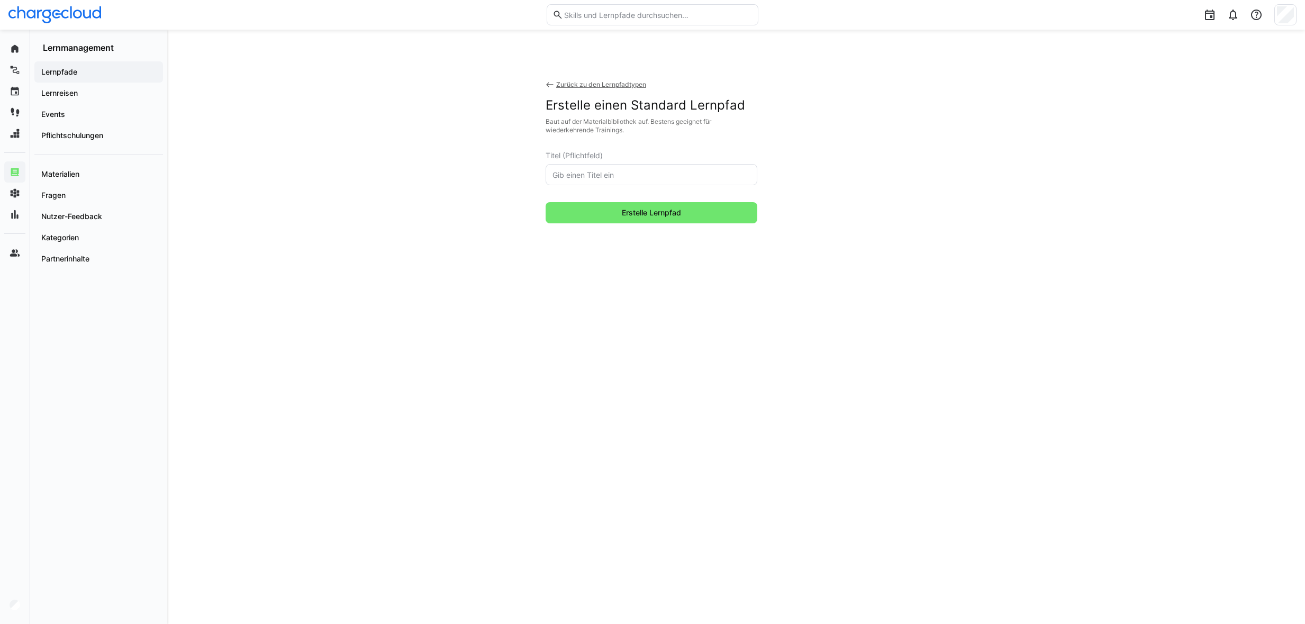
click at [610, 178] on input "text" at bounding box center [652, 175] width 200 height 10
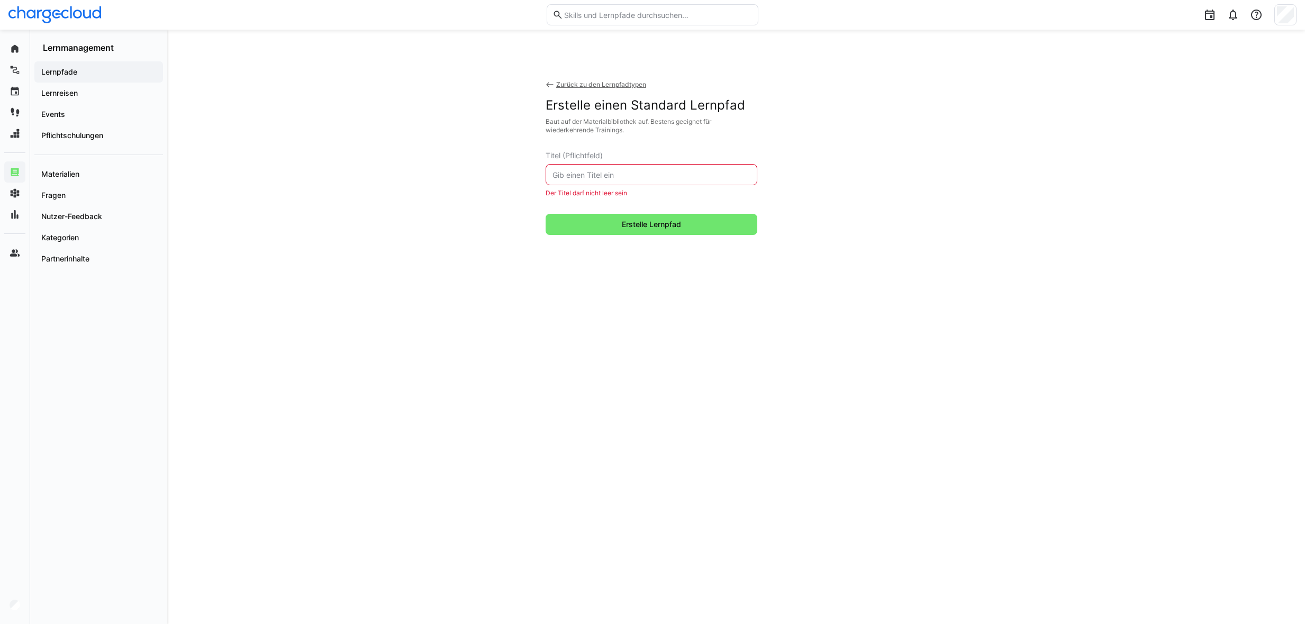
click at [645, 180] on eds-input at bounding box center [652, 174] width 212 height 21
click at [641, 175] on input "text" at bounding box center [652, 175] width 200 height 10
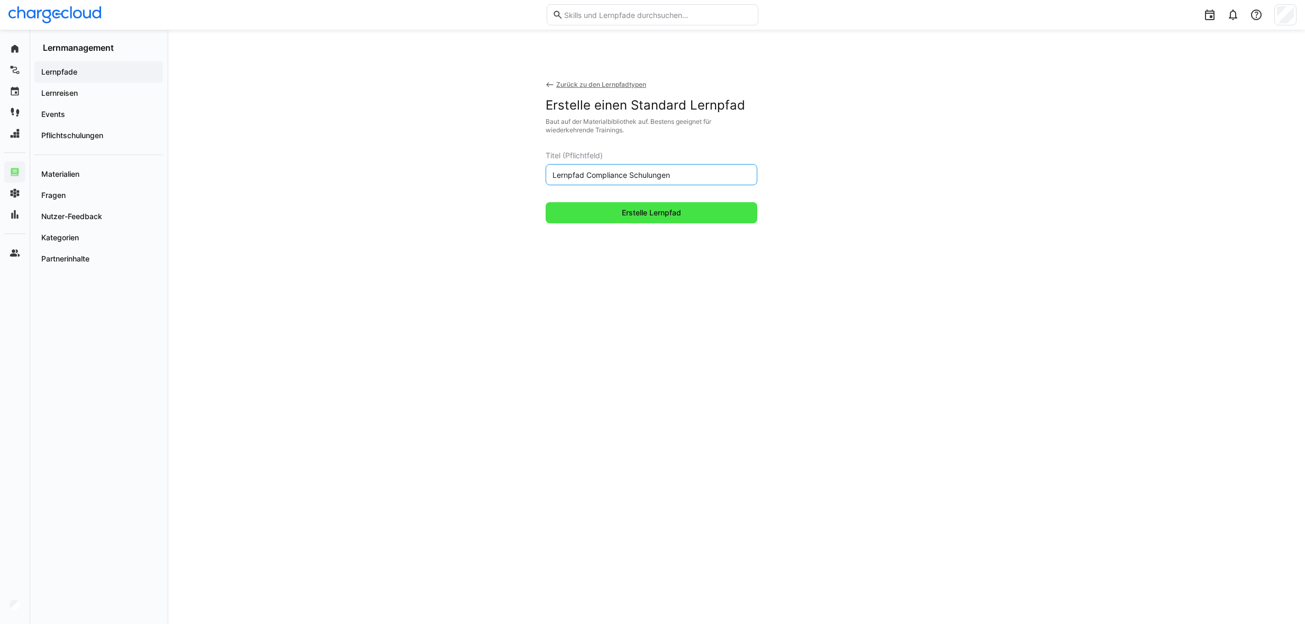
type input "Lernpfad Compliance Schulungen"
click at [633, 209] on span "Erstelle Lernpfad" at bounding box center [651, 213] width 62 height 11
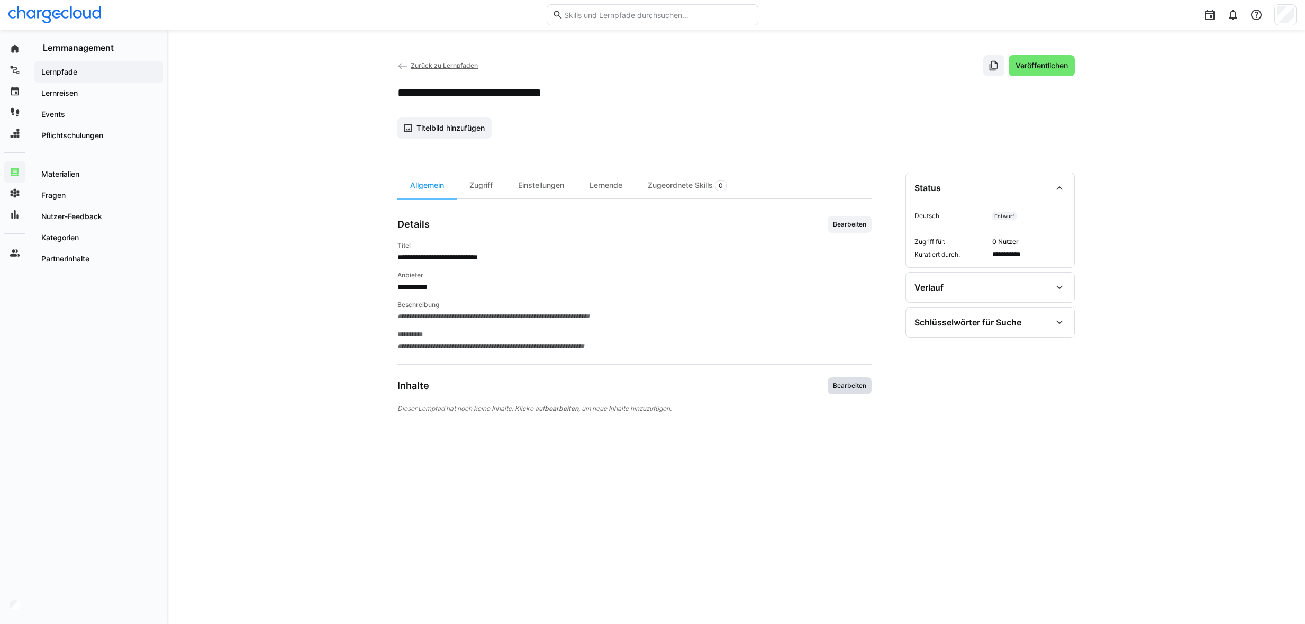
click at [854, 392] on span "Bearbeiten" at bounding box center [850, 385] width 44 height 17
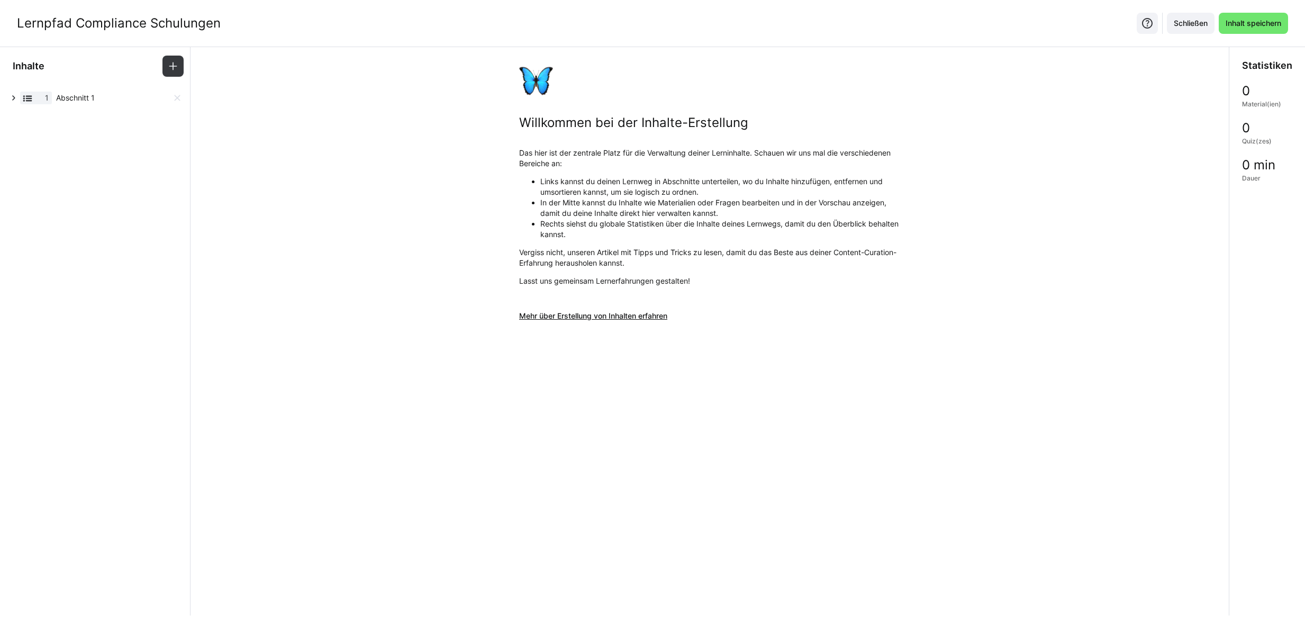
click at [15, 100] on eds-icon at bounding box center [13, 98] width 11 height 11
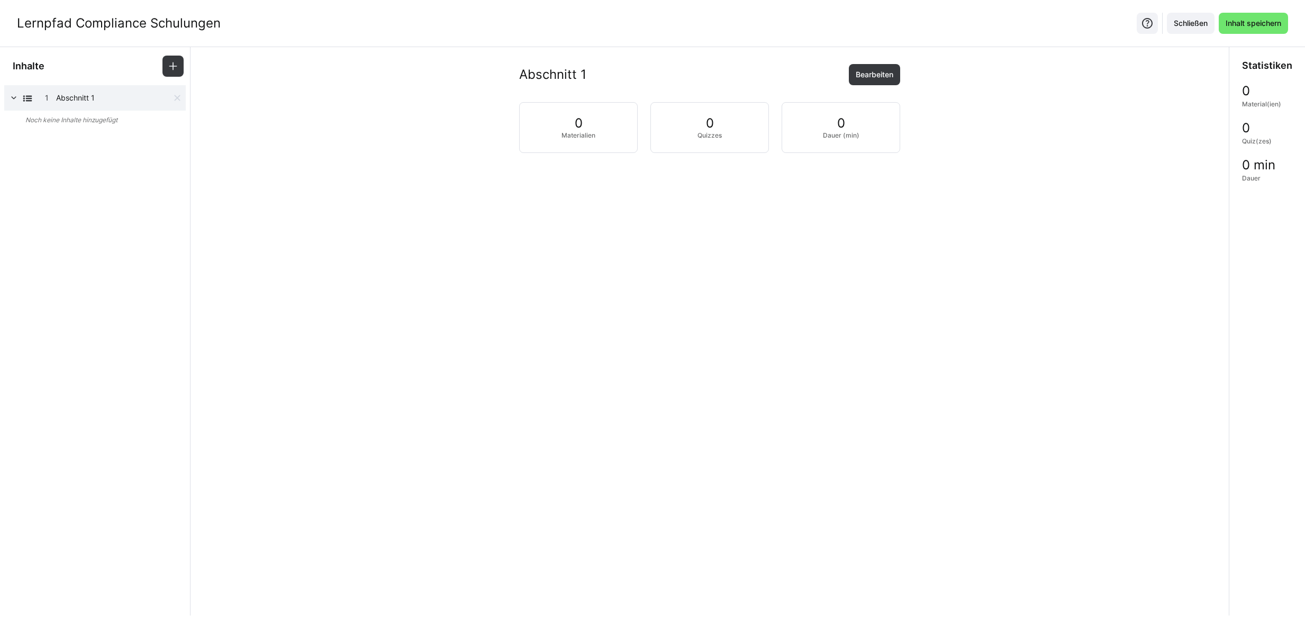
click at [15, 100] on eds-icon at bounding box center [13, 98] width 11 height 11
click at [879, 75] on span "Bearbeiten" at bounding box center [874, 74] width 41 height 11
drag, startPoint x: 586, startPoint y: 134, endPoint x: 504, endPoint y: 135, distance: 82.1
click at [504, 135] on div "Abschnitt 1 Titel (Pflichtfeld) Abschnitt 1 Speichern Abbrechen" at bounding box center [710, 162] width 1022 height 197
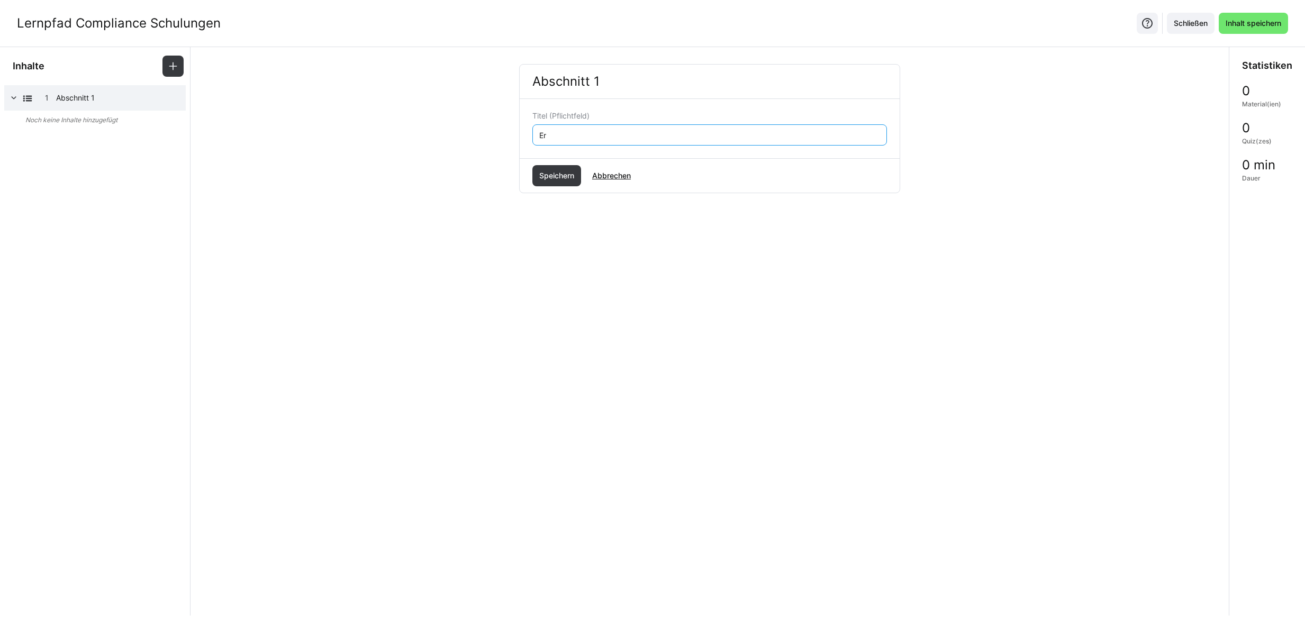
type input "E"
type input "Sicherheit"
click at [548, 173] on span "Speichern" at bounding box center [557, 175] width 38 height 11
click at [579, 124] on h2 "0" at bounding box center [579, 123] width 8 height 16
click at [857, 72] on span "Bearbeiten" at bounding box center [874, 74] width 41 height 11
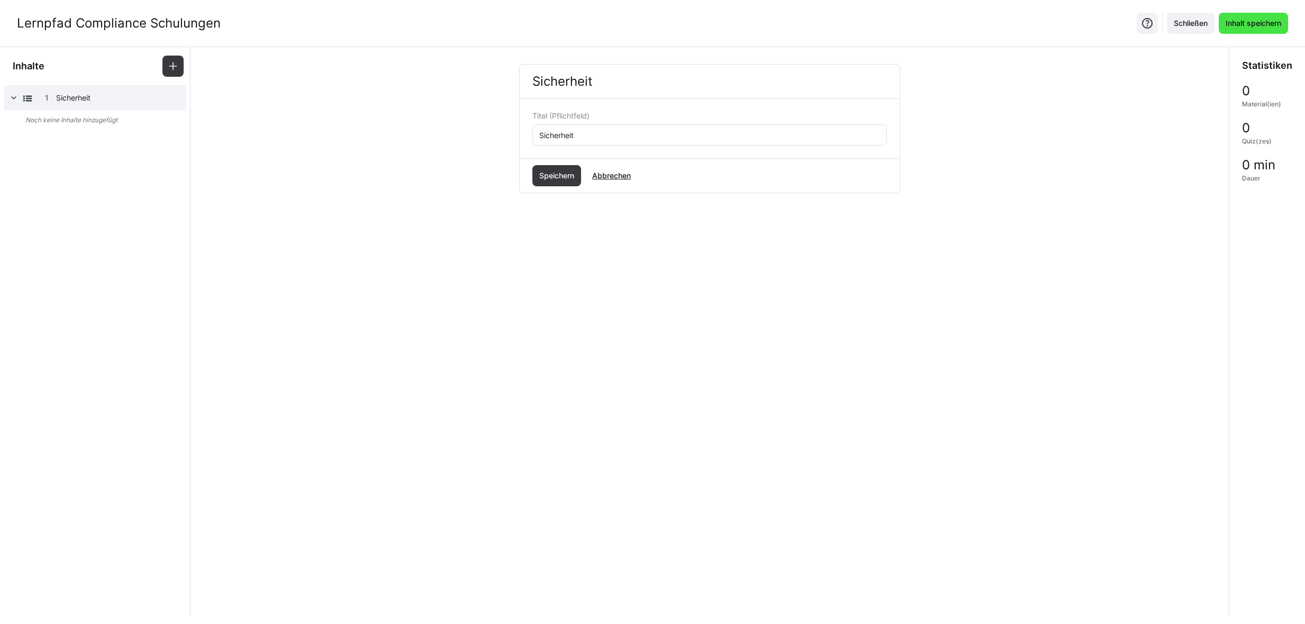
click at [1235, 26] on span "Inhalt speichern" at bounding box center [1253, 23] width 59 height 11
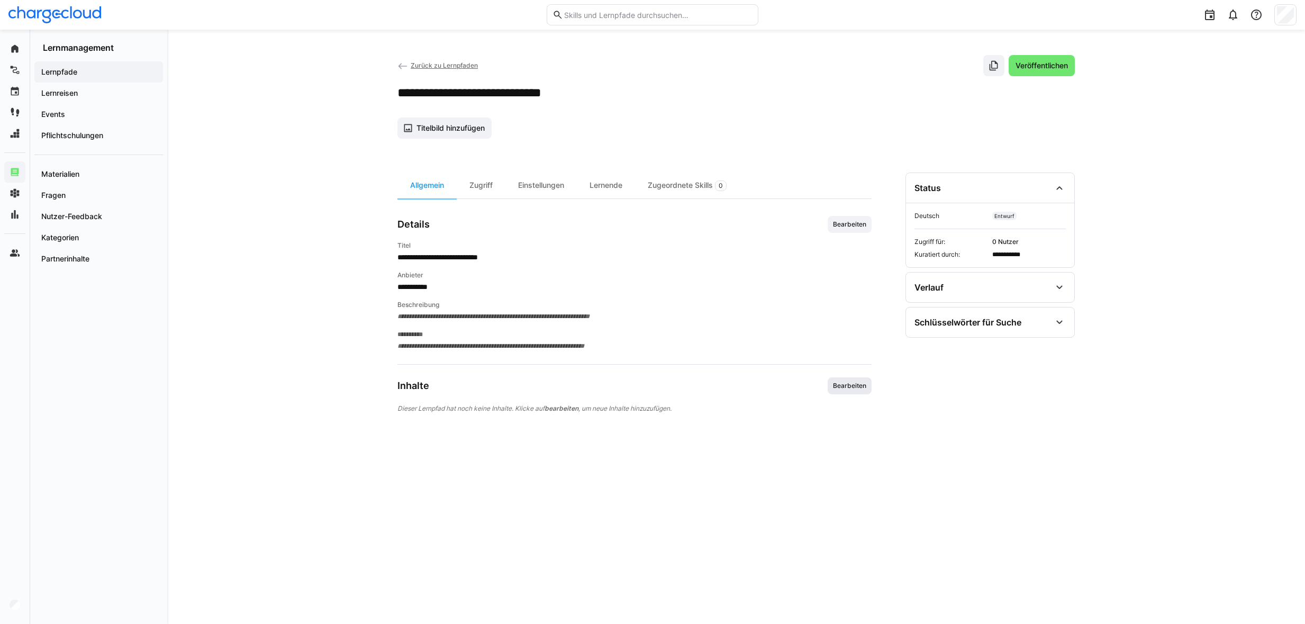
click at [841, 383] on span "Bearbeiten" at bounding box center [849, 386] width 35 height 8
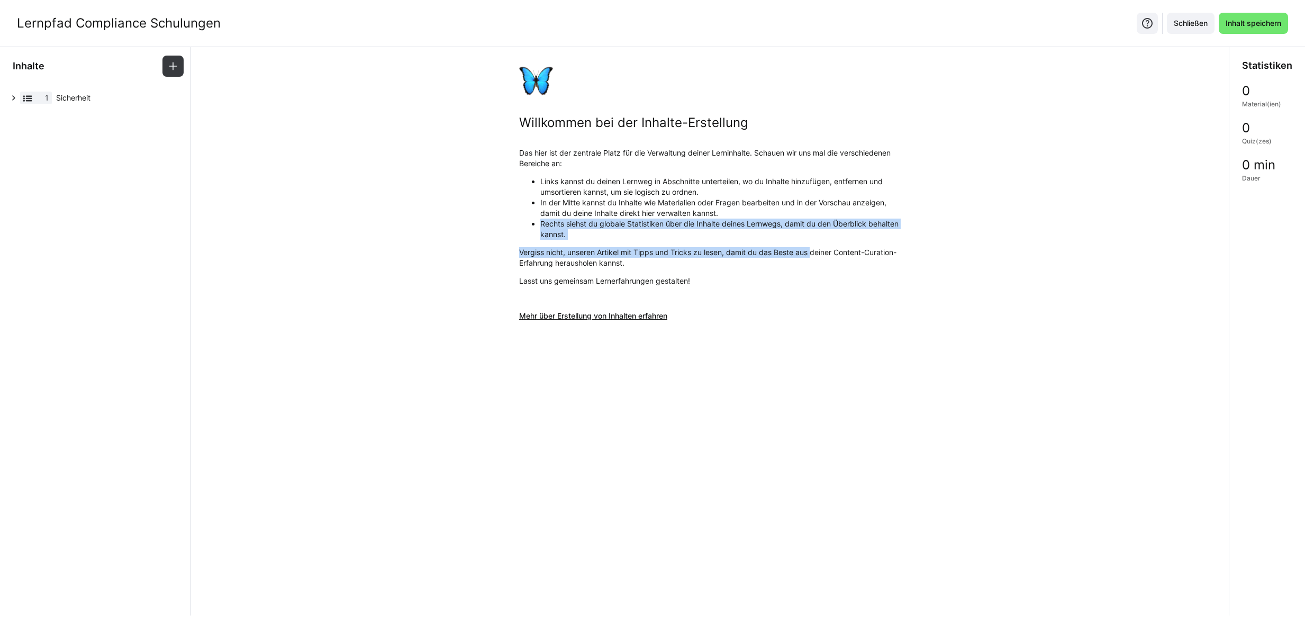
drag, startPoint x: 540, startPoint y: 222, endPoint x: 817, endPoint y: 242, distance: 278.2
click at [817, 242] on p "Das hier ist der zentrale Platz für die Verwaltung deiner Lerninhalte. Schauen …" at bounding box center [709, 217] width 381 height 139
click at [607, 266] on p "Vergiss nicht, unseren Artikel mit Tipps und Tricks zu lesen, damit du das Best…" at bounding box center [709, 257] width 381 height 21
drag, startPoint x: 606, startPoint y: 254, endPoint x: 706, endPoint y: 259, distance: 100.7
click at [706, 259] on p "Vergiss nicht, unseren Artikel mit Tipps und Tricks zu lesen, damit du das Best…" at bounding box center [709, 257] width 381 height 21
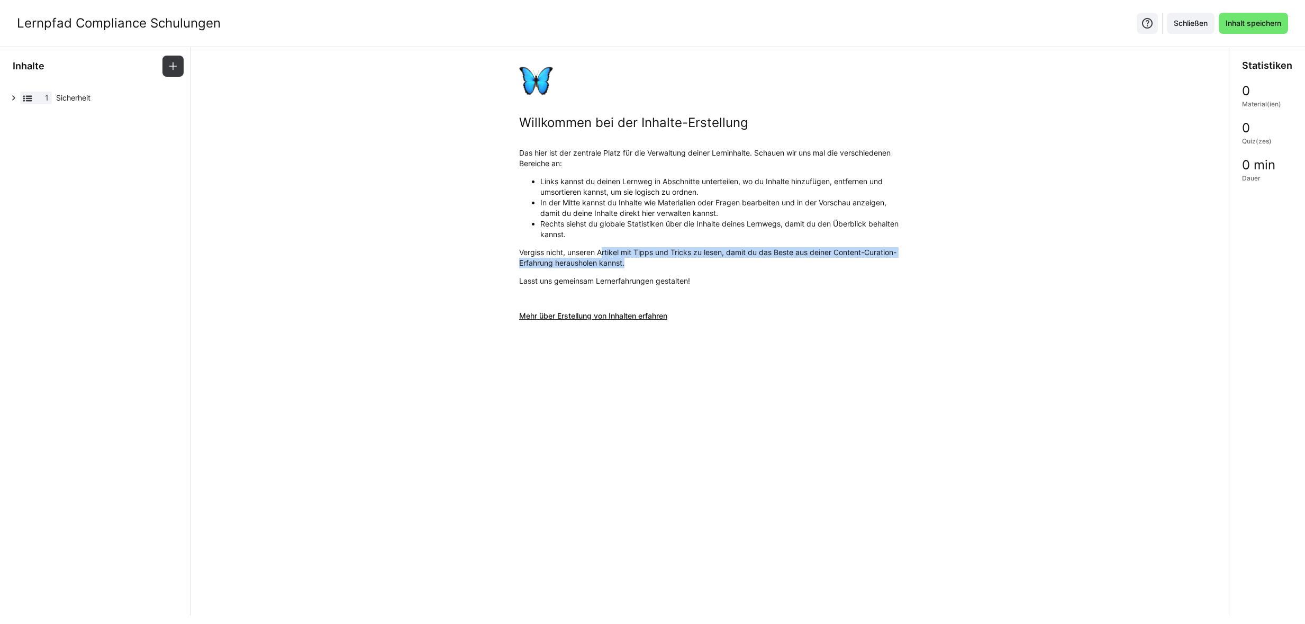
click at [706, 259] on p "Vergiss nicht, unseren Artikel mit Tipps und Tricks zu lesen, damit du das Best…" at bounding box center [709, 257] width 381 height 21
click at [181, 67] on span at bounding box center [173, 66] width 21 height 21
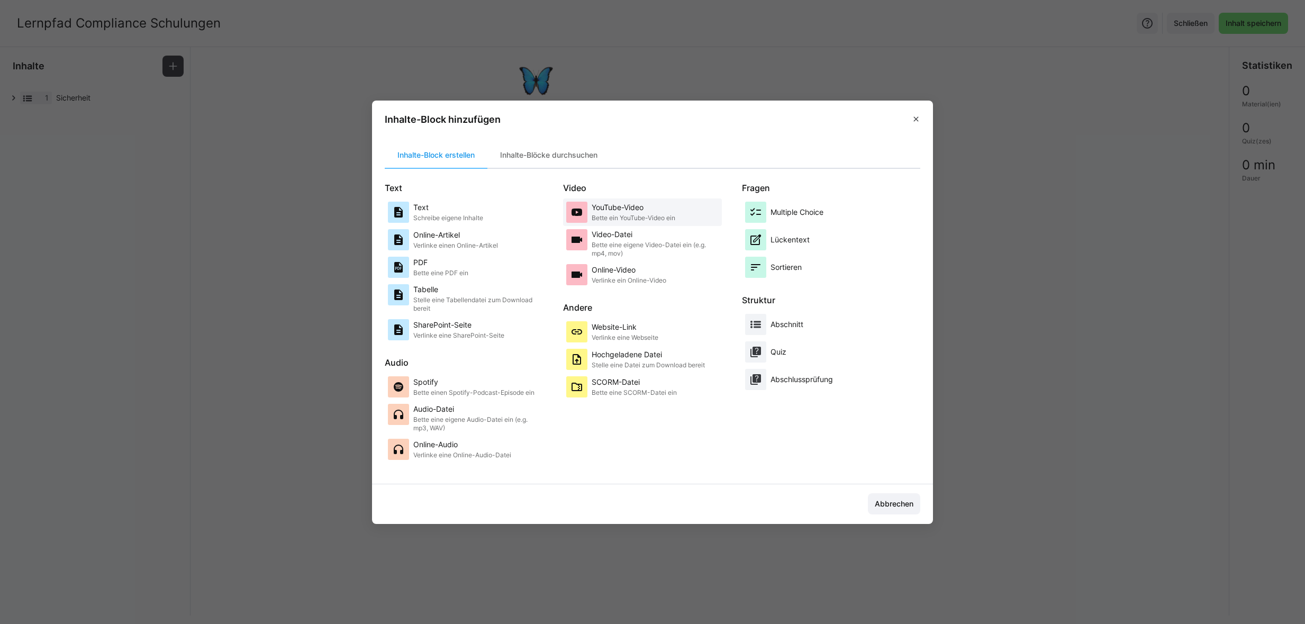
click at [620, 206] on p "YouTube-Video" at bounding box center [634, 207] width 84 height 11
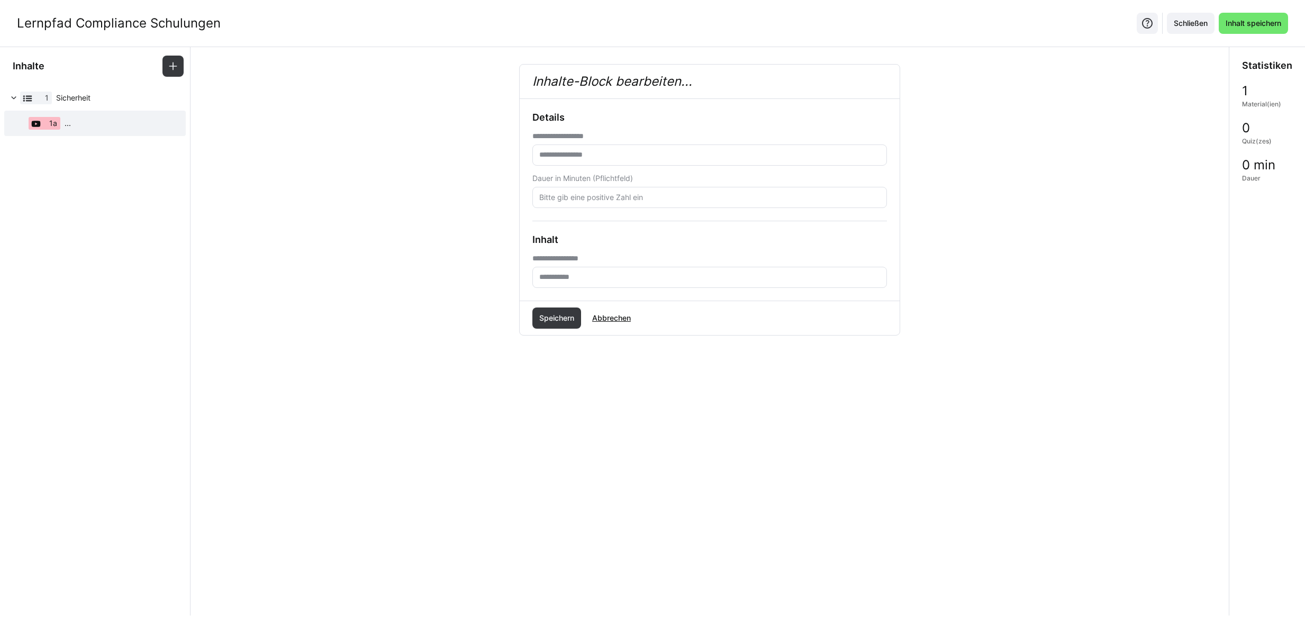
click at [574, 78] on h2 "Inhalte-Block bearbeiten..." at bounding box center [710, 82] width 380 height 34
click at [598, 274] on input "text" at bounding box center [709, 278] width 343 height 10
click at [579, 158] on input "text" at bounding box center [709, 155] width 343 height 10
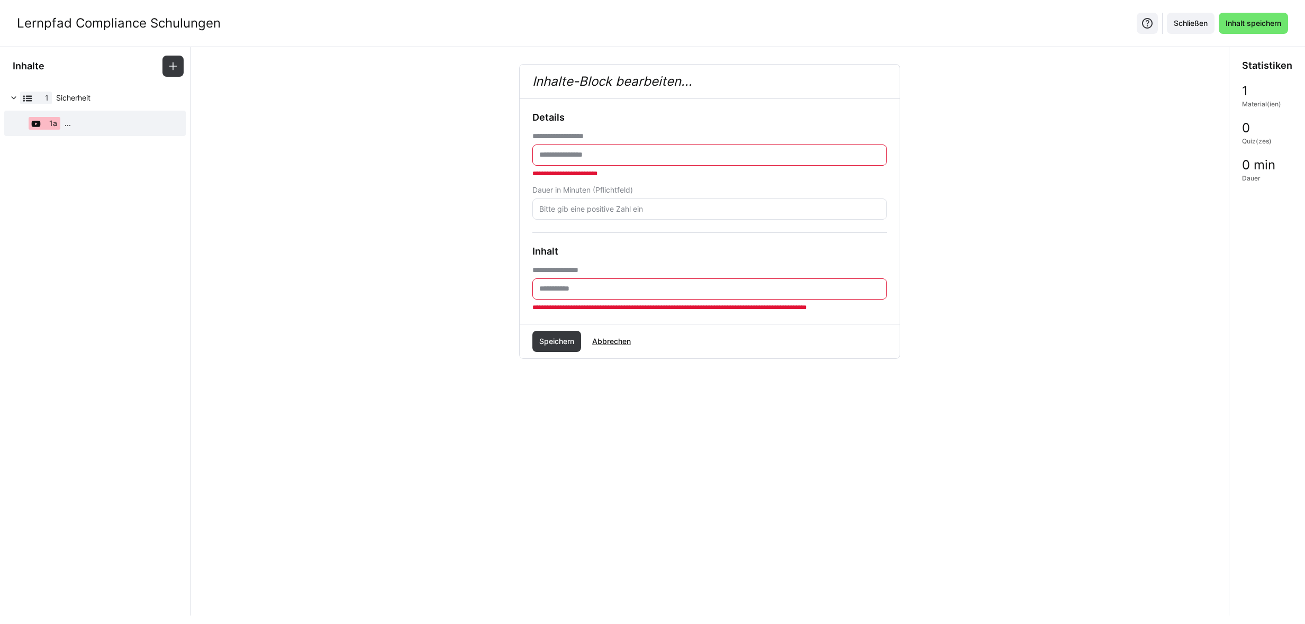
click at [573, 157] on input "text" at bounding box center [709, 155] width 343 height 10
type input "*"
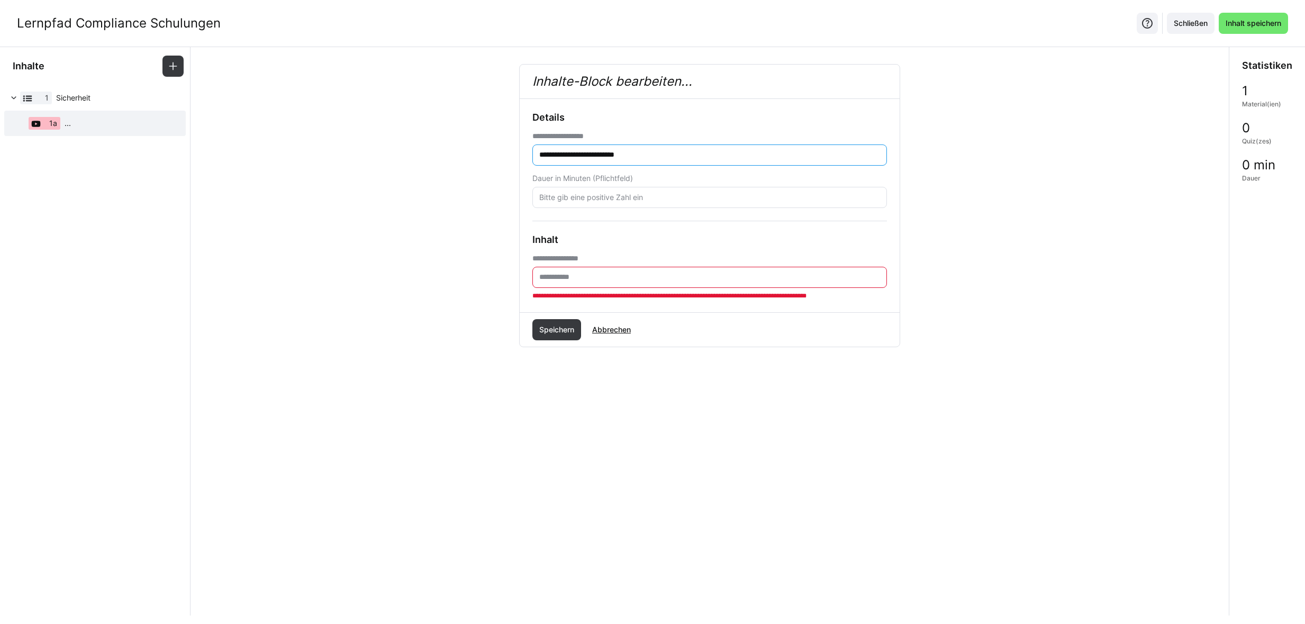
type input "**********"
click at [590, 281] on input "text" at bounding box center [709, 278] width 343 height 10
paste input "**********"
type input "**********"
click at [571, 331] on span "Speichern" at bounding box center [557, 330] width 38 height 11
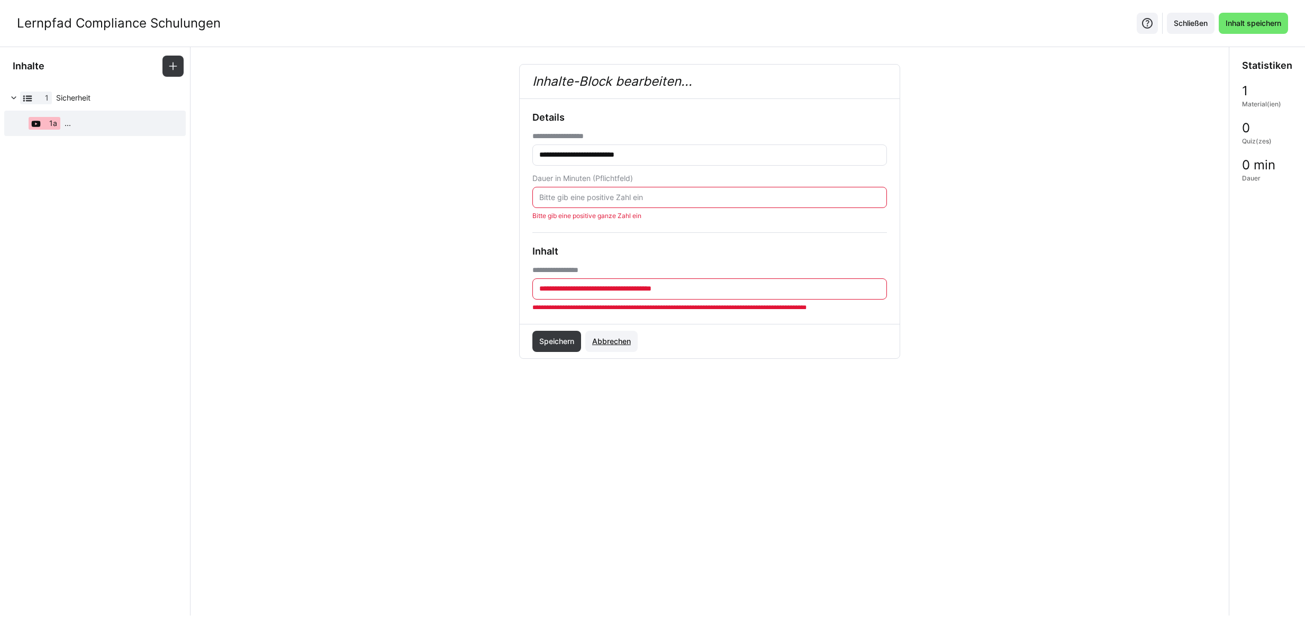
click at [621, 342] on span "Abbrechen" at bounding box center [612, 341] width 42 height 11
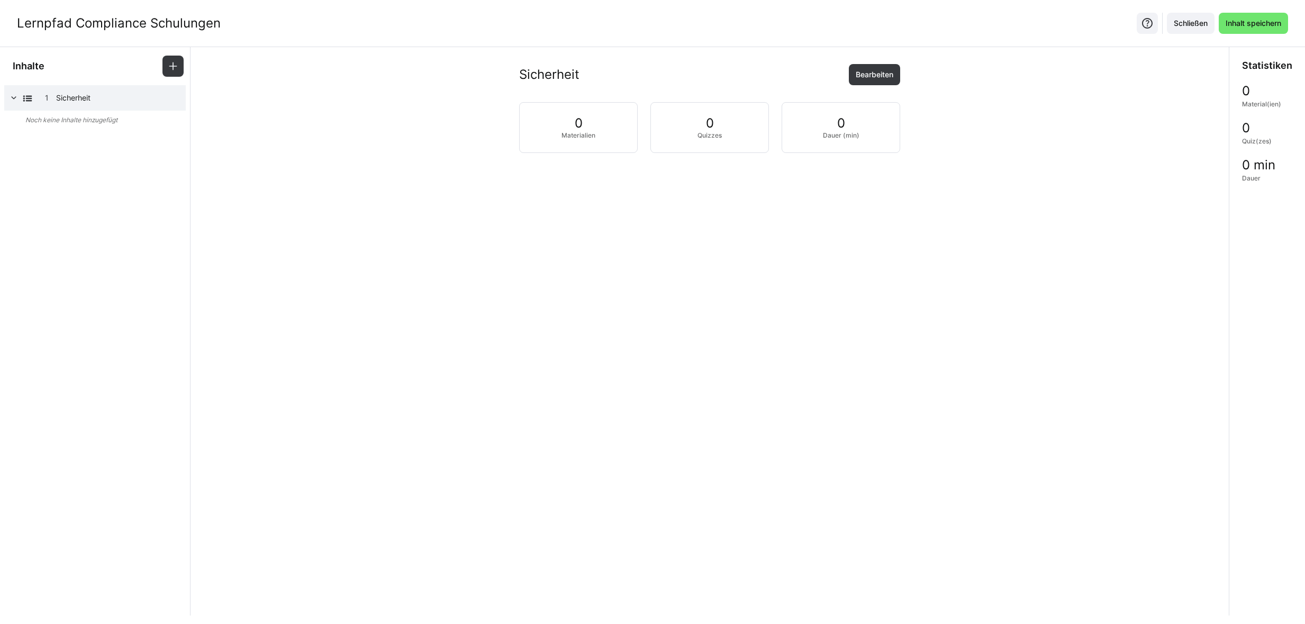
click at [559, 132] on div "0 Materialien" at bounding box center [578, 127] width 119 height 51
click at [582, 132] on p "Materialien" at bounding box center [579, 135] width 34 height 8
click at [174, 66] on eds-icon at bounding box center [173, 66] width 11 height 11
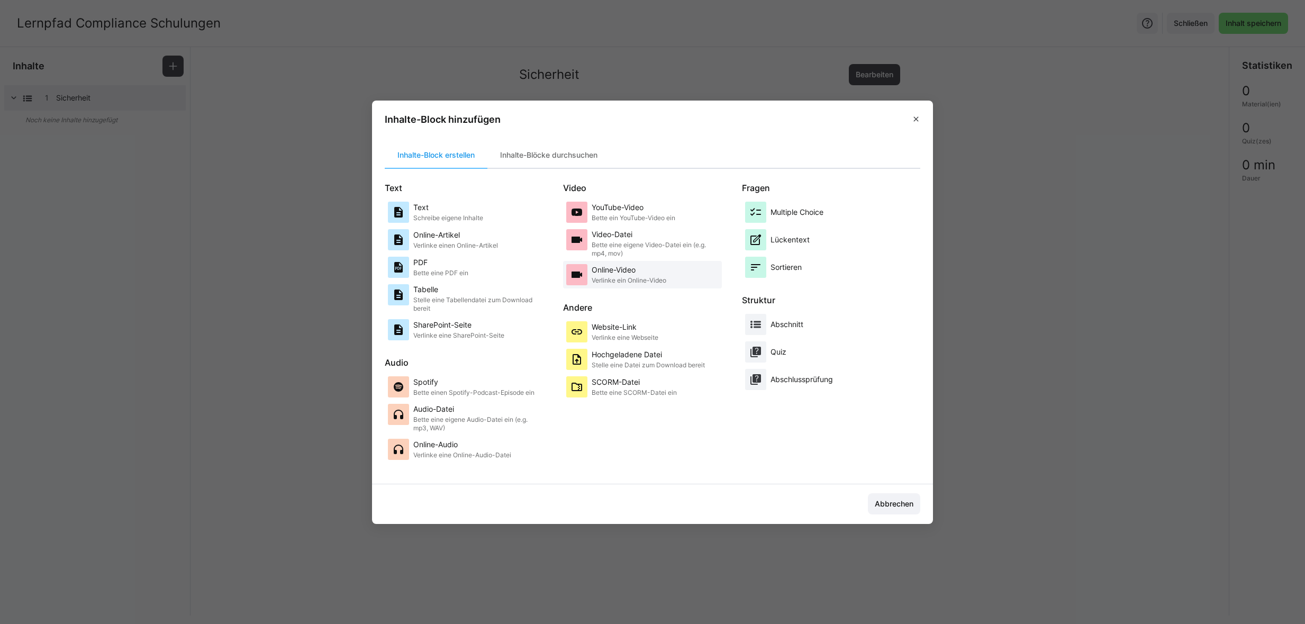
click at [630, 272] on p "Online-Video" at bounding box center [629, 270] width 75 height 11
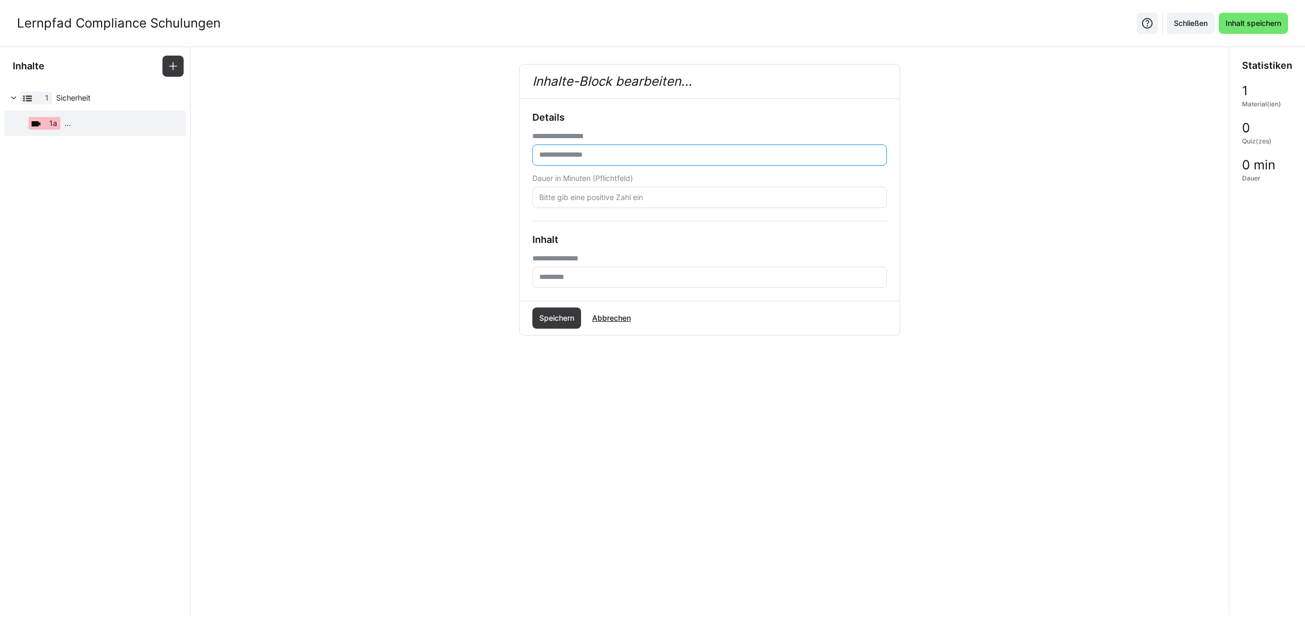
click at [556, 156] on input "text" at bounding box center [709, 155] width 343 height 10
type input "**********"
click at [592, 198] on input "number" at bounding box center [709, 198] width 343 height 10
type input "1"
click at [588, 277] on input "text" at bounding box center [709, 278] width 343 height 10
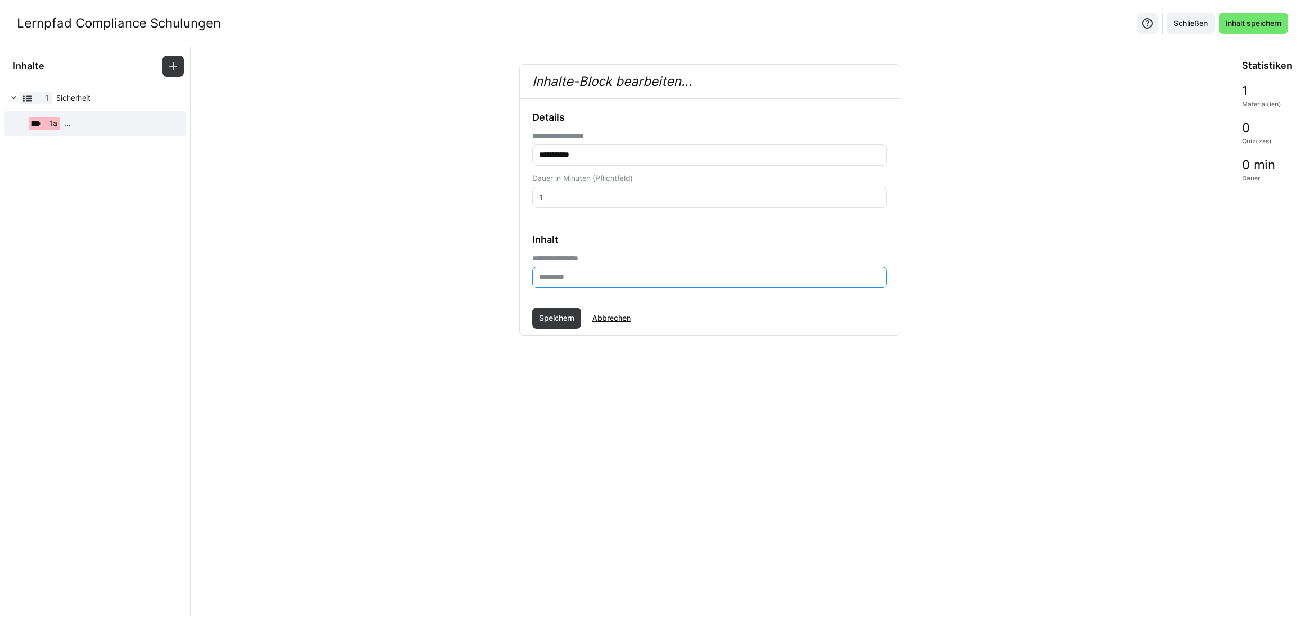
paste input "**********"
type input "**********"
click at [562, 314] on span "Speichern" at bounding box center [557, 318] width 38 height 11
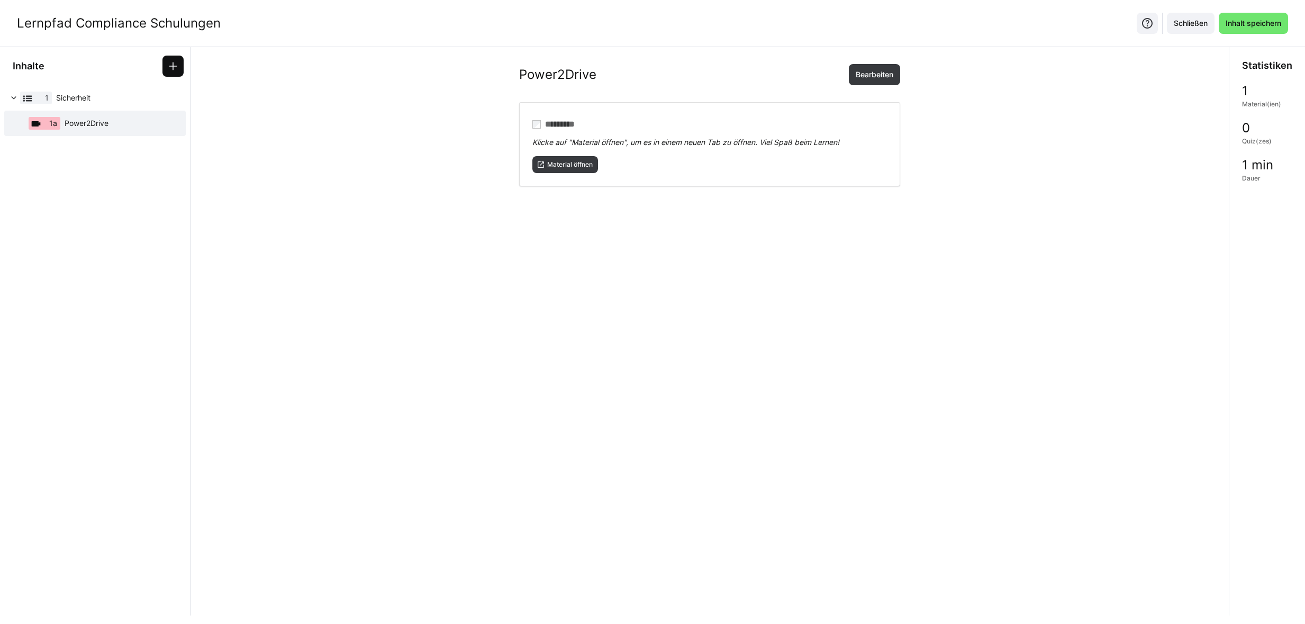
click at [170, 62] on eds-icon at bounding box center [173, 66] width 11 height 11
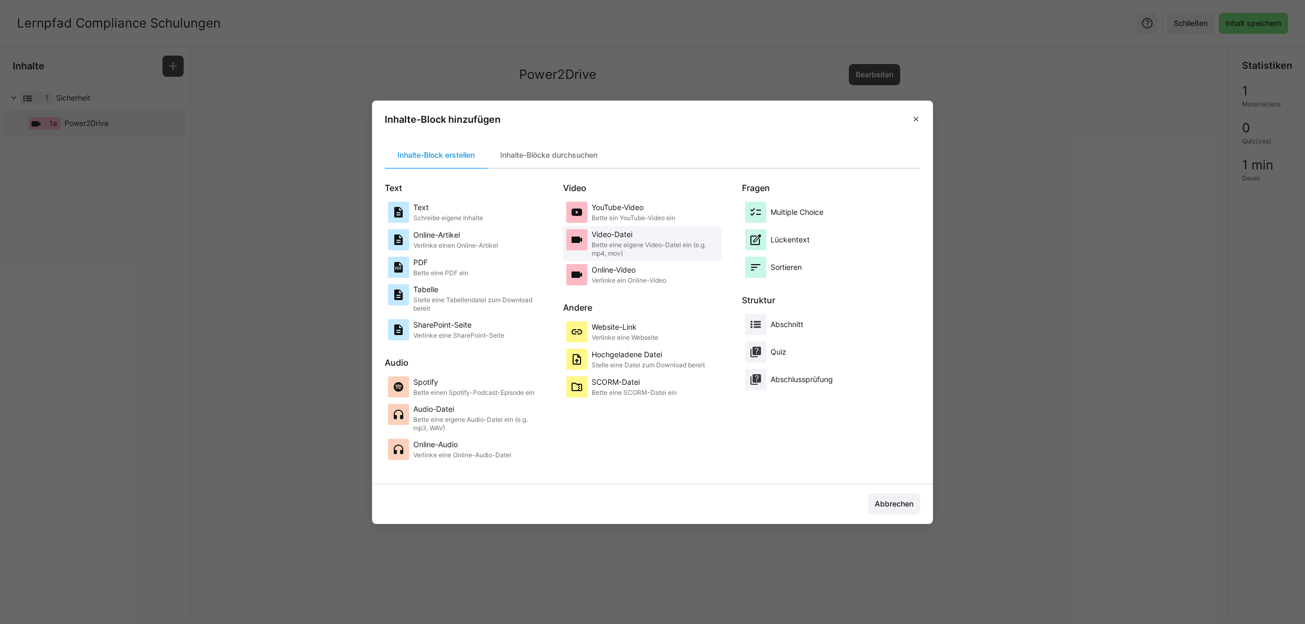
click at [637, 241] on p "Bette eine eigene Video-Datei ein (e.g. mp4, mov)" at bounding box center [655, 249] width 127 height 17
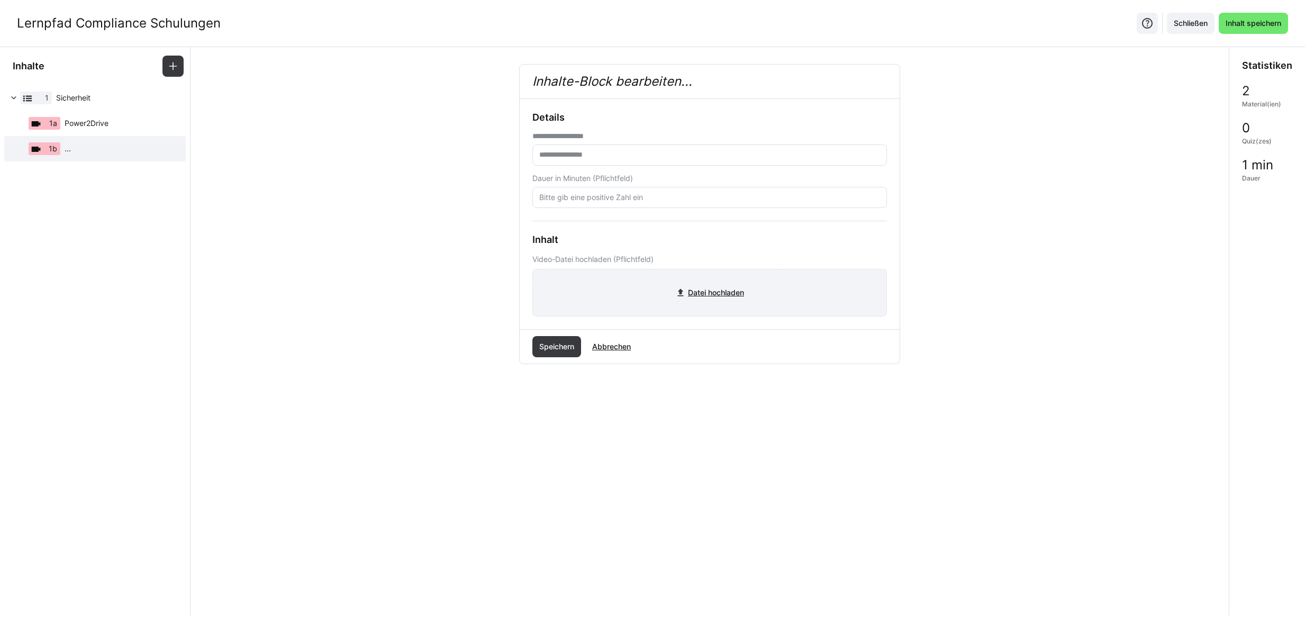
click at [686, 294] on input "file" at bounding box center [710, 292] width 354 height 47
click at [166, 71] on span at bounding box center [173, 66] width 21 height 21
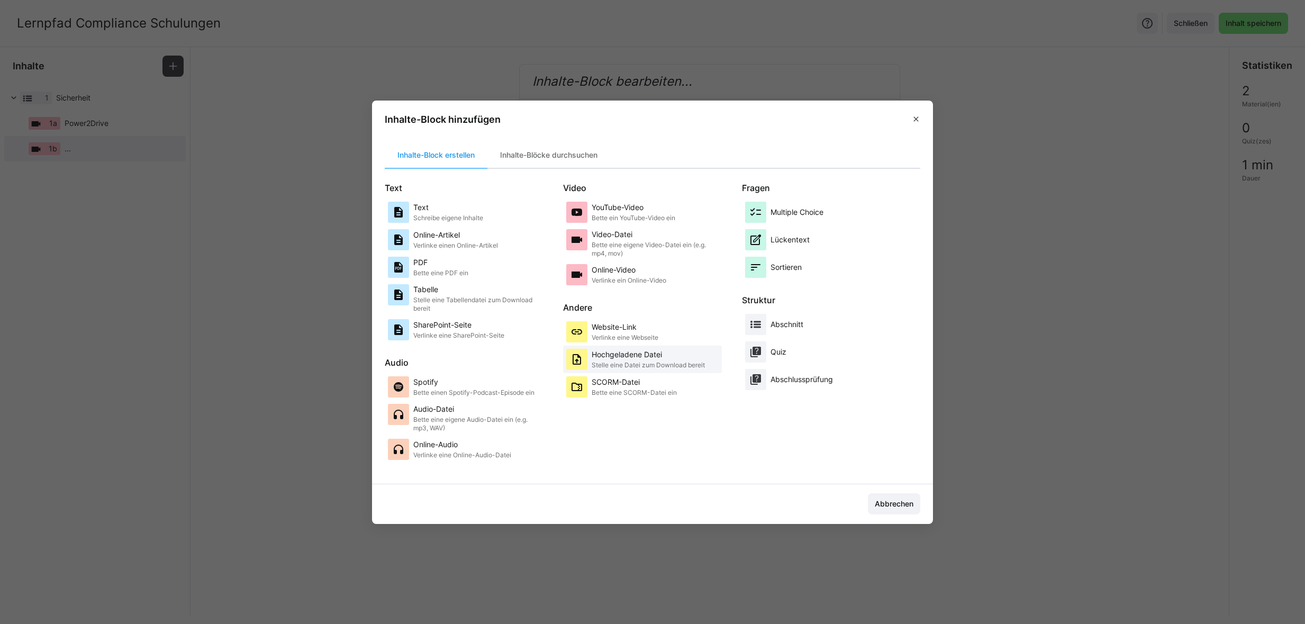
click at [651, 350] on p "Hochgeladene Datei" at bounding box center [648, 354] width 113 height 11
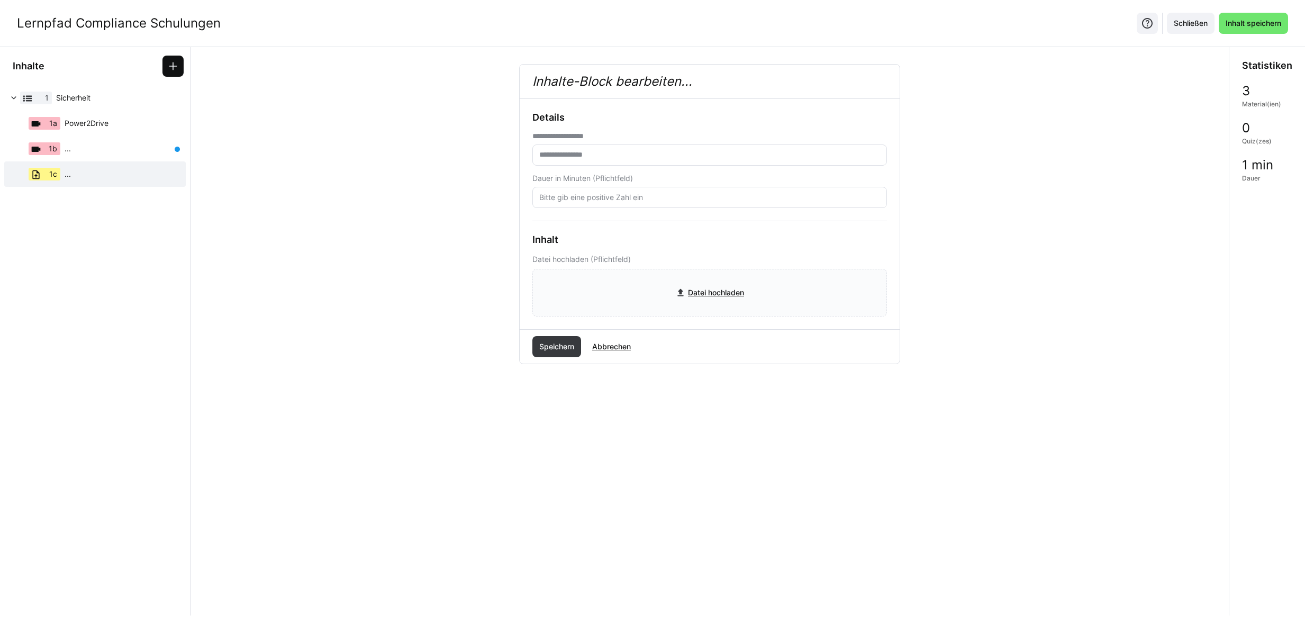
click at [169, 56] on span at bounding box center [173, 66] width 21 height 21
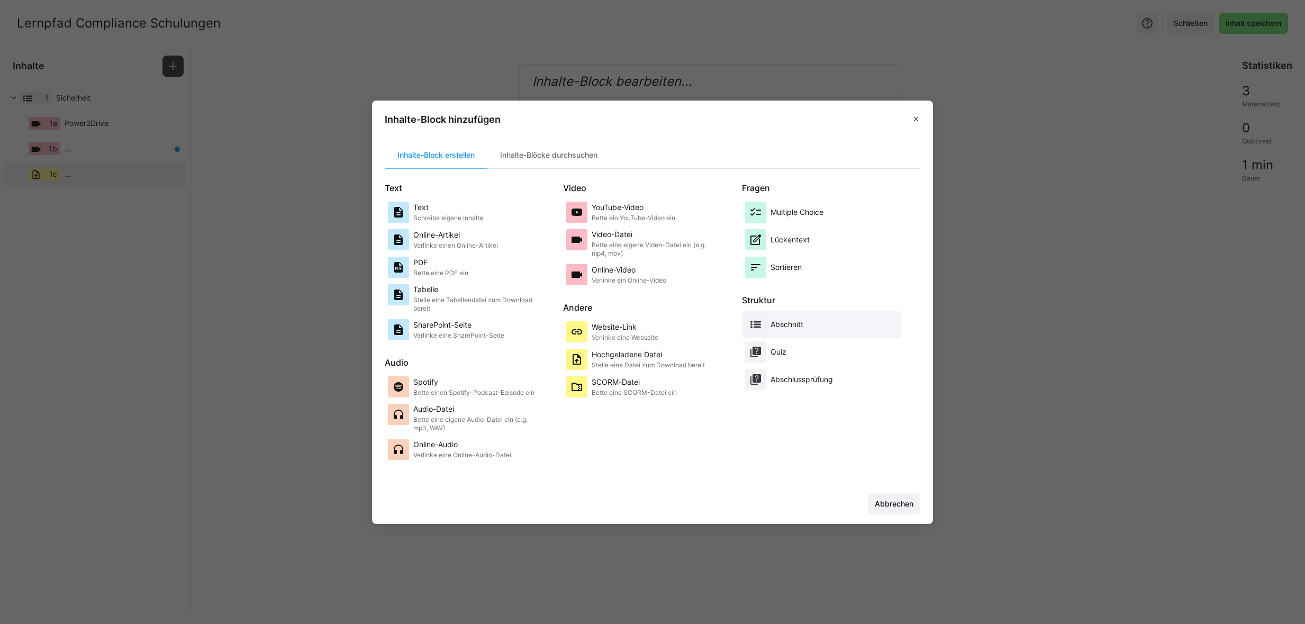
click at [783, 327] on p "Abschnitt" at bounding box center [787, 324] width 33 height 11
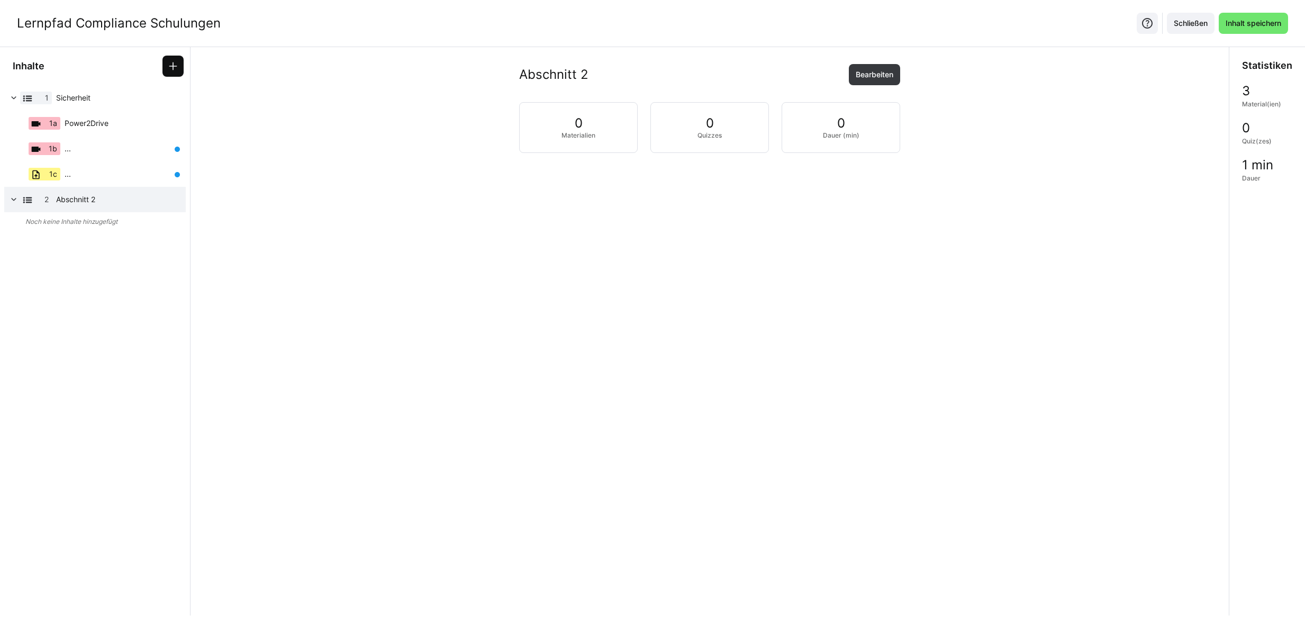
click at [173, 72] on span at bounding box center [173, 66] width 21 height 21
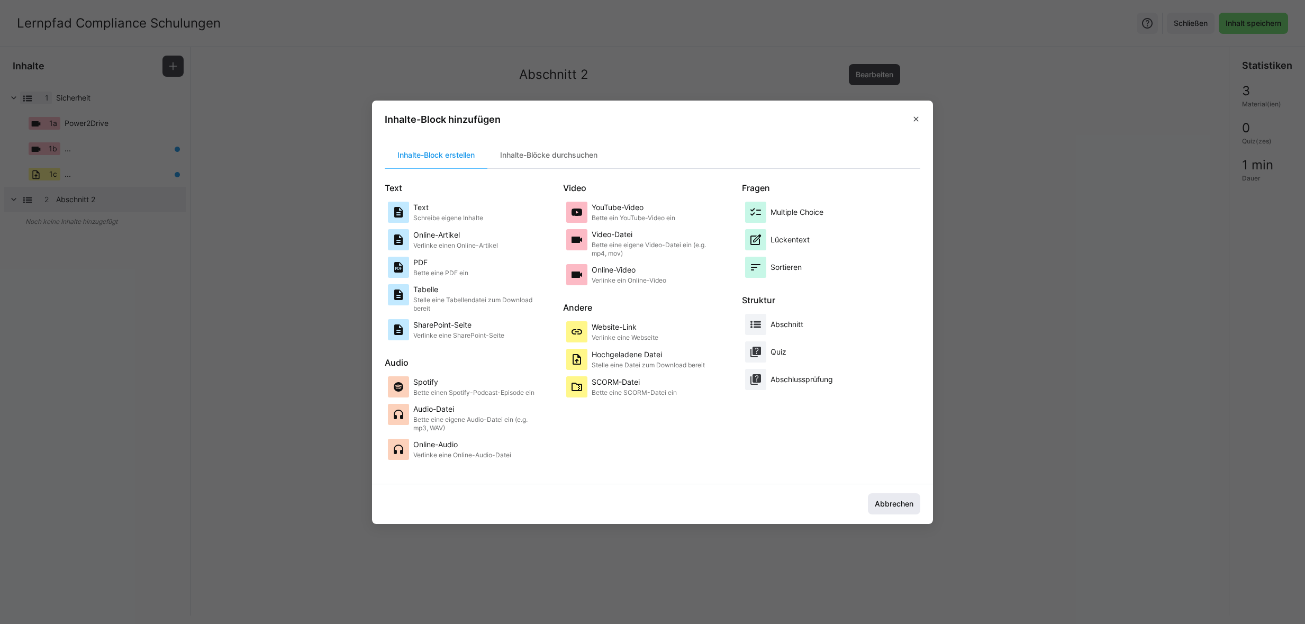
click at [905, 504] on span "Abbrechen" at bounding box center [894, 504] width 42 height 11
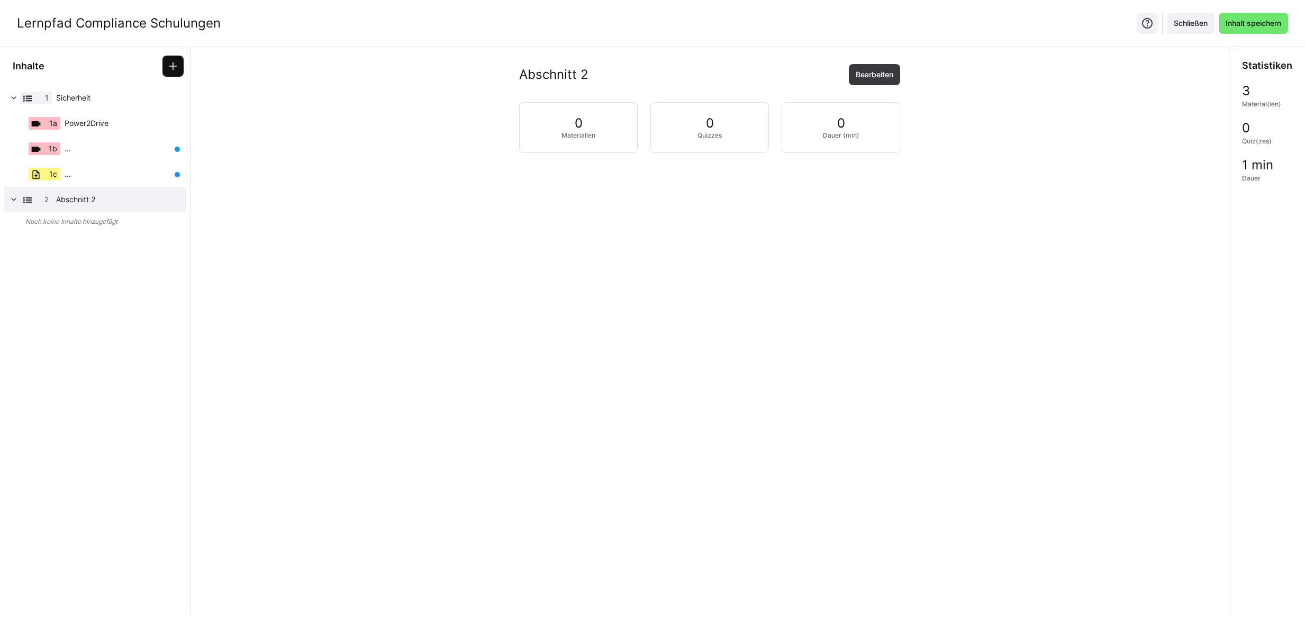
click at [182, 68] on span at bounding box center [173, 66] width 21 height 21
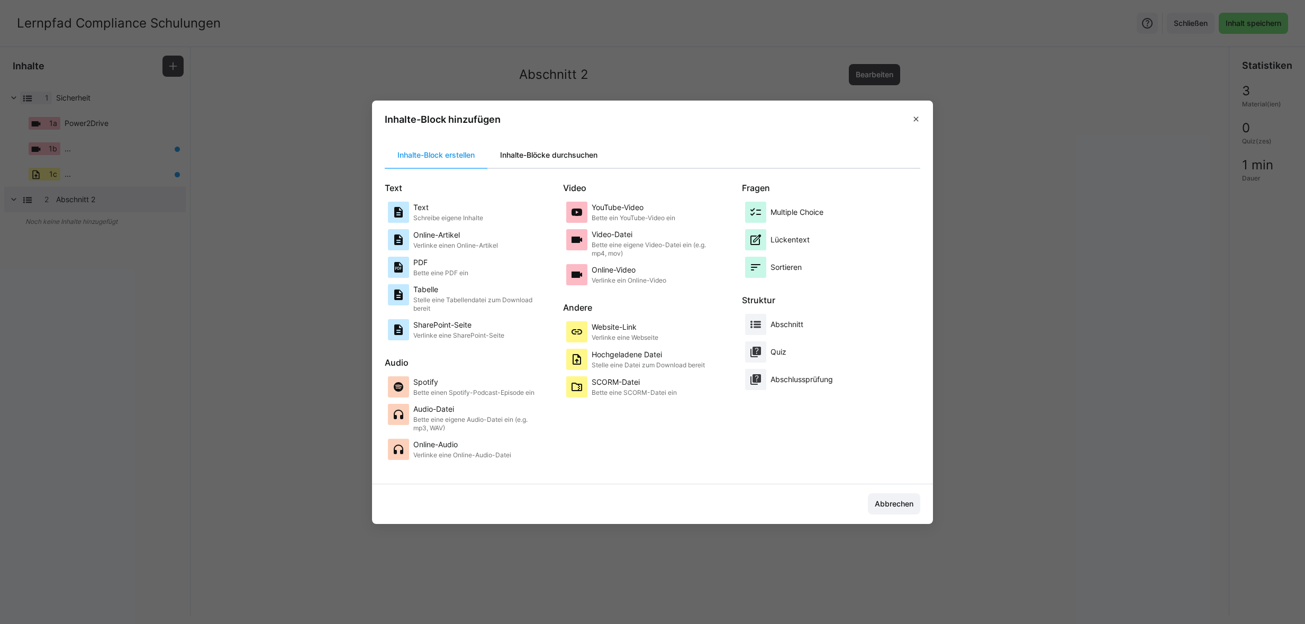
click at [545, 160] on div "Inhalte-Blöcke durchsuchen" at bounding box center [549, 154] width 123 height 25
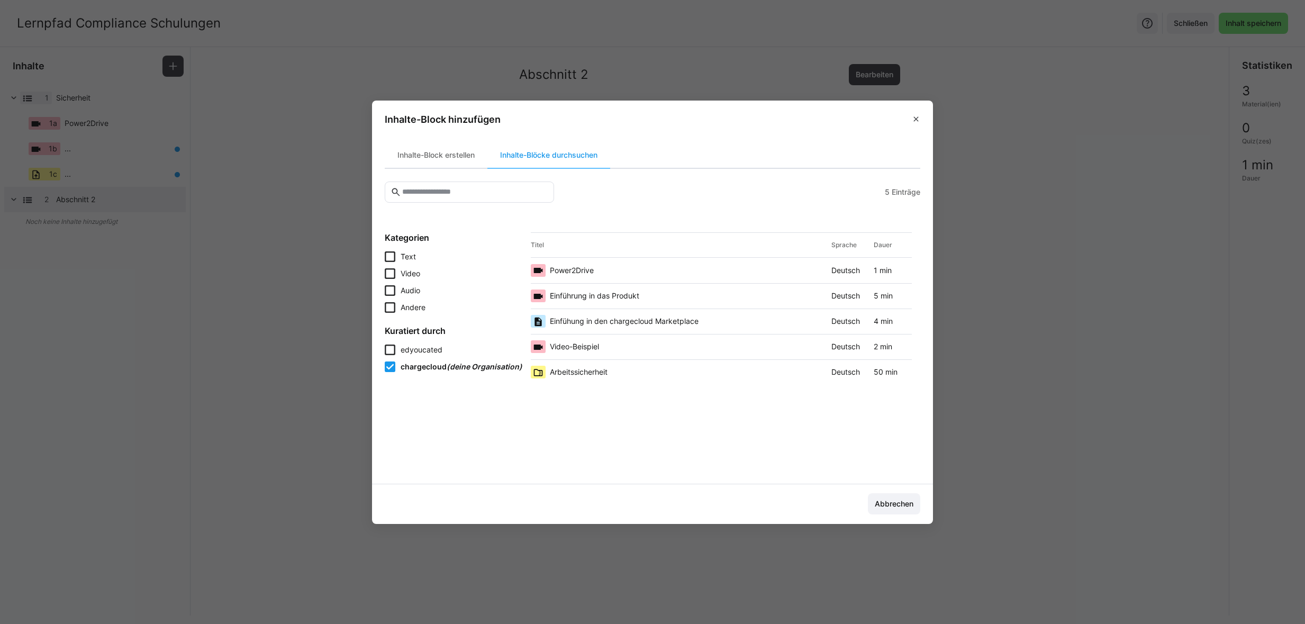
click at [577, 372] on span "Arbeitssicherheit" at bounding box center [579, 372] width 58 height 11
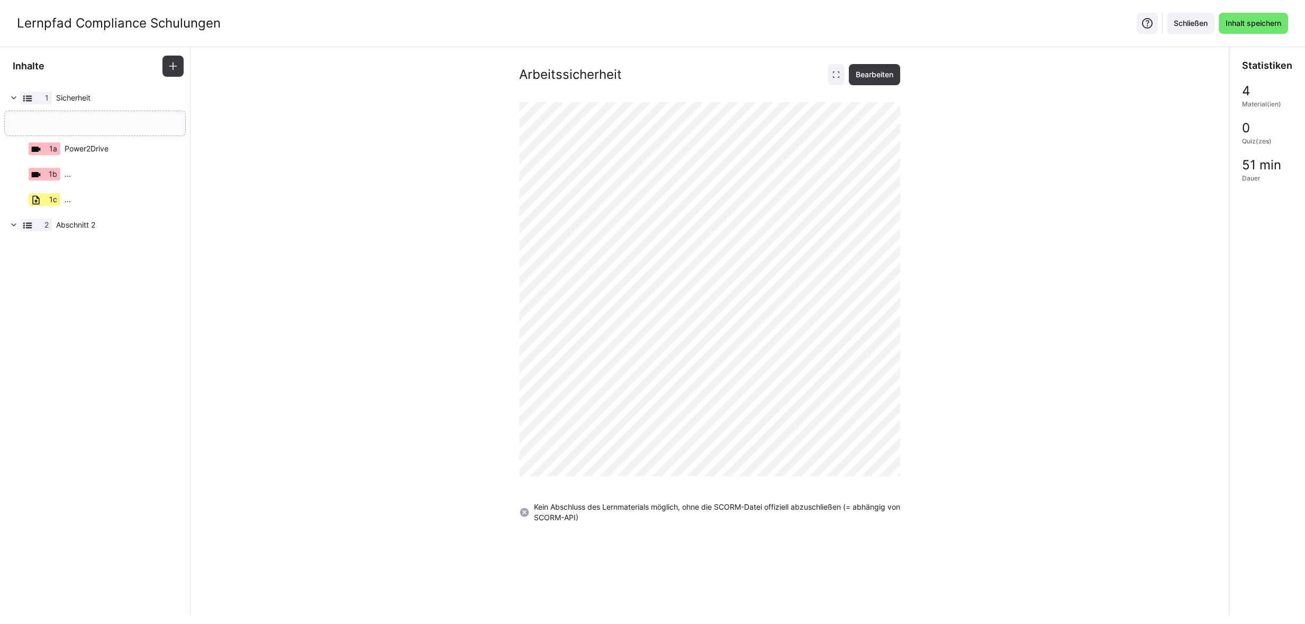
drag, startPoint x: 43, startPoint y: 222, endPoint x: 69, endPoint y: 111, distance: 114.2
drag, startPoint x: 50, startPoint y: 221, endPoint x: 71, endPoint y: 104, distance: 119.4
drag, startPoint x: 56, startPoint y: 219, endPoint x: 77, endPoint y: 120, distance: 101.1
drag, startPoint x: 61, startPoint y: 142, endPoint x: 70, endPoint y: 254, distance: 112.1
click at [176, 146] on eds-icon at bounding box center [177, 148] width 11 height 11
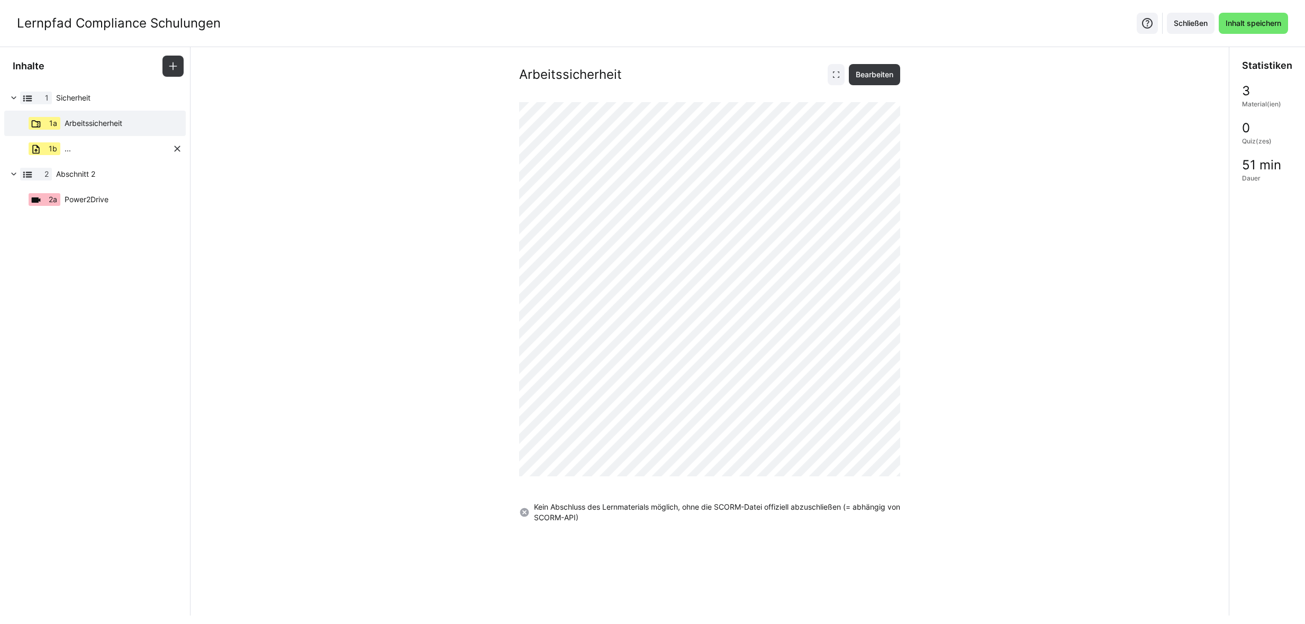
click at [174, 148] on eds-icon at bounding box center [177, 148] width 11 height 11
click at [839, 73] on eds-icon at bounding box center [836, 74] width 8 height 8
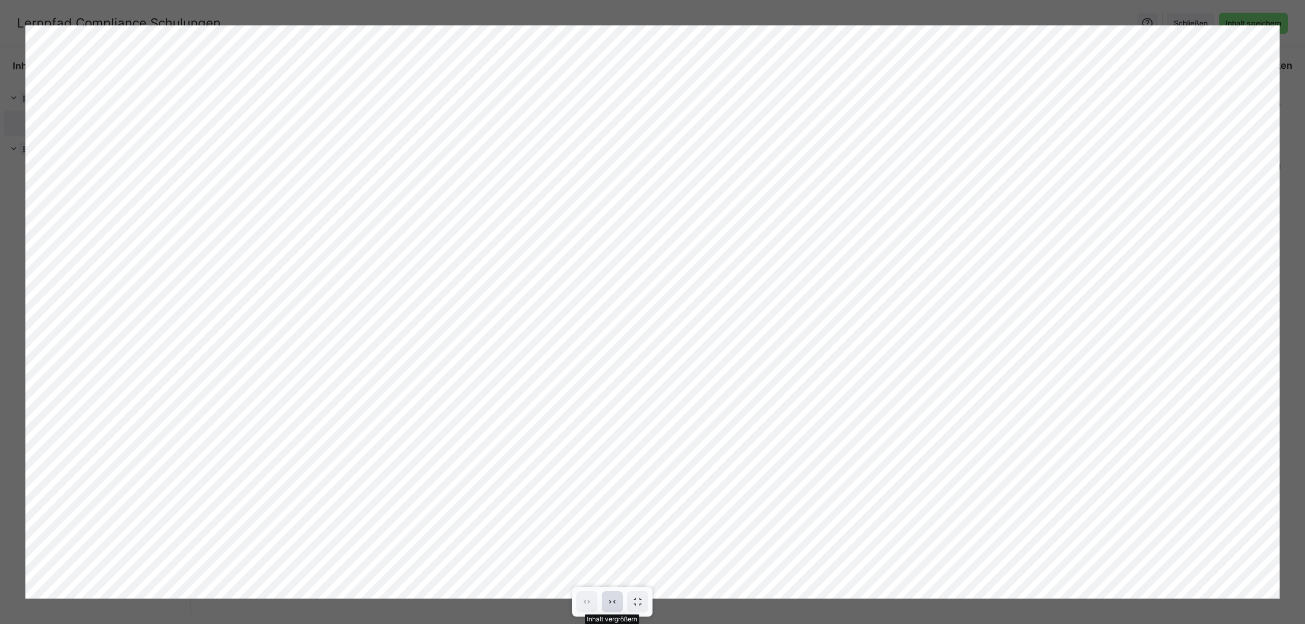
click at [614, 599] on eds-icon at bounding box center [612, 602] width 11 height 11
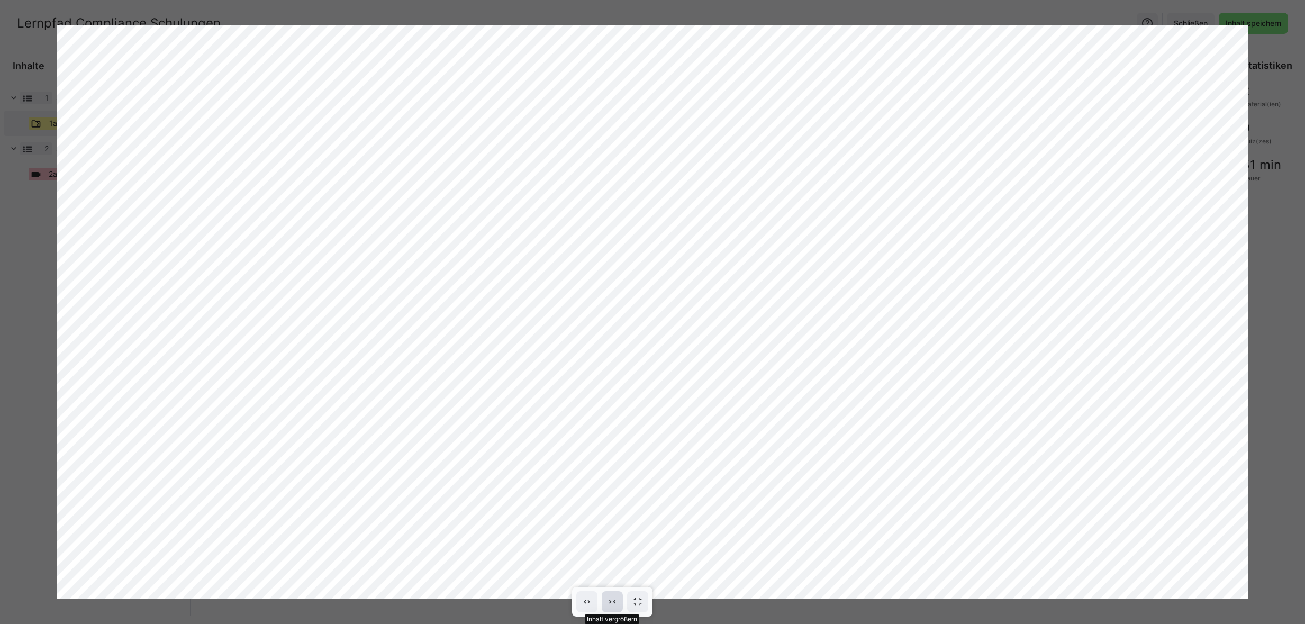
click at [614, 599] on eds-icon at bounding box center [612, 602] width 11 height 11
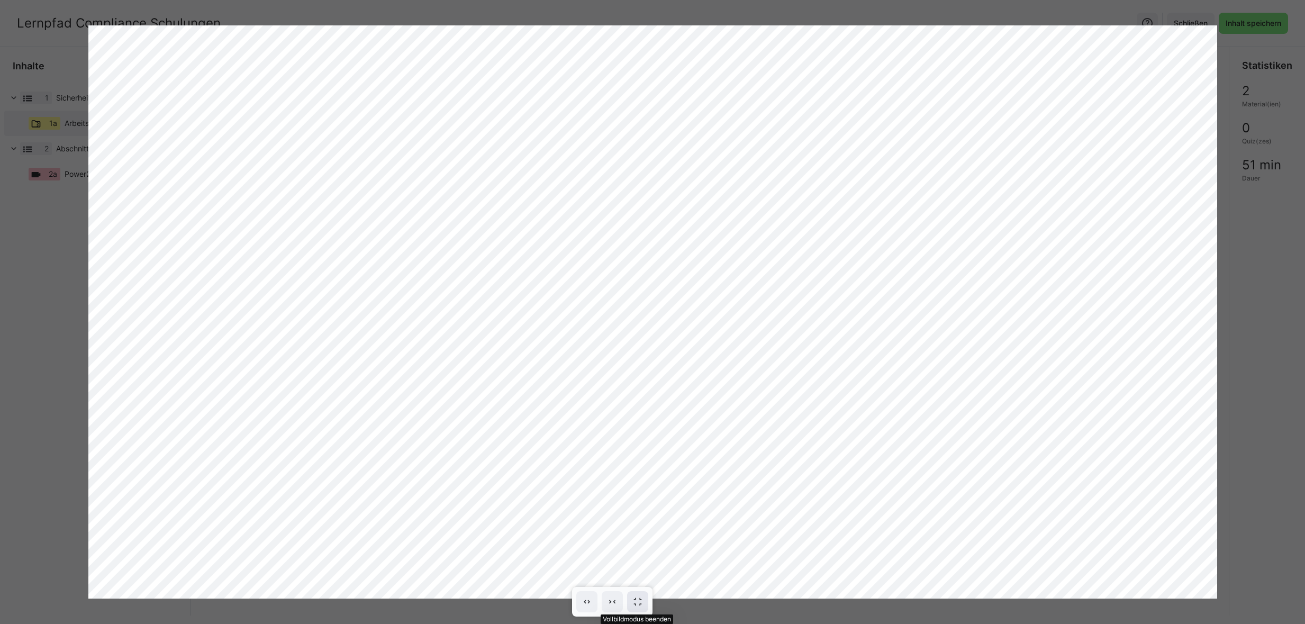
click at [638, 603] on eds-icon at bounding box center [638, 602] width 11 height 11
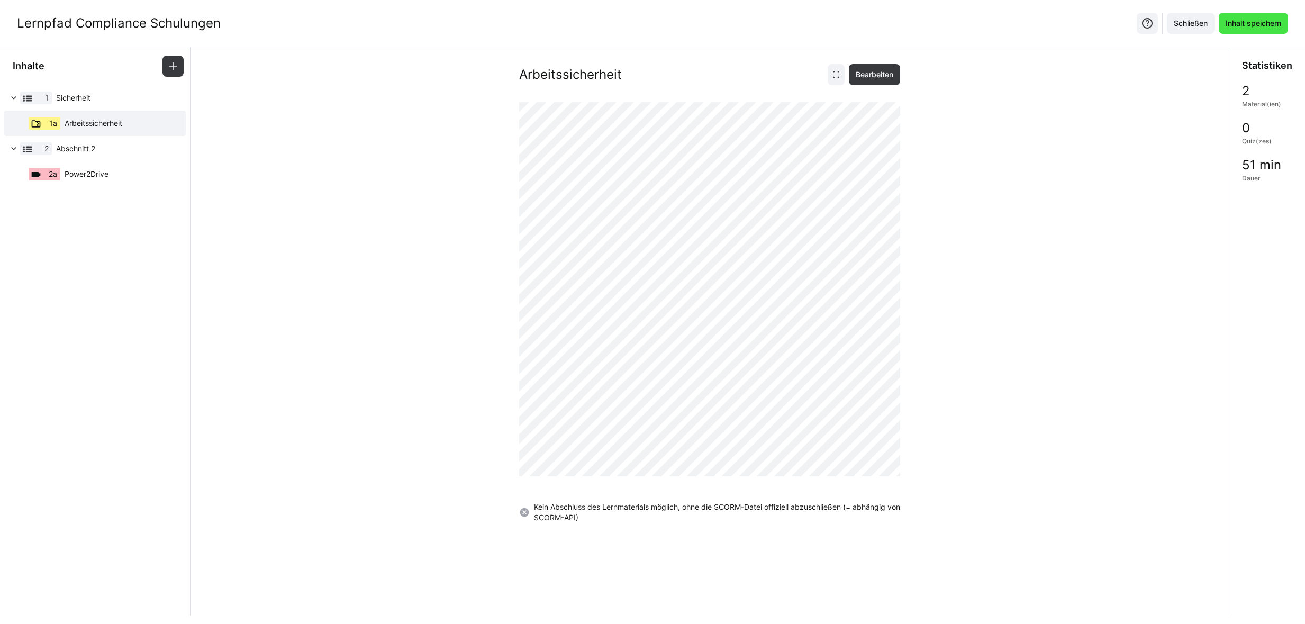
click at [1259, 24] on span "Inhalt speichern" at bounding box center [1253, 23] width 59 height 11
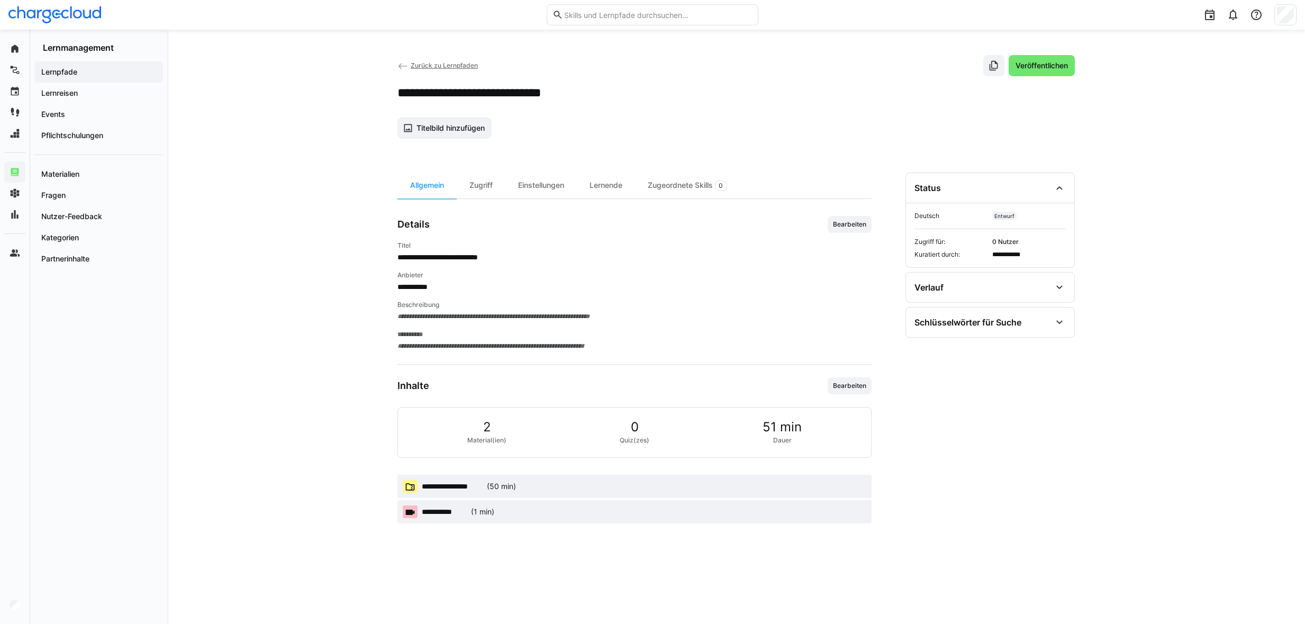
click at [460, 512] on span "**********" at bounding box center [444, 512] width 45 height 11
click at [848, 379] on span "Bearbeiten" at bounding box center [850, 385] width 44 height 17
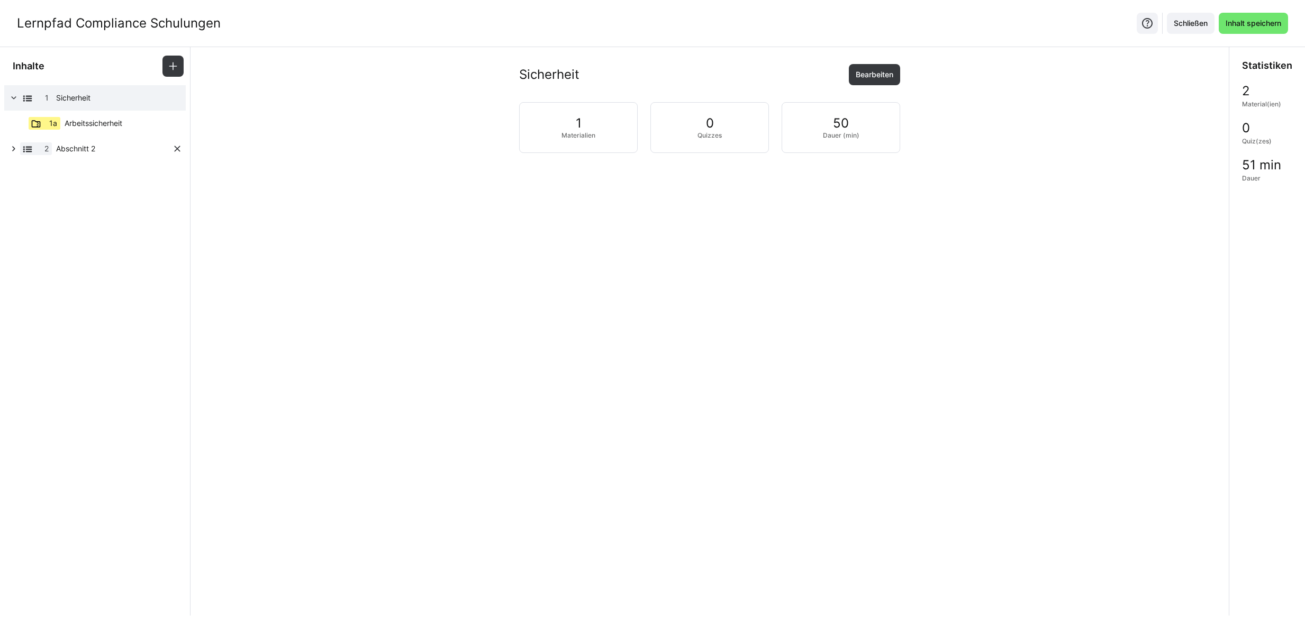
click at [15, 145] on eds-icon at bounding box center [13, 148] width 11 height 11
click at [178, 65] on span at bounding box center [173, 66] width 21 height 21
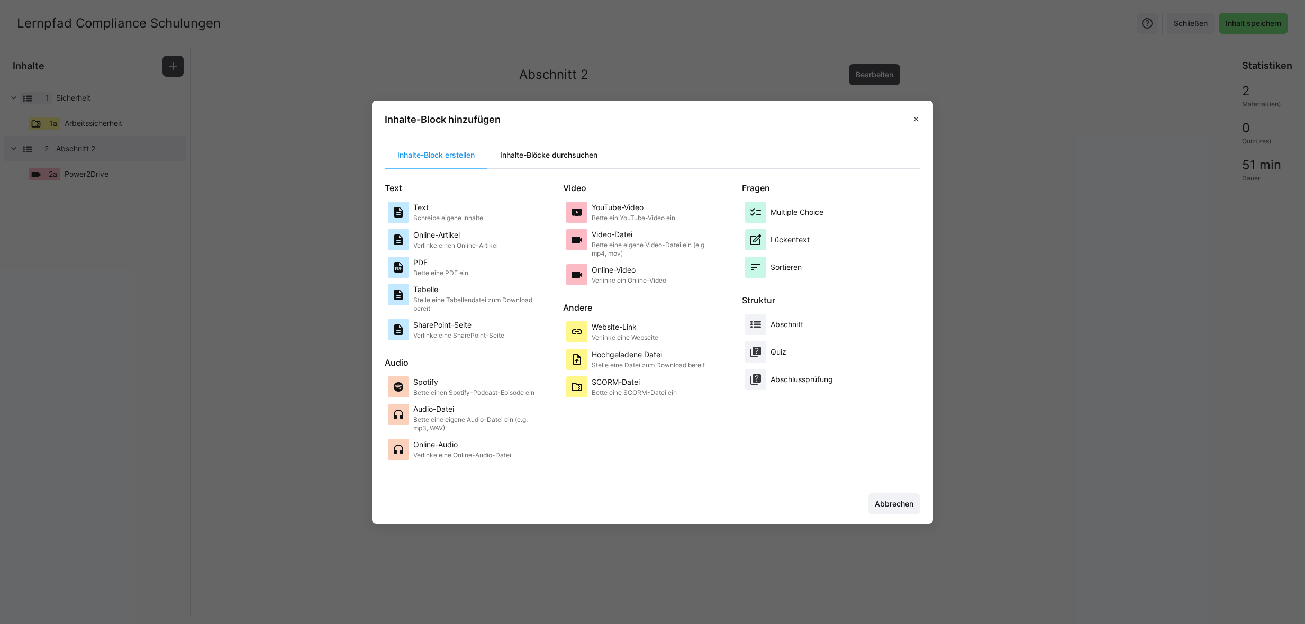
click at [538, 152] on div "Inhalte-Blöcke durchsuchen" at bounding box center [549, 154] width 123 height 25
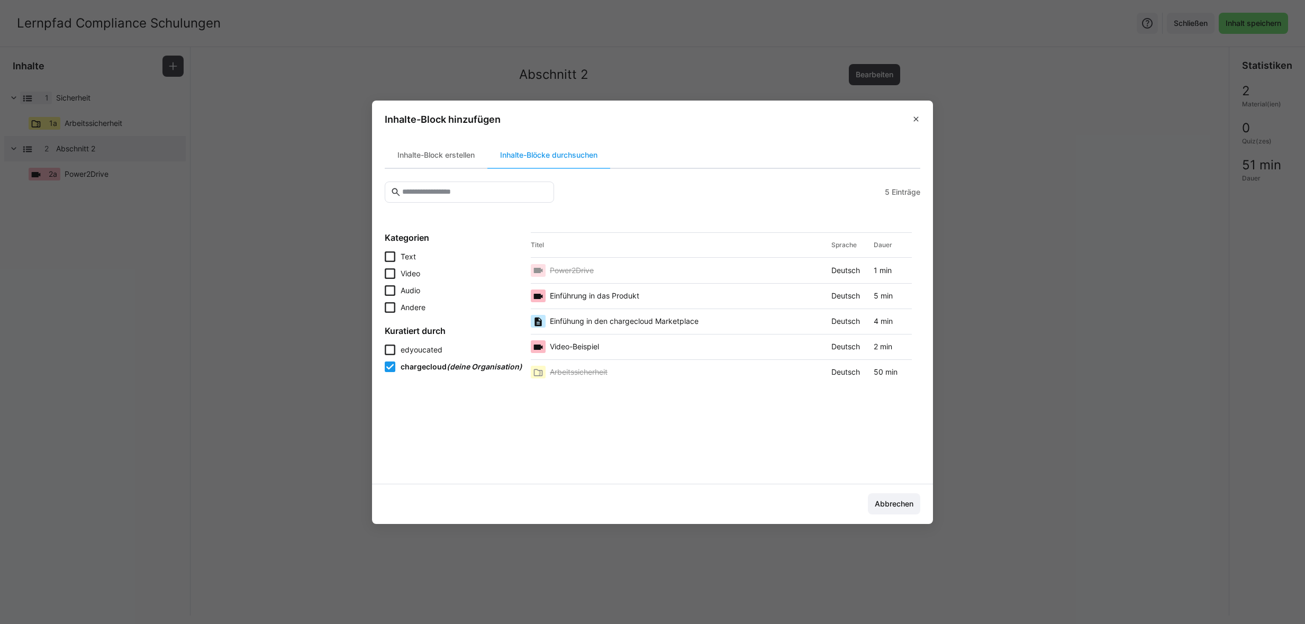
click at [591, 291] on span "Einführung in das Produkt" at bounding box center [594, 296] width 89 height 11
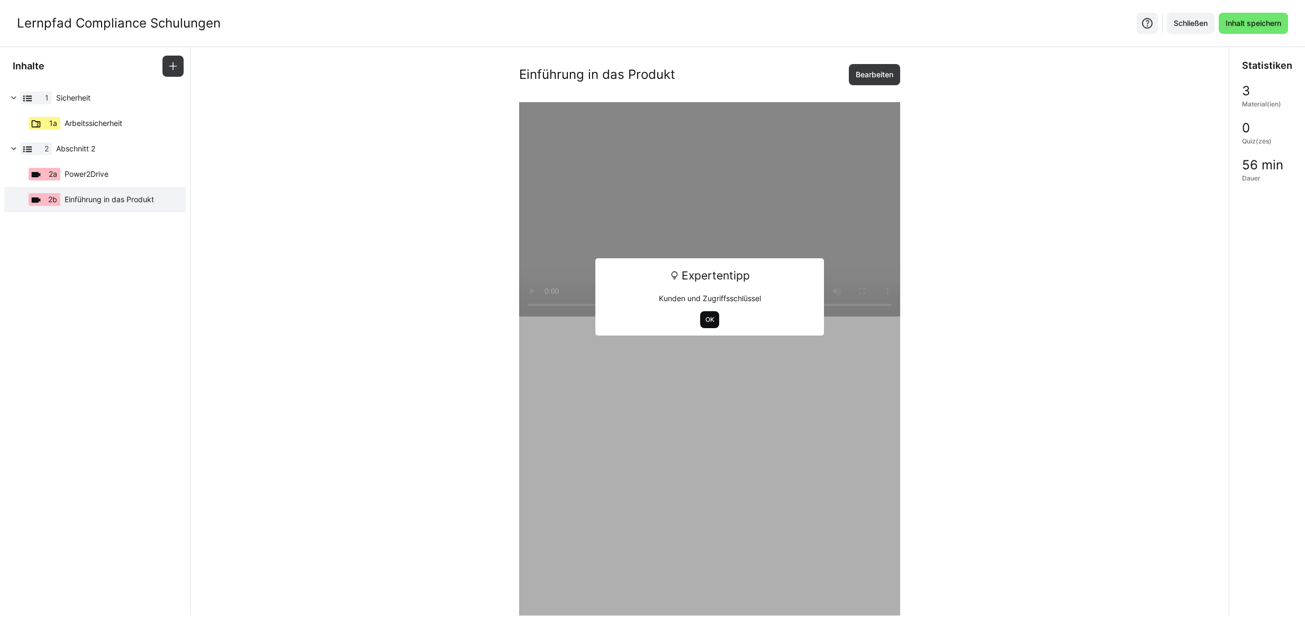
click at [705, 321] on span "OK" at bounding box center [710, 320] width 11 height 8
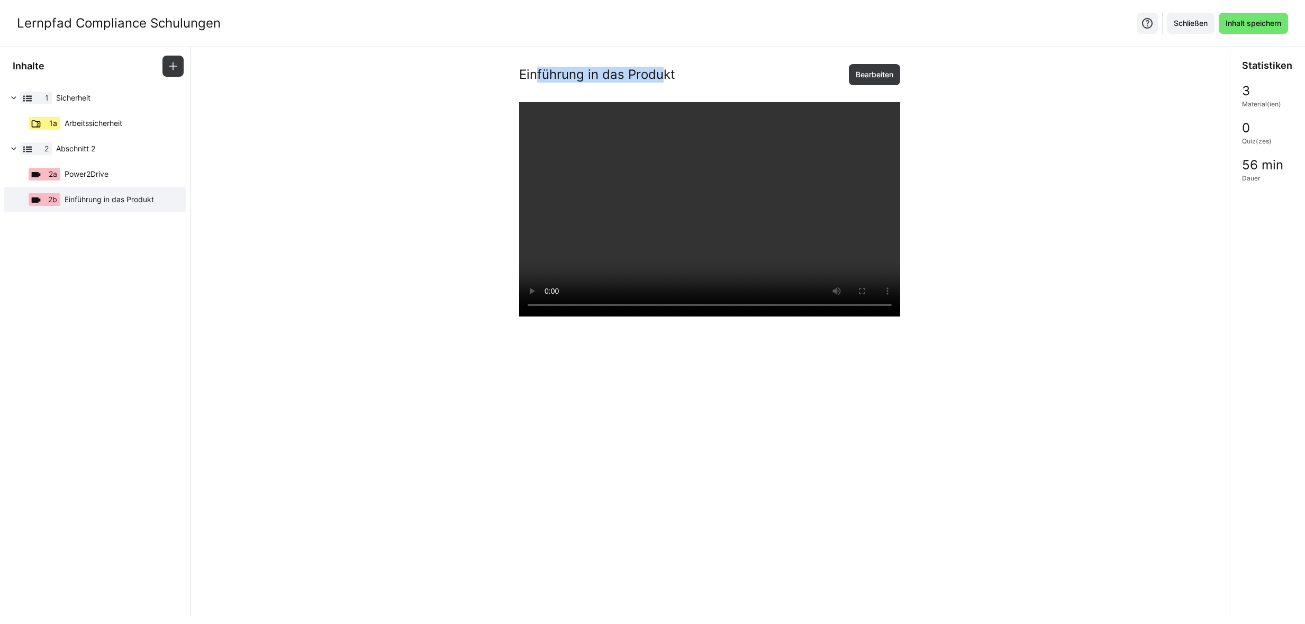
drag, startPoint x: 536, startPoint y: 75, endPoint x: 678, endPoint y: 85, distance: 142.2
click at [677, 84] on div "Einführung in das Produkt Bearbeiten" at bounding box center [709, 74] width 381 height 21
click at [680, 85] on div "Einführung in das Produkt Bearbeiten" at bounding box center [709, 399] width 381 height 671
click at [1252, 19] on span "Inhalt speichern" at bounding box center [1253, 23] width 59 height 11
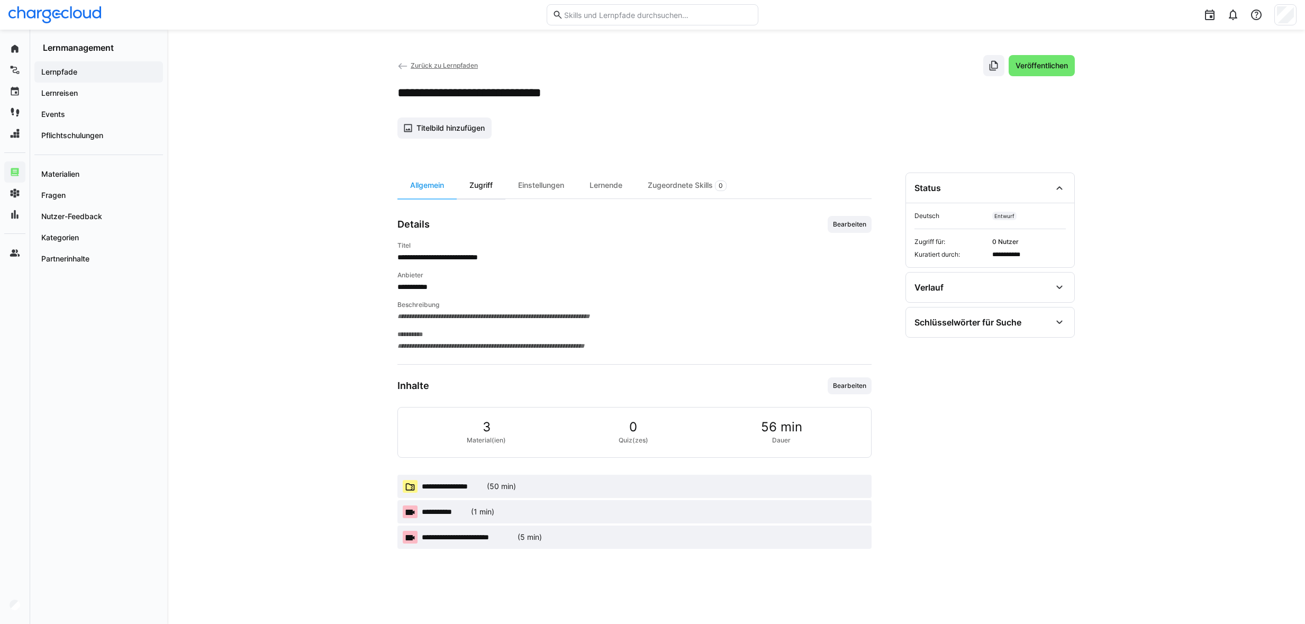
click at [495, 190] on div "Zugriff" at bounding box center [481, 186] width 49 height 26
